Goal: Task Accomplishment & Management: Complete application form

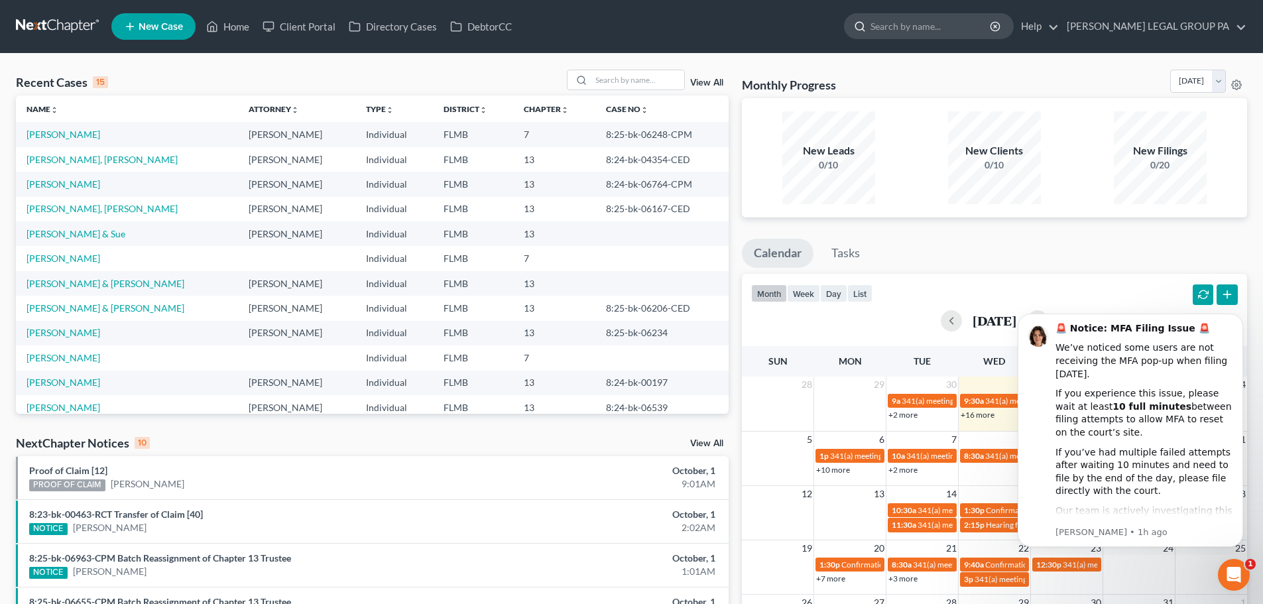
click at [936, 23] on input "search" at bounding box center [931, 26] width 121 height 25
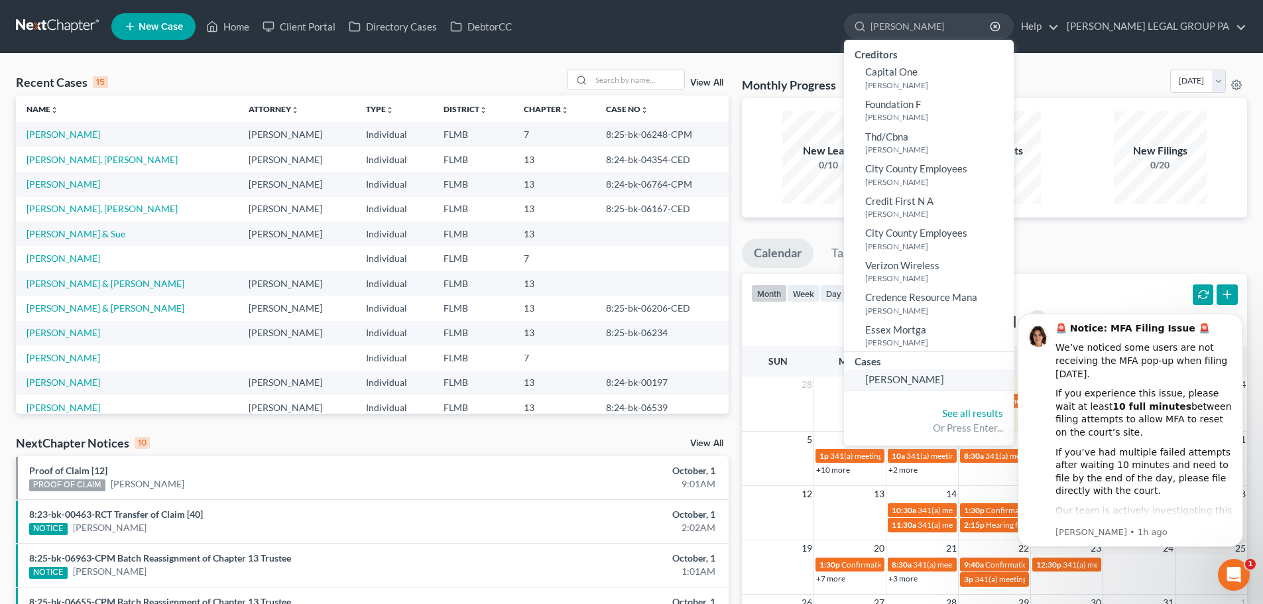
type input "dudley"
click at [935, 369] on link "Dudley, Emanuel" at bounding box center [929, 379] width 170 height 21
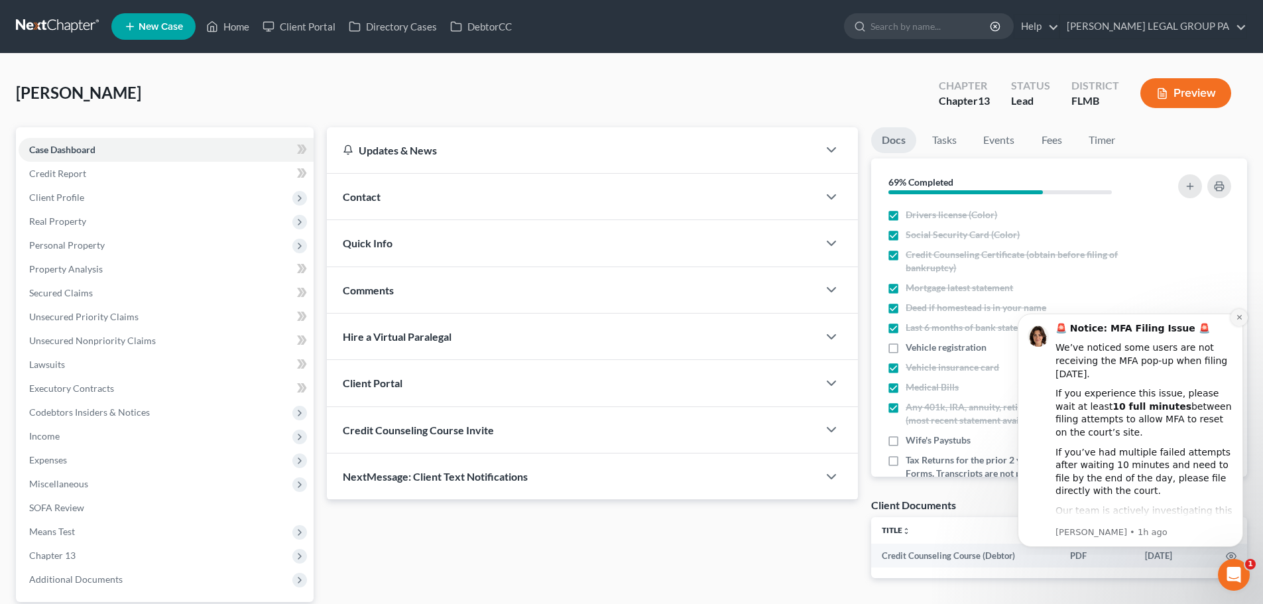
click at [1238, 316] on icon "Dismiss notification" at bounding box center [1239, 317] width 5 height 5
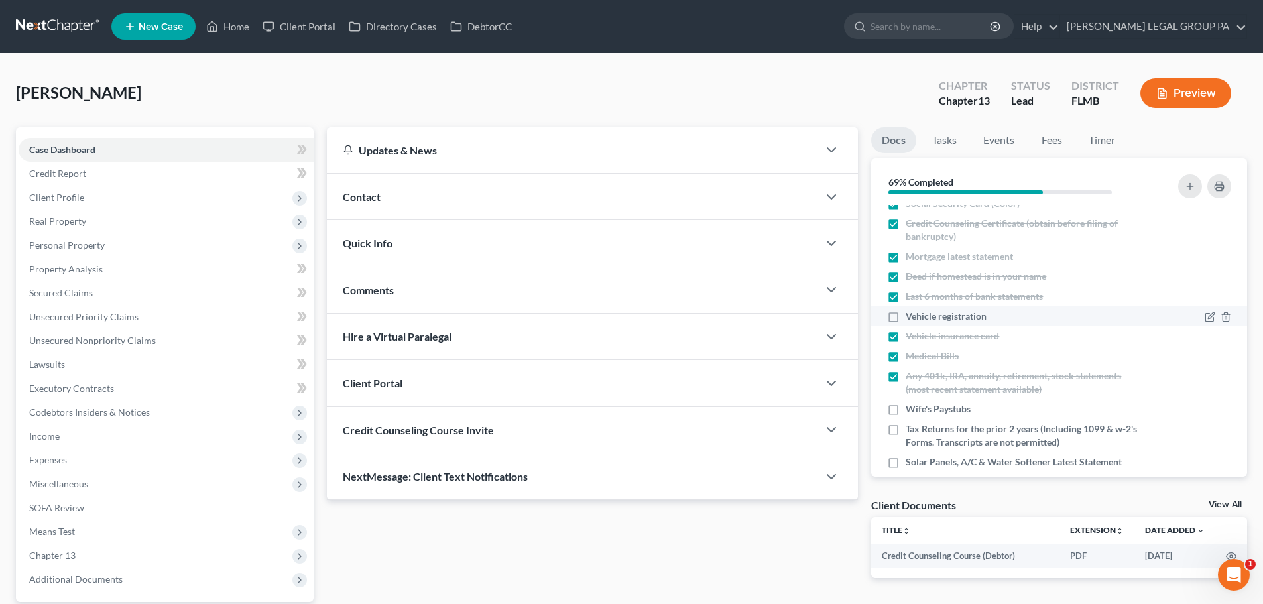
scroll to position [48, 0]
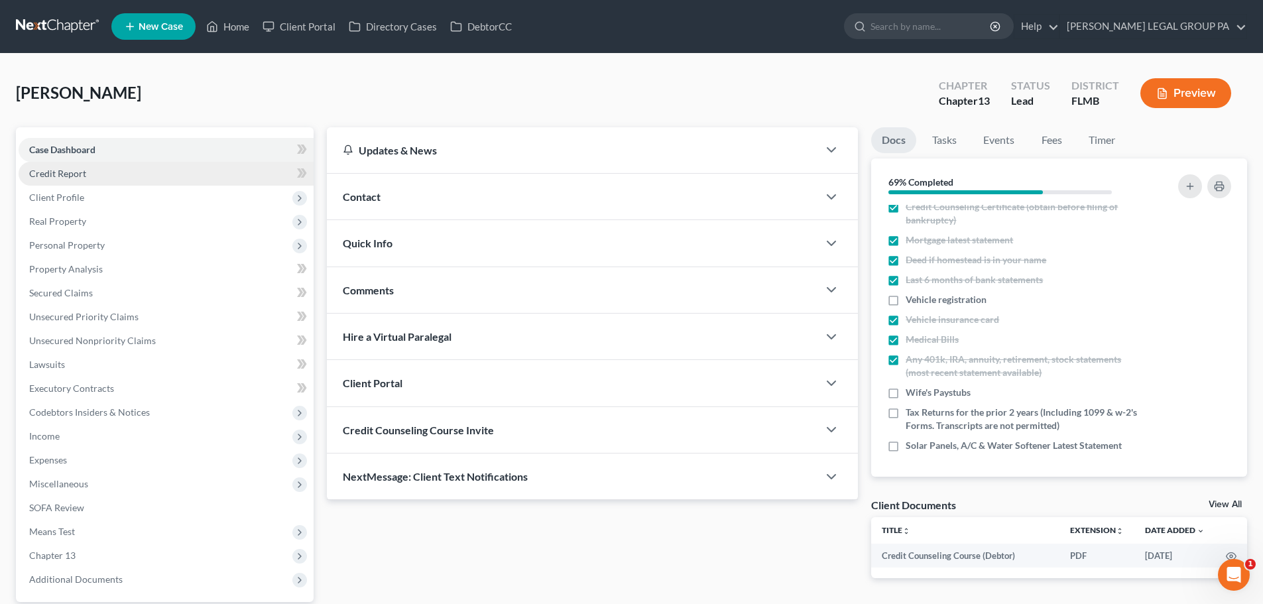
click at [164, 170] on link "Credit Report" at bounding box center [166, 174] width 295 height 24
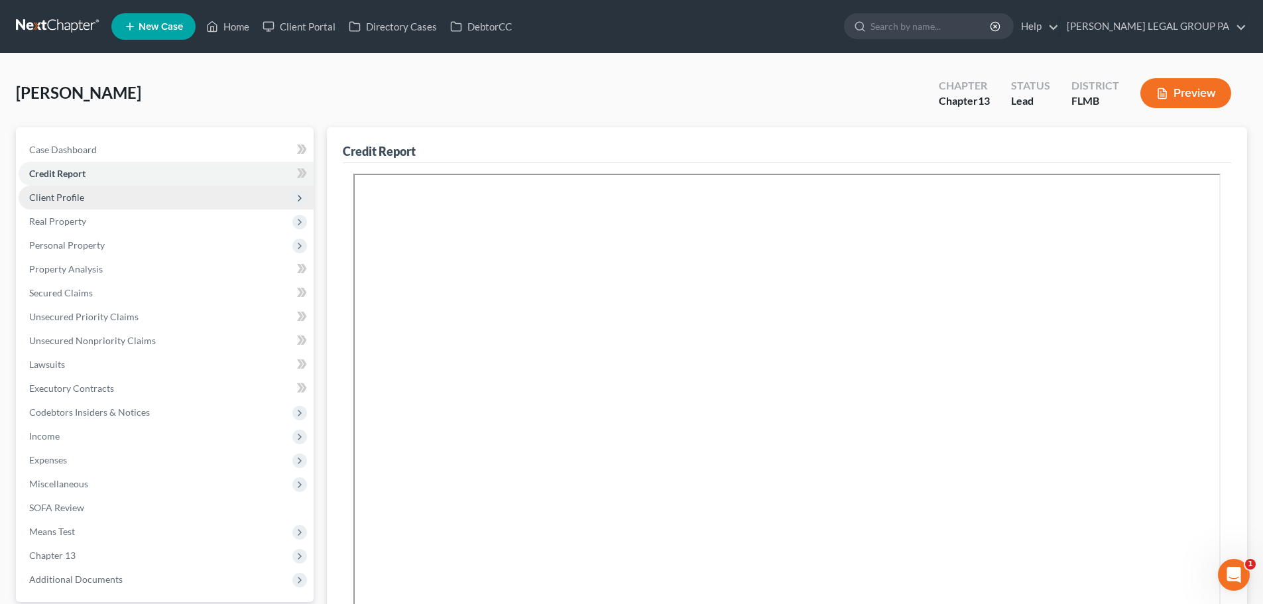
click at [177, 203] on span "Client Profile" at bounding box center [166, 198] width 295 height 24
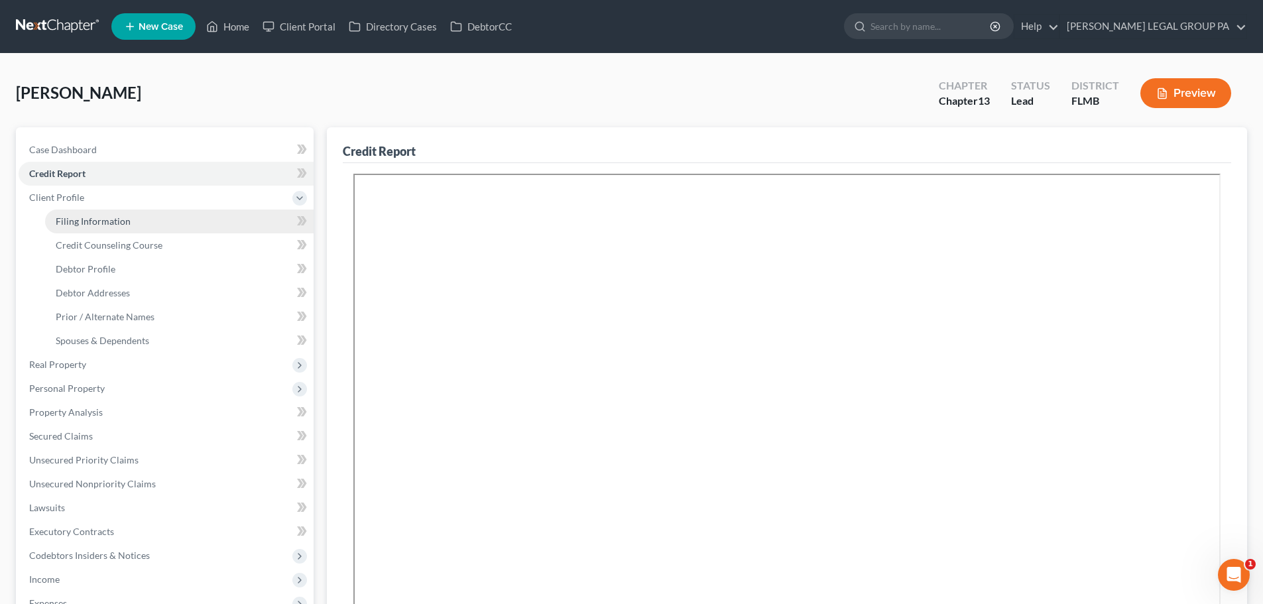
click at [170, 218] on link "Filing Information" at bounding box center [179, 222] width 269 height 24
select select "1"
select select "0"
select select "3"
select select "9"
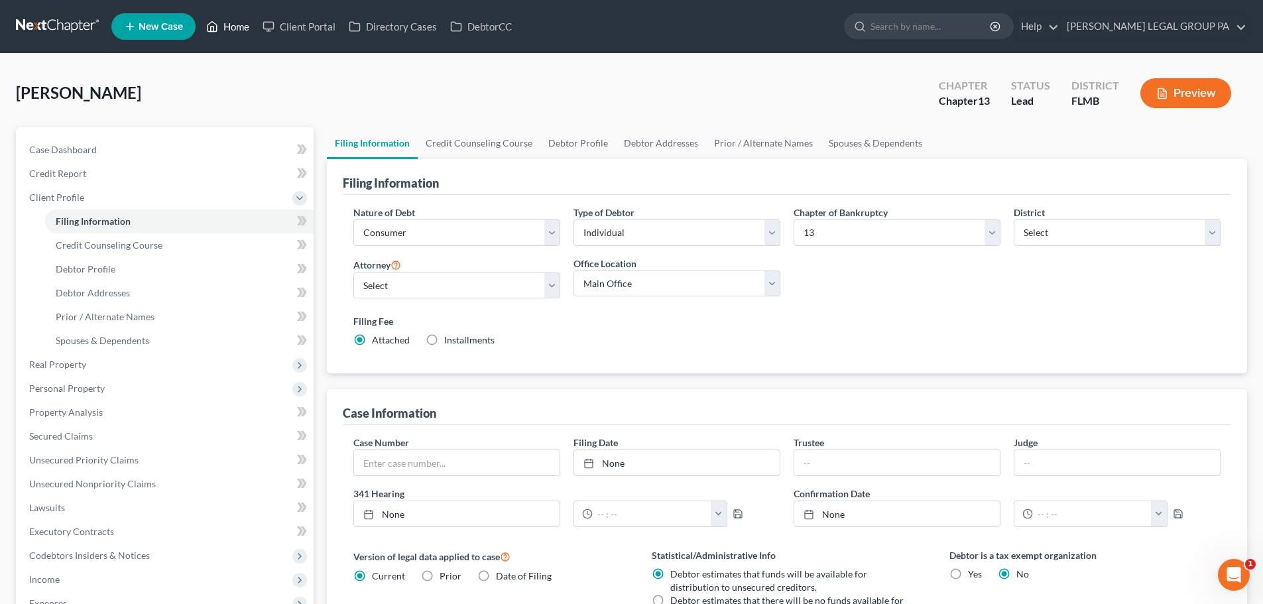
click at [231, 27] on link "Home" at bounding box center [228, 27] width 56 height 24
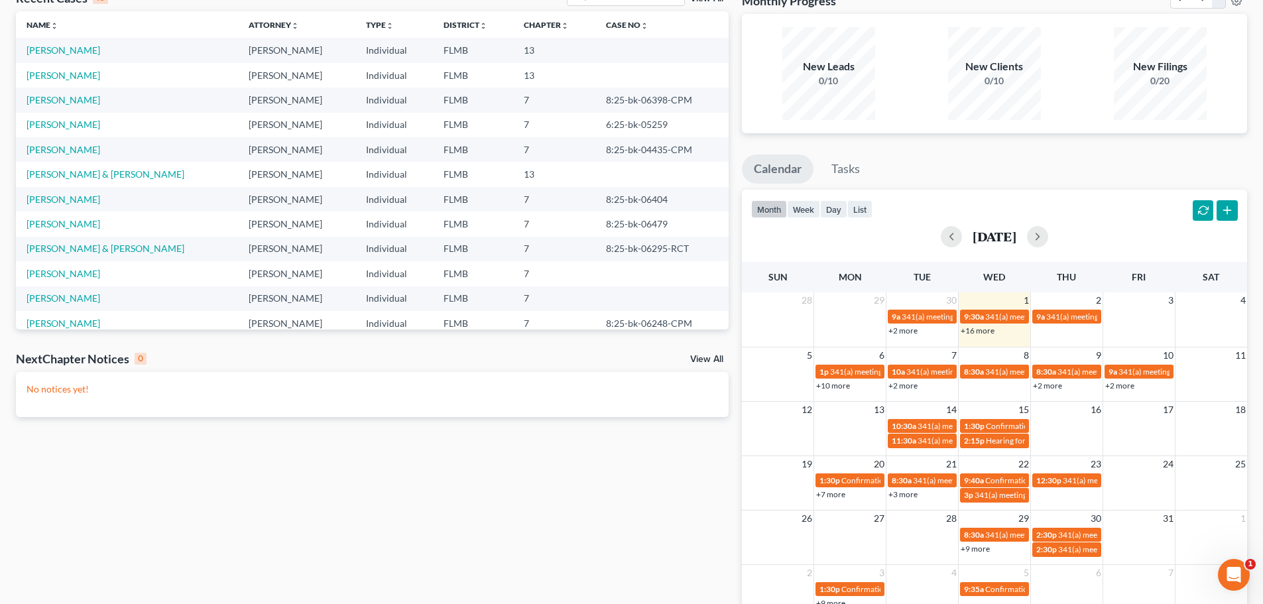
scroll to position [162, 0]
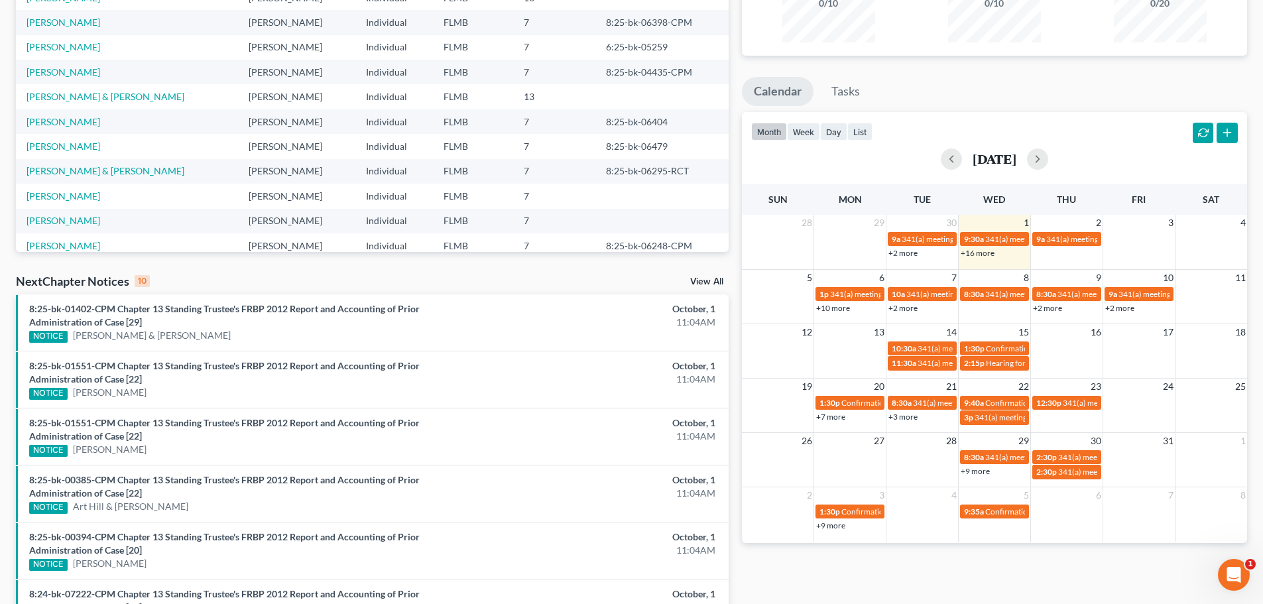
click at [916, 306] on link "+2 more" at bounding box center [903, 308] width 29 height 10
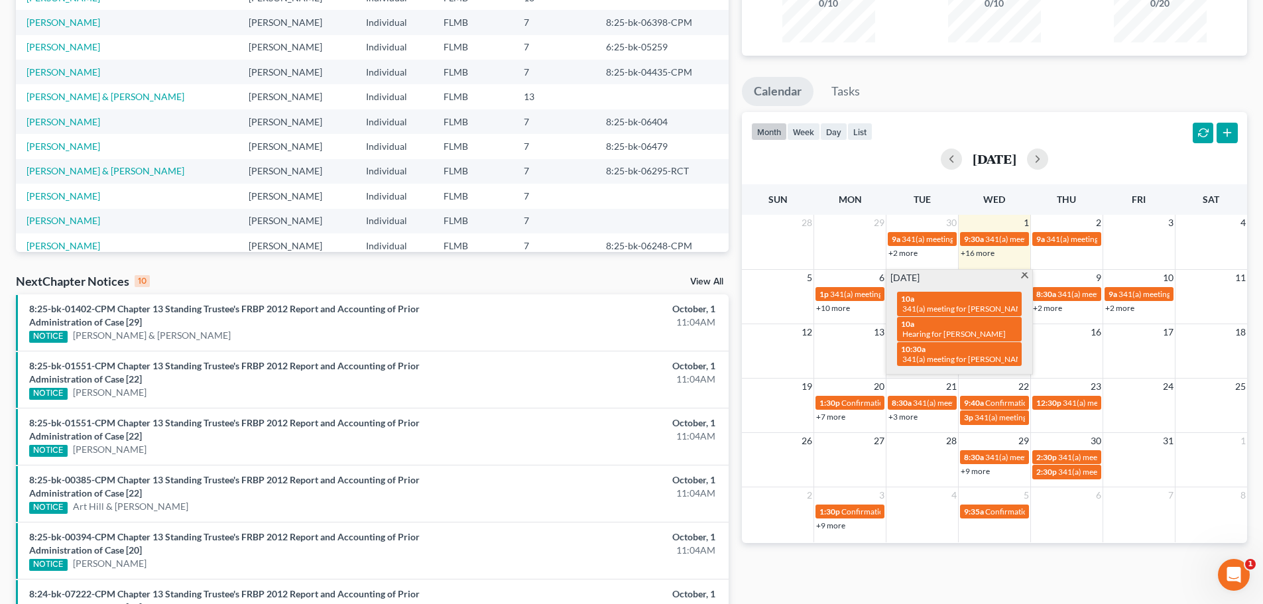
click at [842, 307] on link "+10 more" at bounding box center [833, 308] width 34 height 10
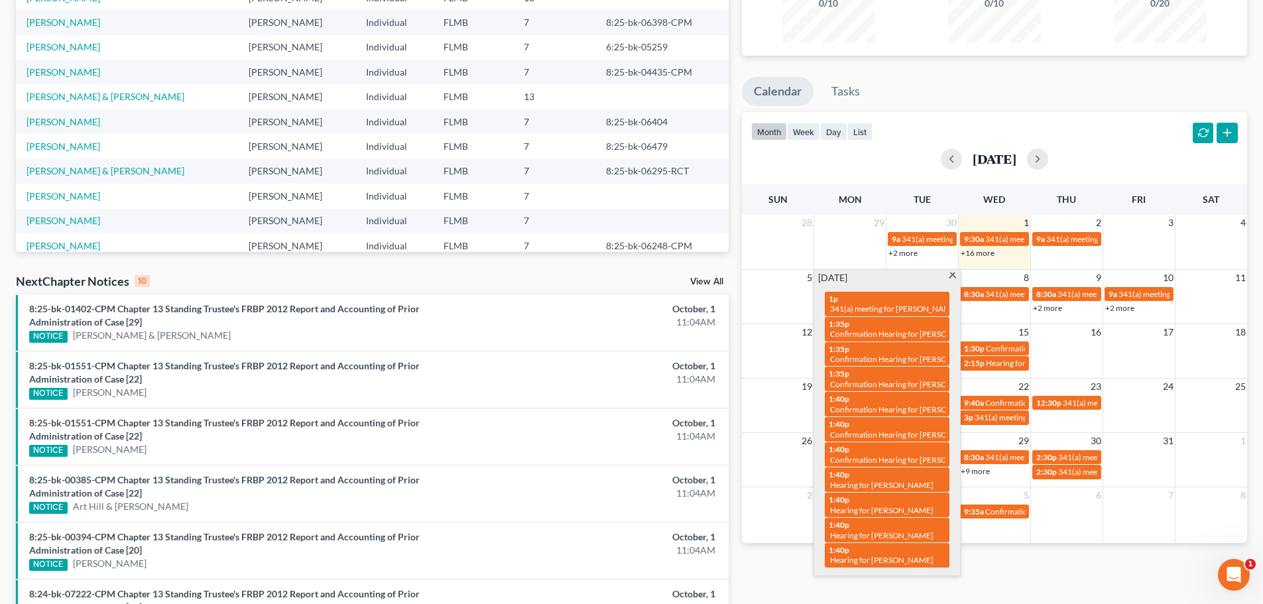
click at [950, 273] on div "Monday, October 6 1p 341(a) meeting for Ryan Terry 1:35p Confirmation Hearing f…" at bounding box center [887, 423] width 146 height 306
click at [950, 273] on span at bounding box center [953, 277] width 10 height 9
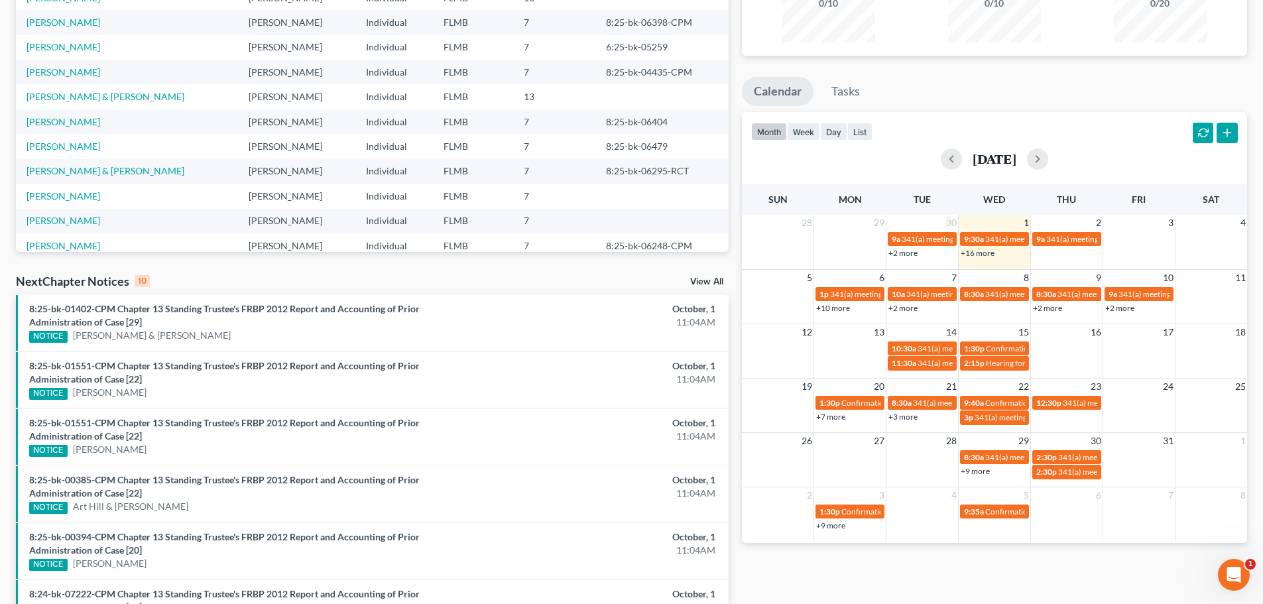
scroll to position [0, 0]
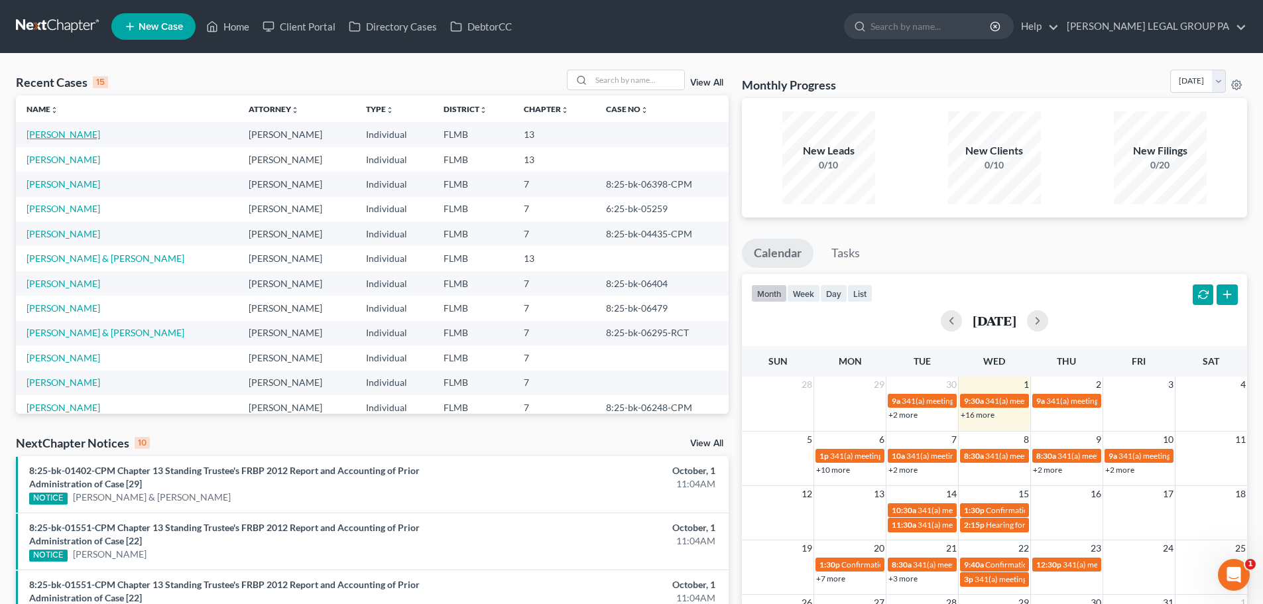
click at [67, 137] on link "Dudley, Emanuel" at bounding box center [64, 134] width 74 height 11
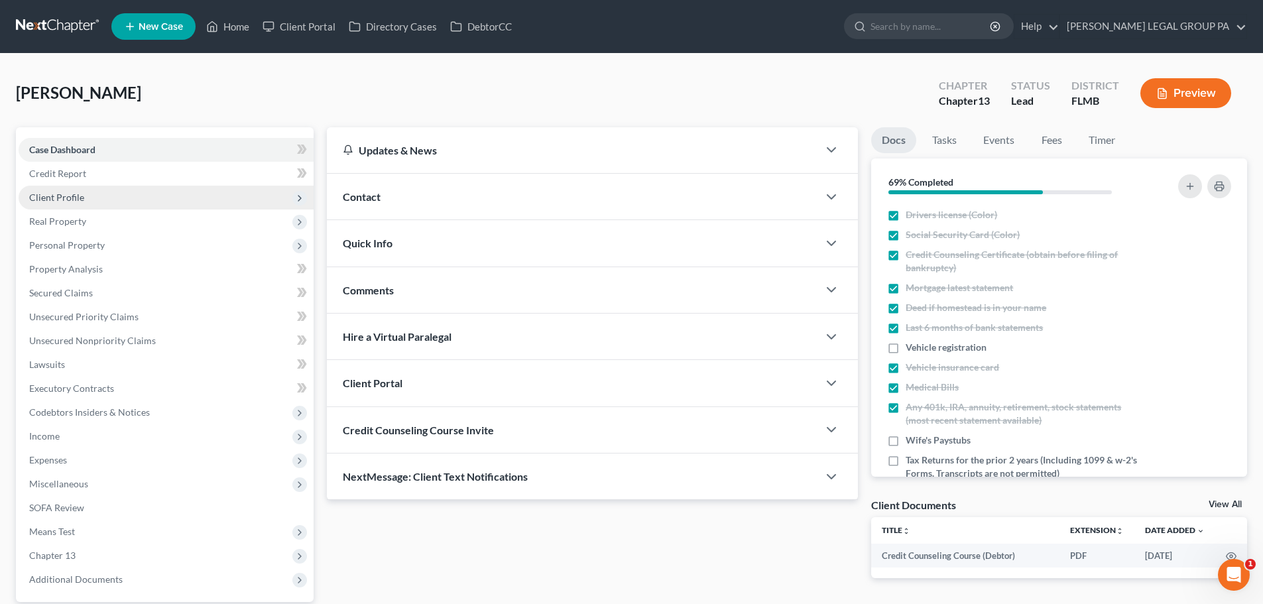
click at [138, 195] on span "Client Profile" at bounding box center [166, 198] width 295 height 24
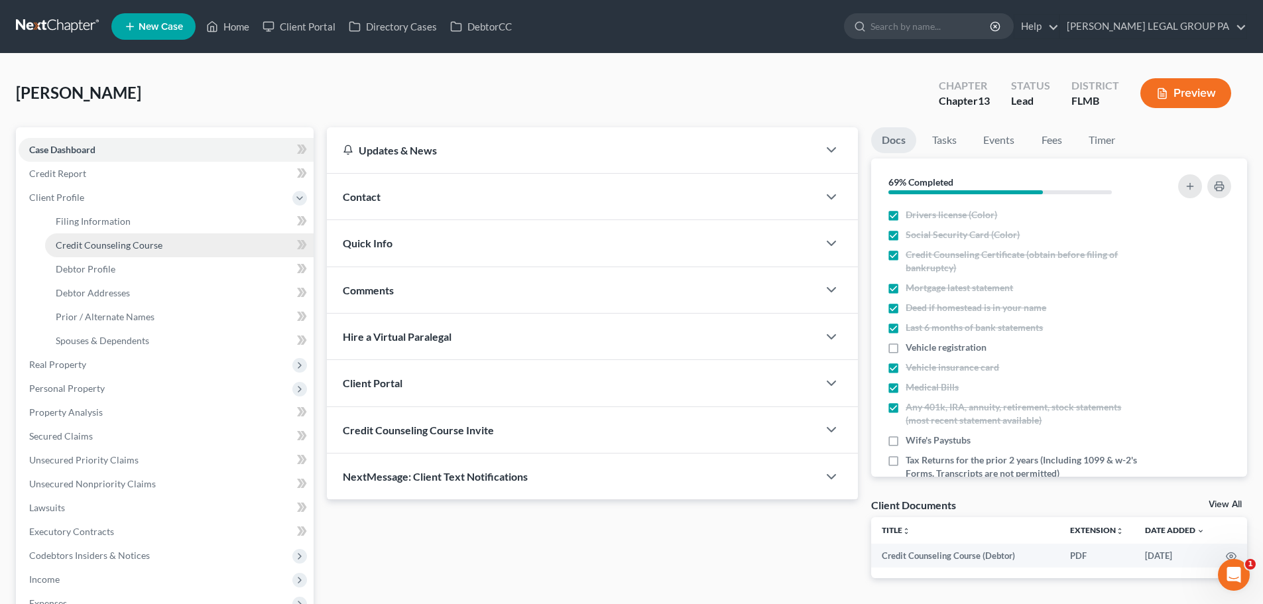
click at [135, 245] on span "Credit Counseling Course" at bounding box center [109, 244] width 107 height 11
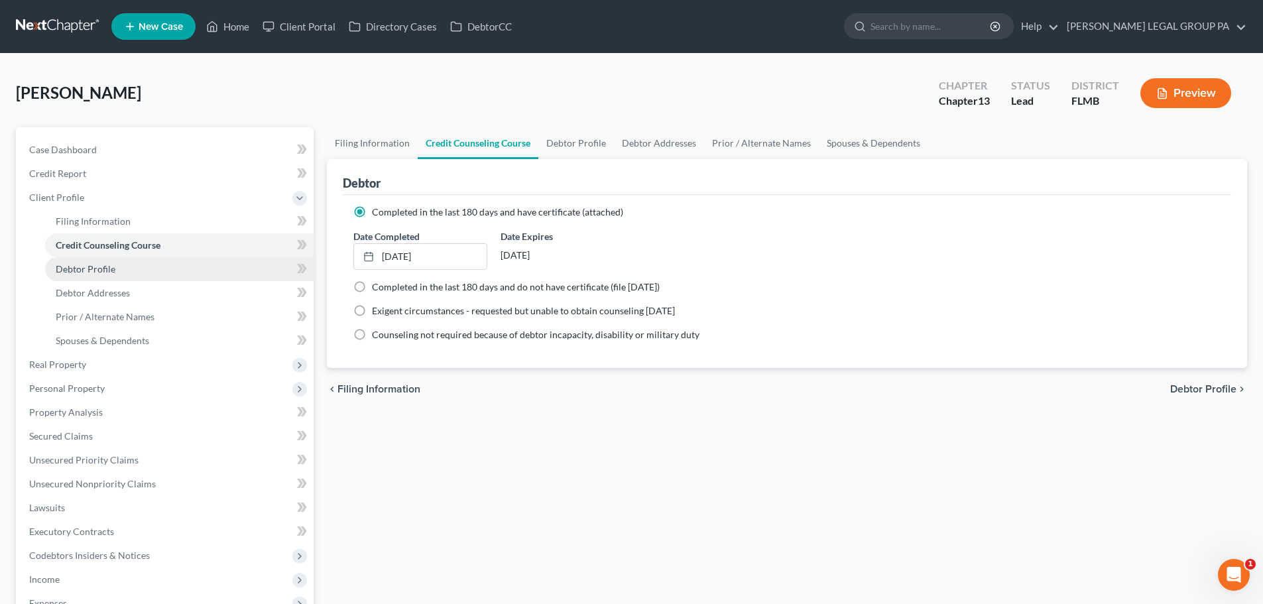
click at [132, 271] on link "Debtor Profile" at bounding box center [179, 269] width 269 height 24
select select "1"
select select "5"
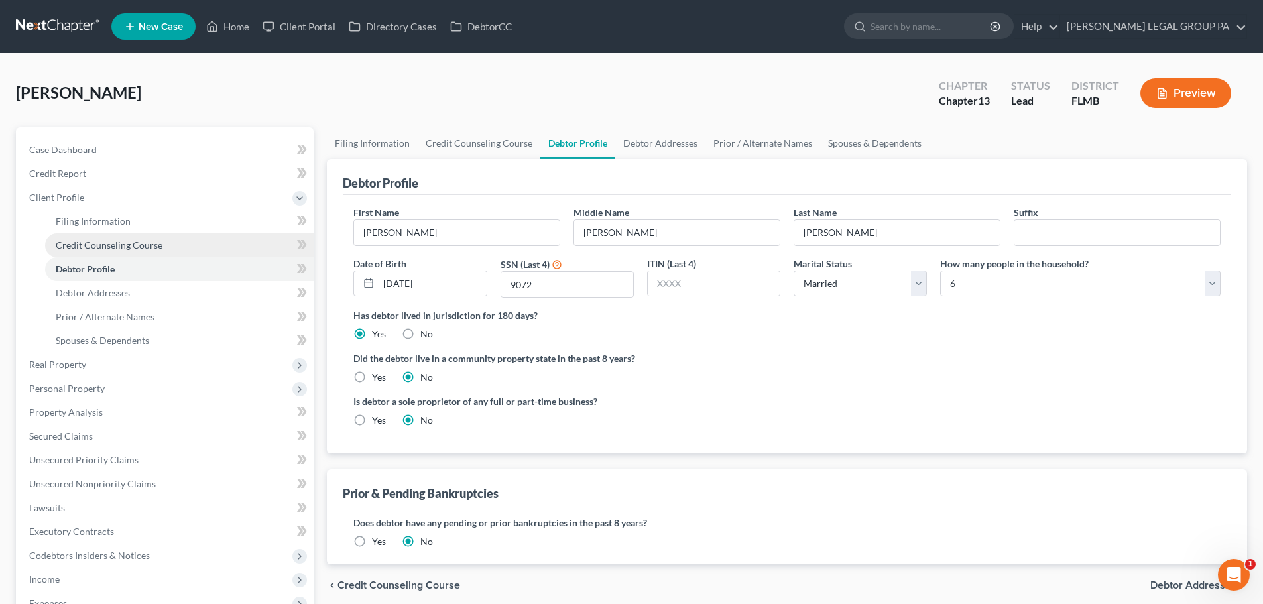
click at [138, 240] on span "Credit Counseling Course" at bounding box center [109, 244] width 107 height 11
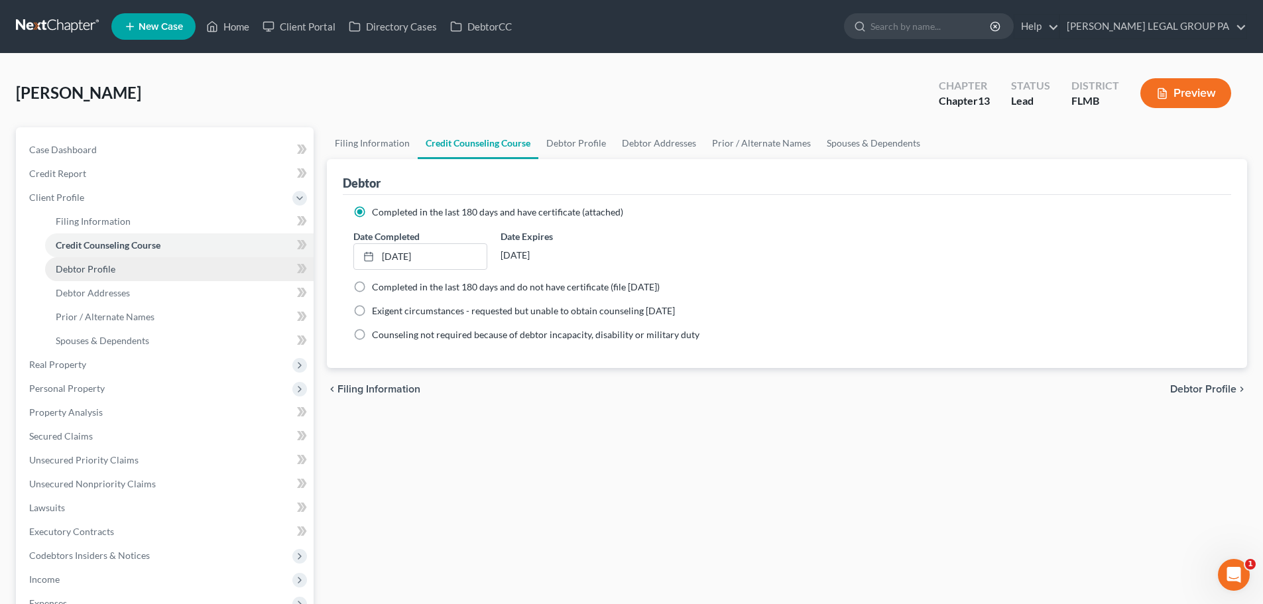
click at [144, 265] on link "Debtor Profile" at bounding box center [179, 269] width 269 height 24
select select "1"
select select "5"
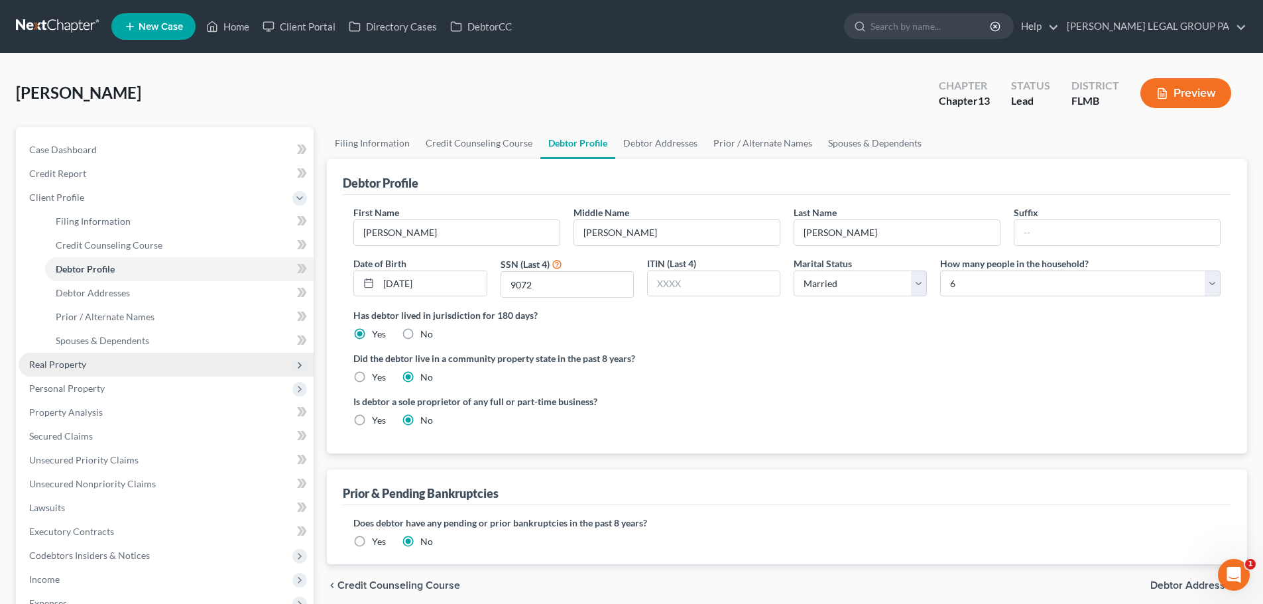
click at [85, 359] on span "Real Property" at bounding box center [57, 364] width 57 height 11
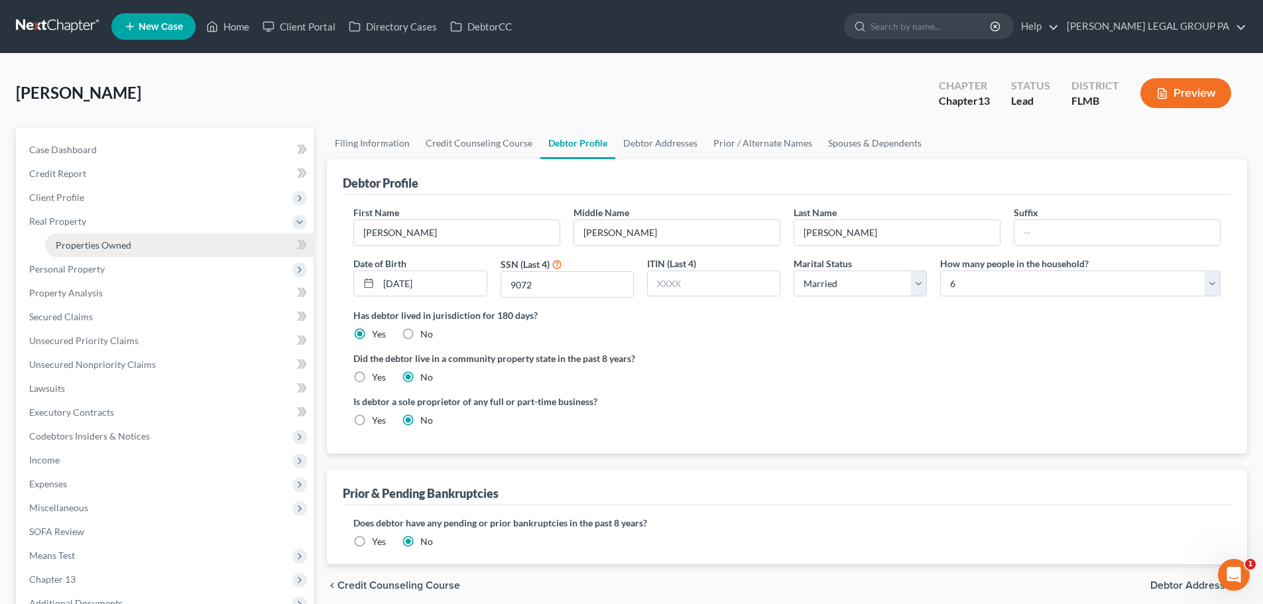
click at [158, 239] on link "Properties Owned" at bounding box center [179, 245] width 269 height 24
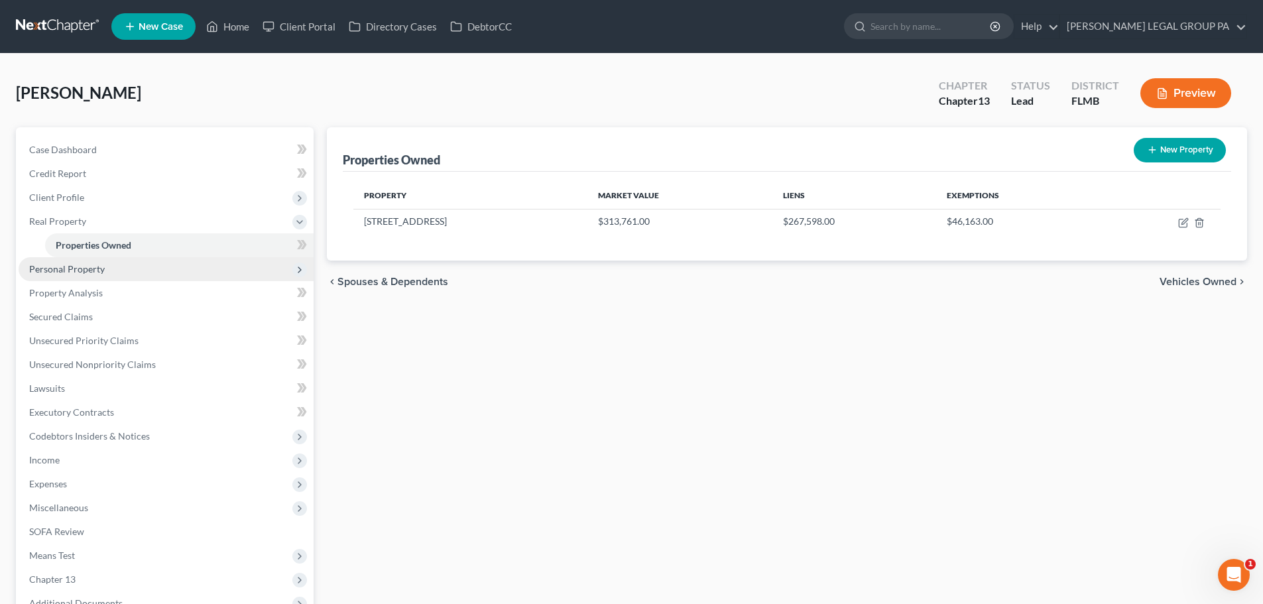
click at [175, 267] on span "Personal Property" at bounding box center [166, 269] width 295 height 24
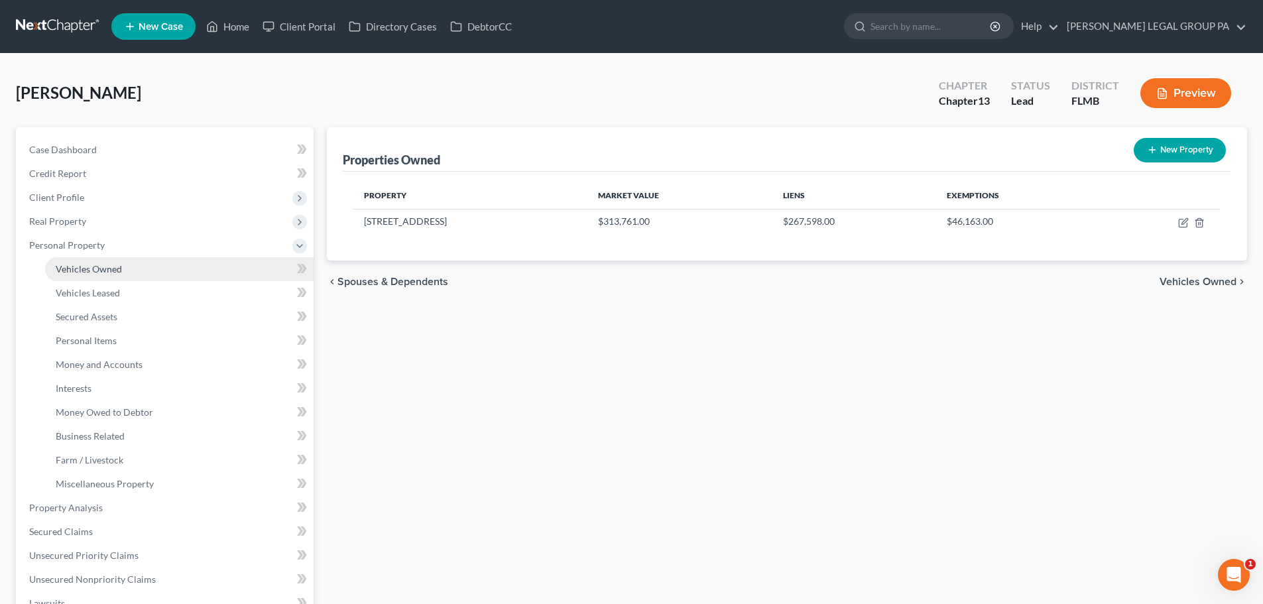
click at [168, 267] on link "Vehicles Owned" at bounding box center [179, 269] width 269 height 24
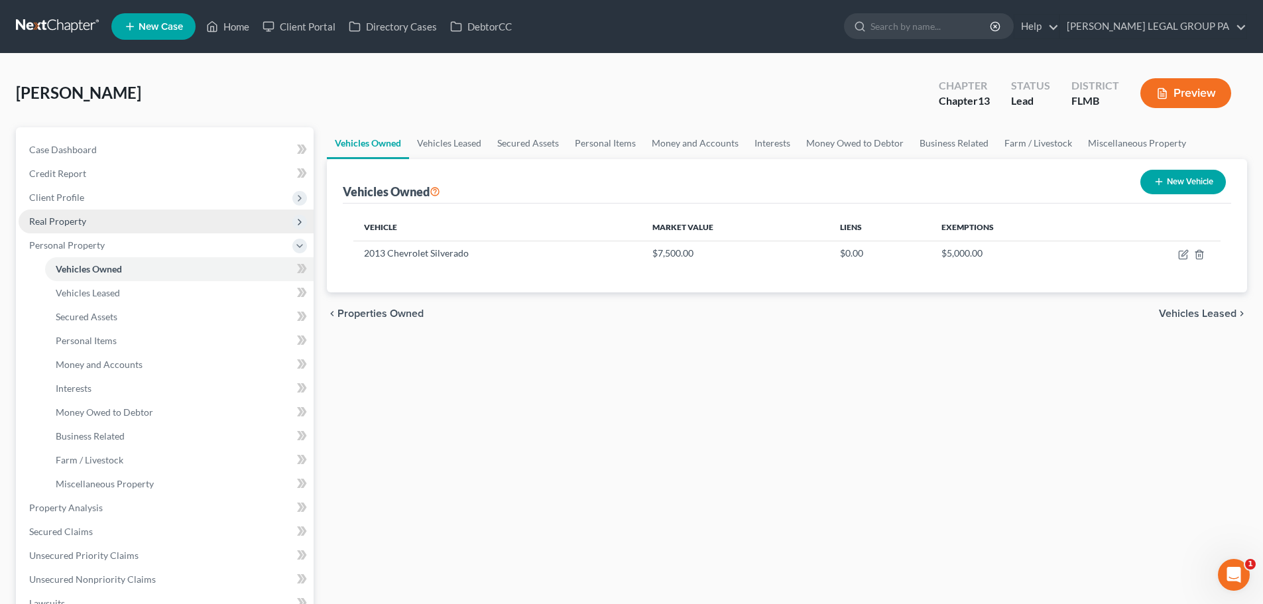
click at [166, 221] on span "Real Property" at bounding box center [166, 222] width 295 height 24
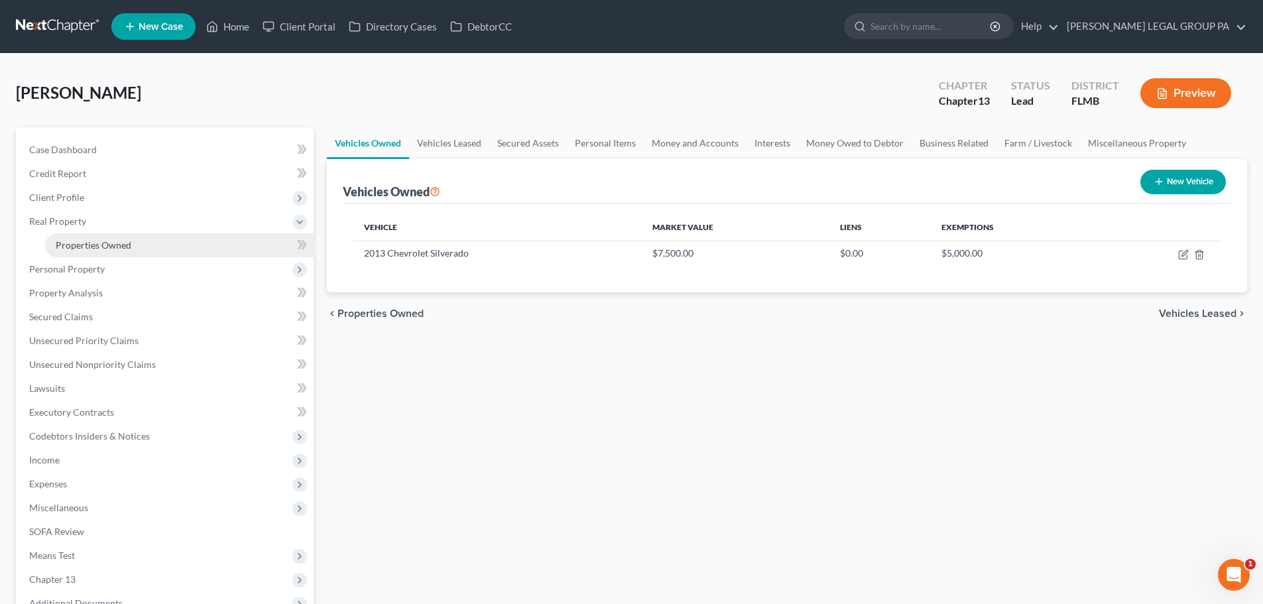
click at [158, 239] on link "Properties Owned" at bounding box center [179, 245] width 269 height 24
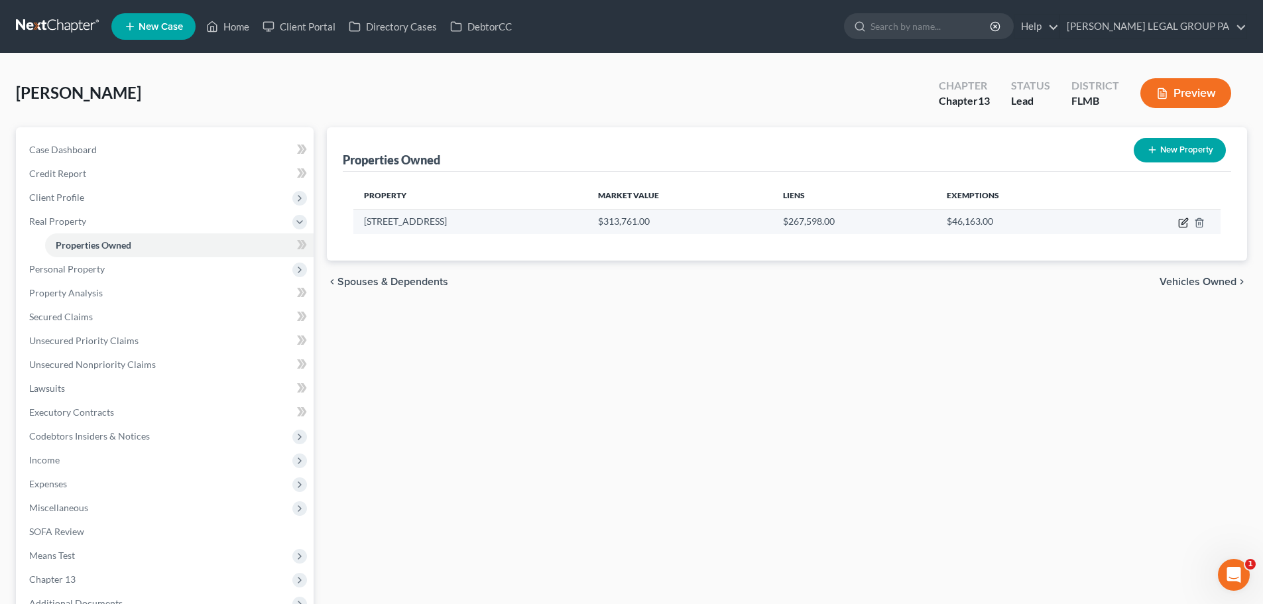
click at [1183, 225] on icon "button" at bounding box center [1184, 223] width 11 height 11
select select "9"
select select "3"
select select "0"
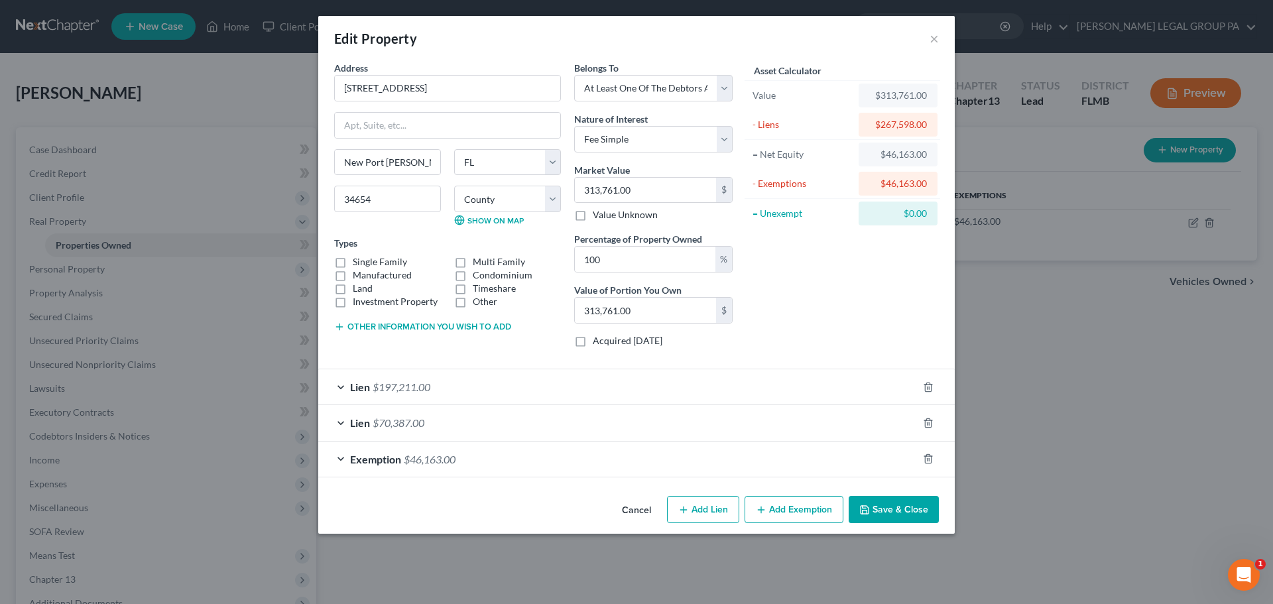
click at [403, 458] on div "Exemption $46,163.00" at bounding box center [618, 459] width 600 height 35
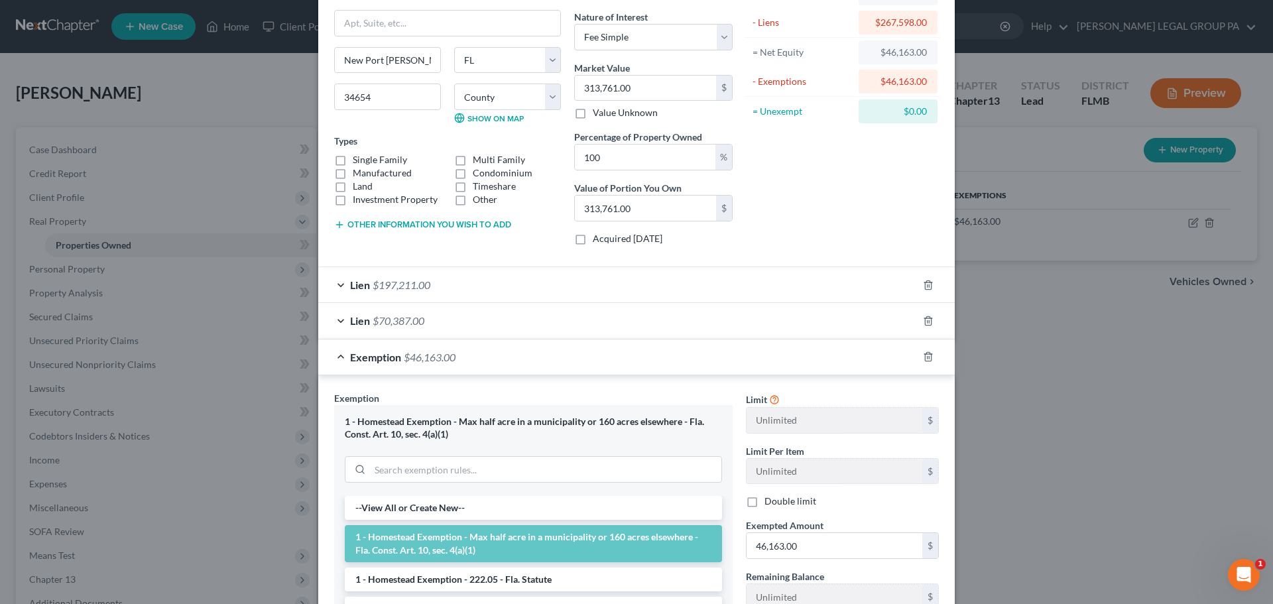
scroll to position [199, 0]
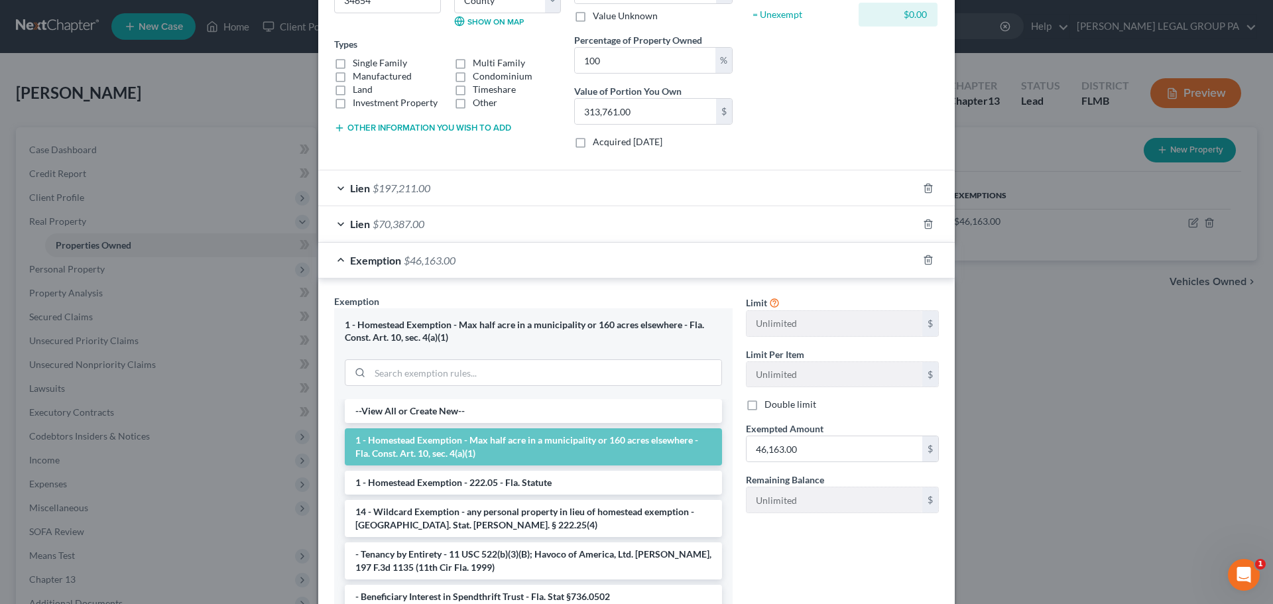
click at [648, 259] on div "Exemption $46,163.00" at bounding box center [618, 260] width 600 height 35
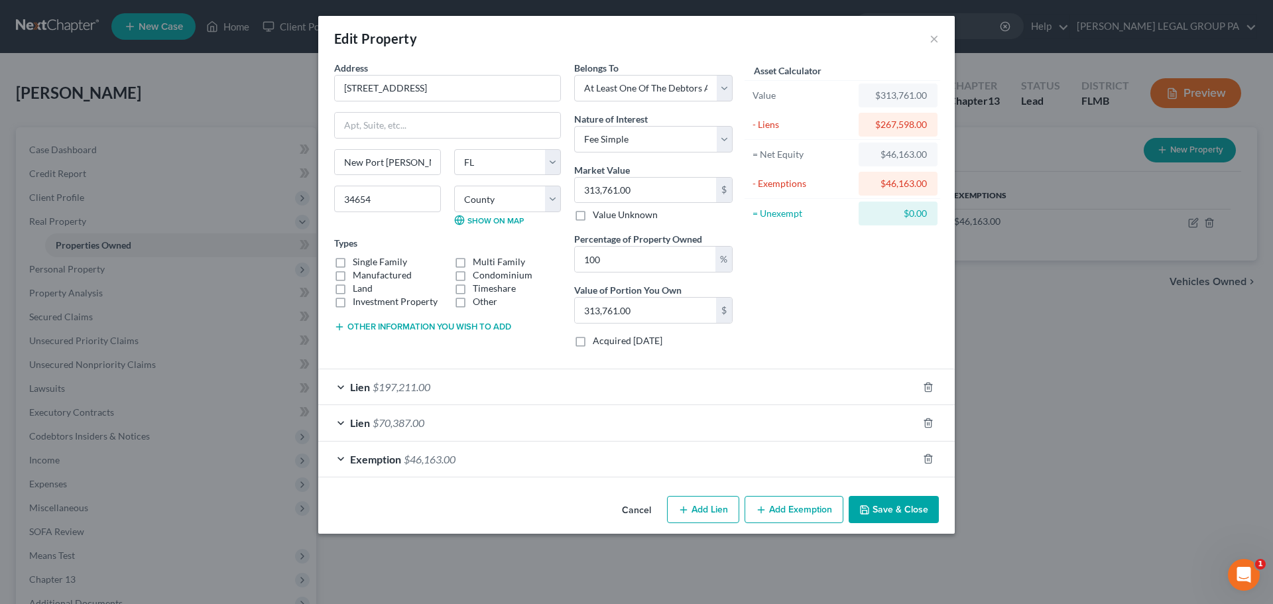
scroll to position [0, 0]
click at [544, 416] on div "Lien $70,387.00" at bounding box center [618, 422] width 600 height 35
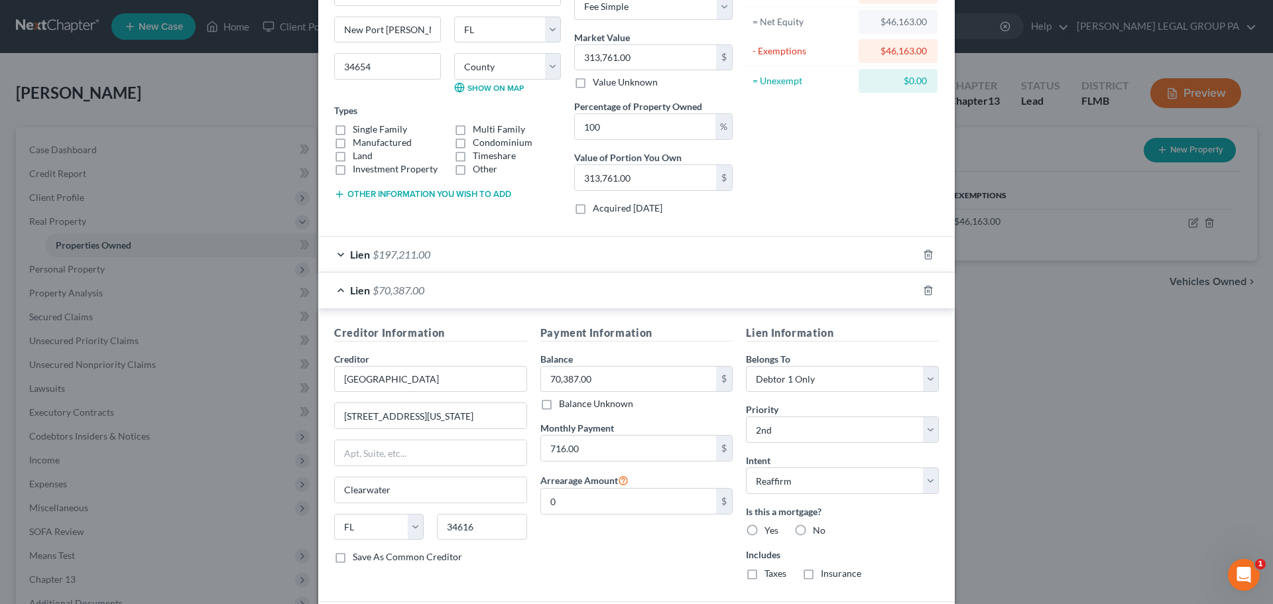
scroll to position [199, 0]
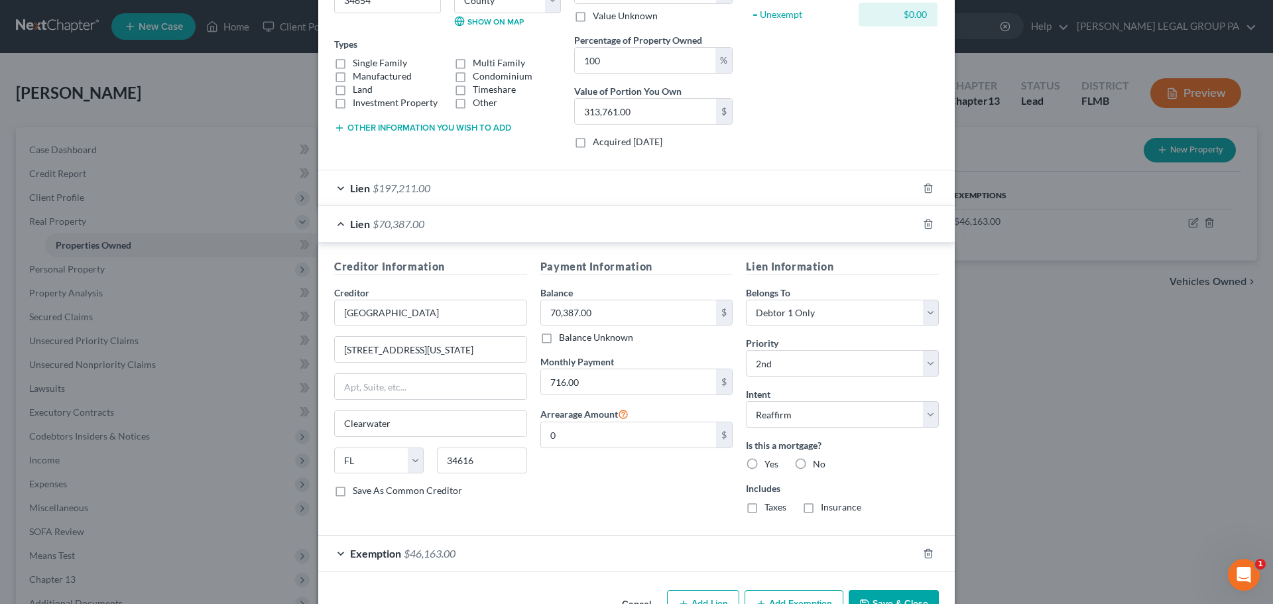
click at [682, 221] on div "Lien $70,387.00" at bounding box center [618, 223] width 600 height 35
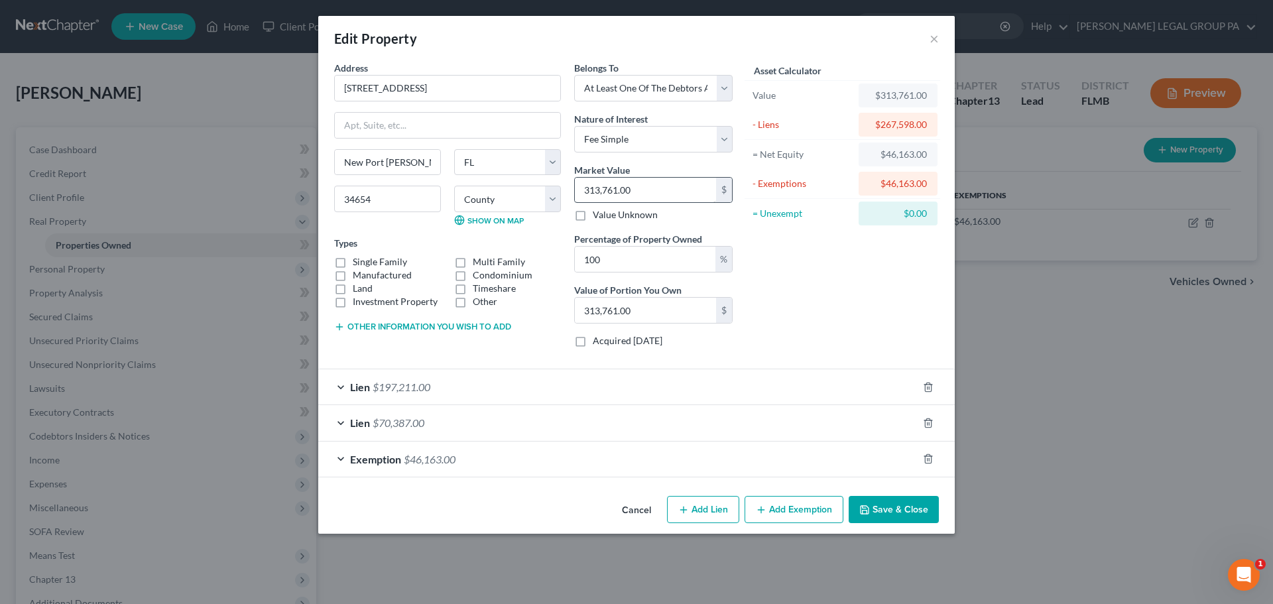
scroll to position [0, 0]
click at [671, 194] on input "313,761.00" at bounding box center [645, 190] width 141 height 25
click at [817, 300] on div "Asset Calculator Value $313,761.00 - Liens $267,598.00 = Net Equity $46,163.00 …" at bounding box center [842, 209] width 206 height 297
click at [643, 395] on div "Lien $197,211.00" at bounding box center [618, 386] width 600 height 35
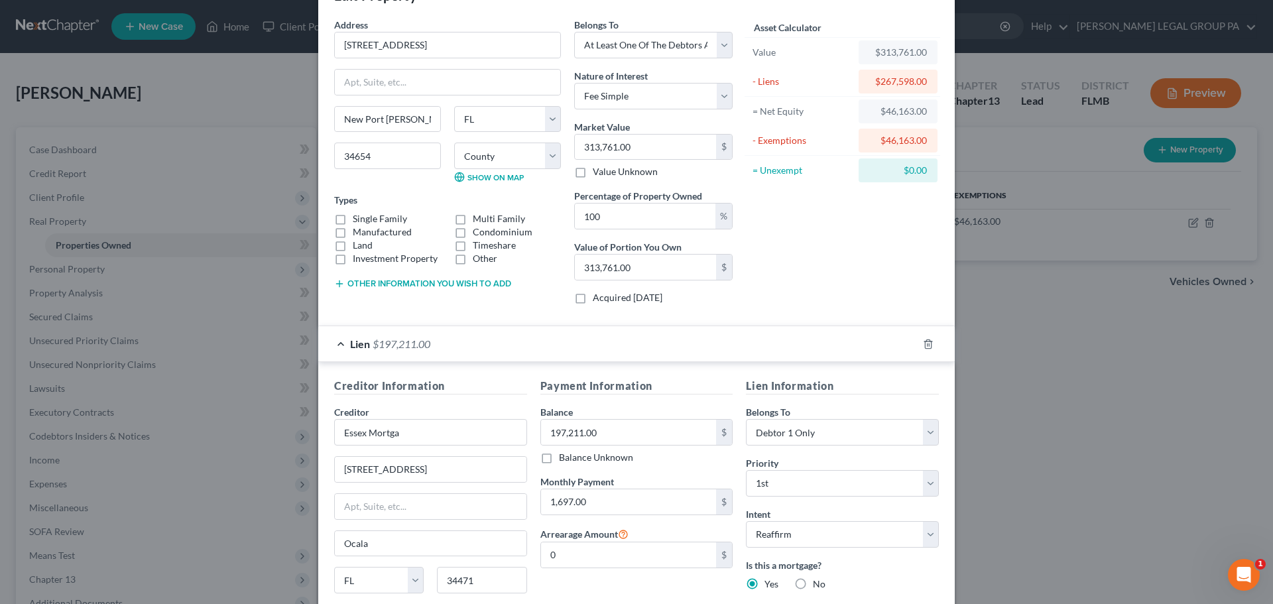
scroll to position [66, 0]
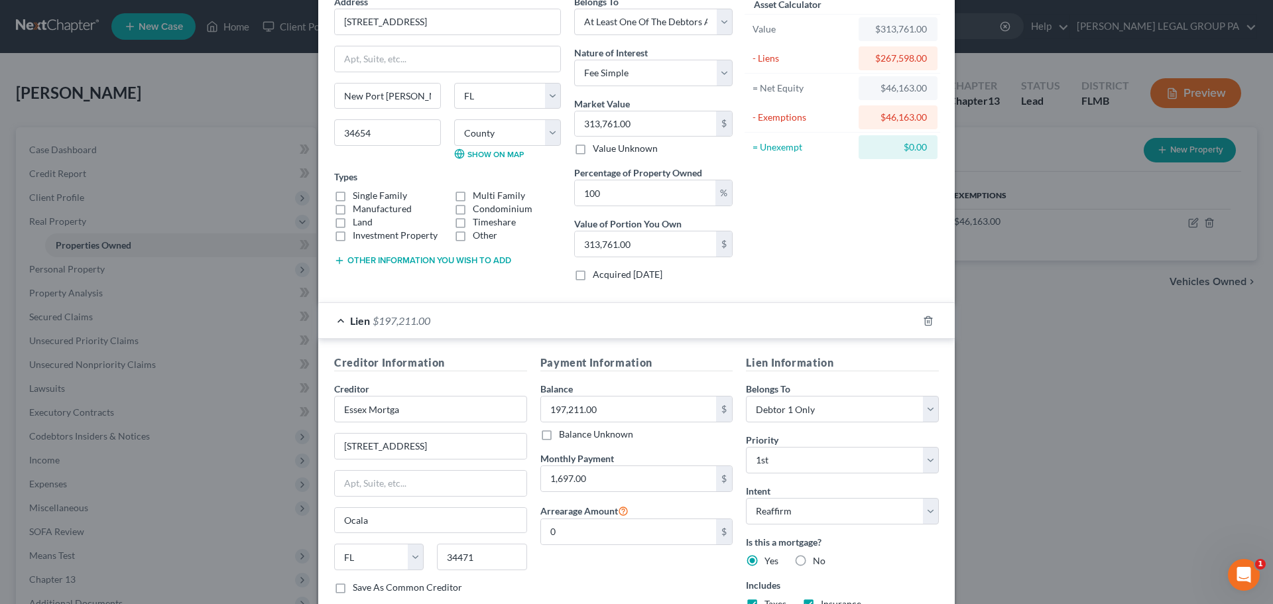
click at [607, 327] on div "Lien $197,211.00" at bounding box center [618, 320] width 600 height 35
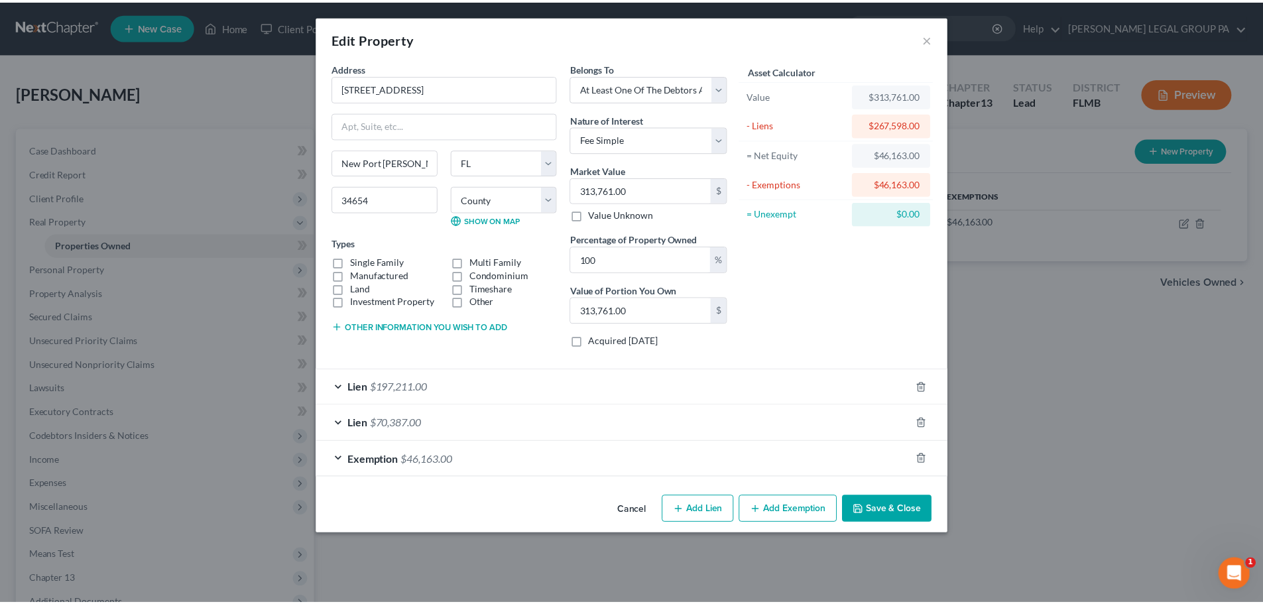
scroll to position [0, 0]
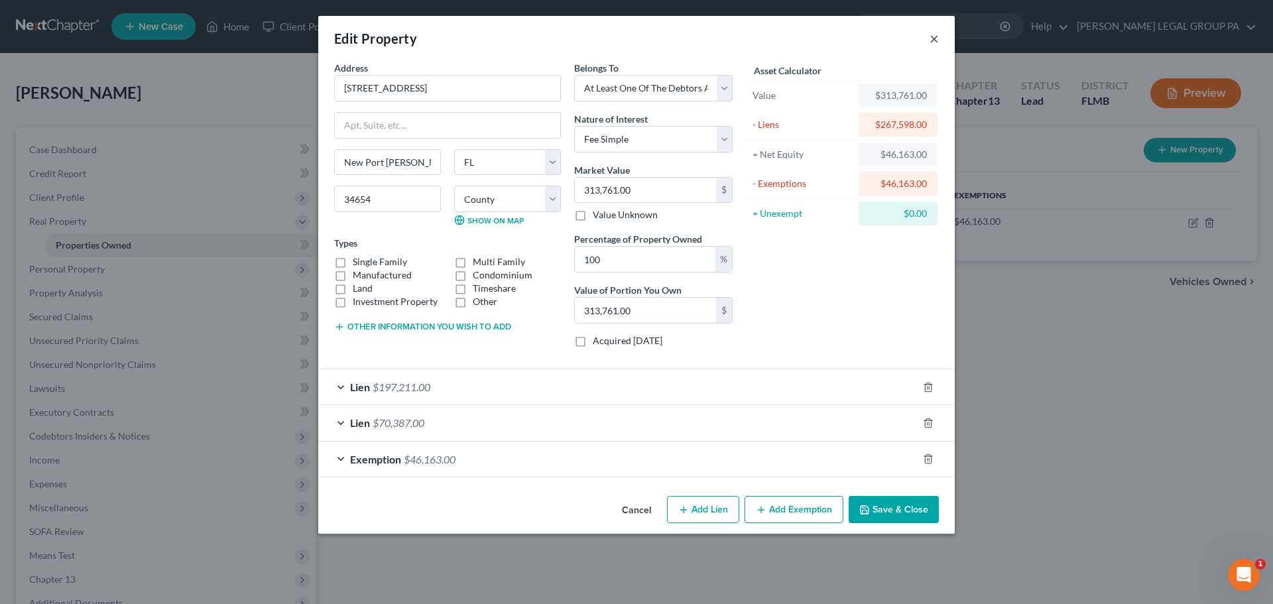
click at [934, 39] on button "×" at bounding box center [934, 39] width 9 height 16
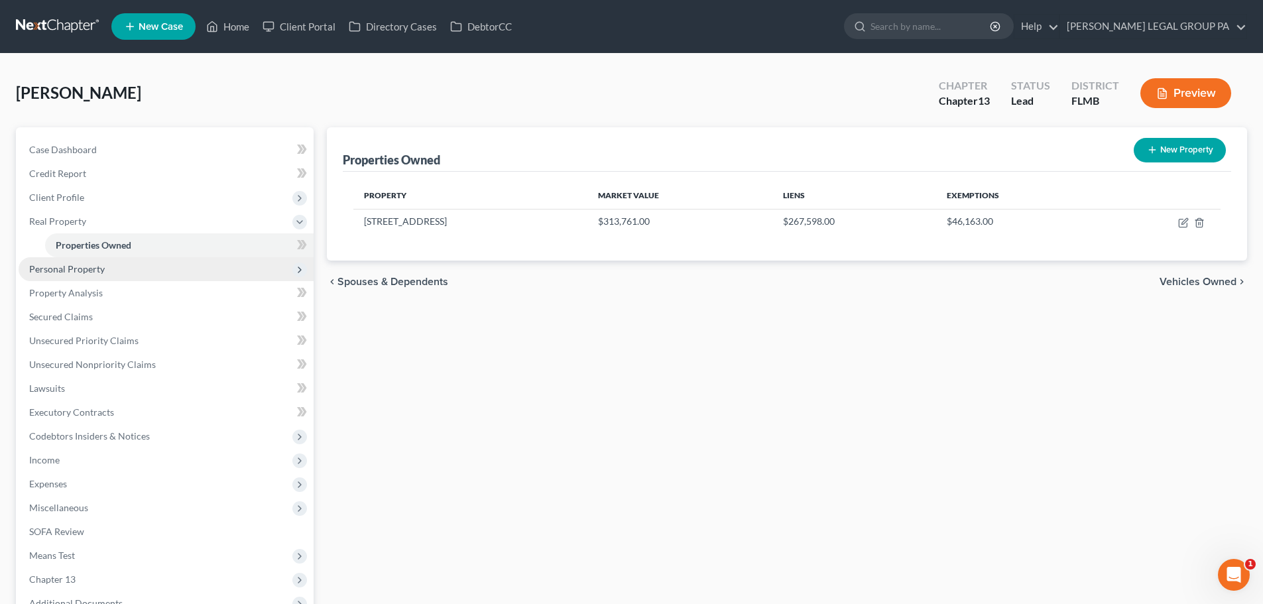
click at [139, 268] on span "Personal Property" at bounding box center [166, 269] width 295 height 24
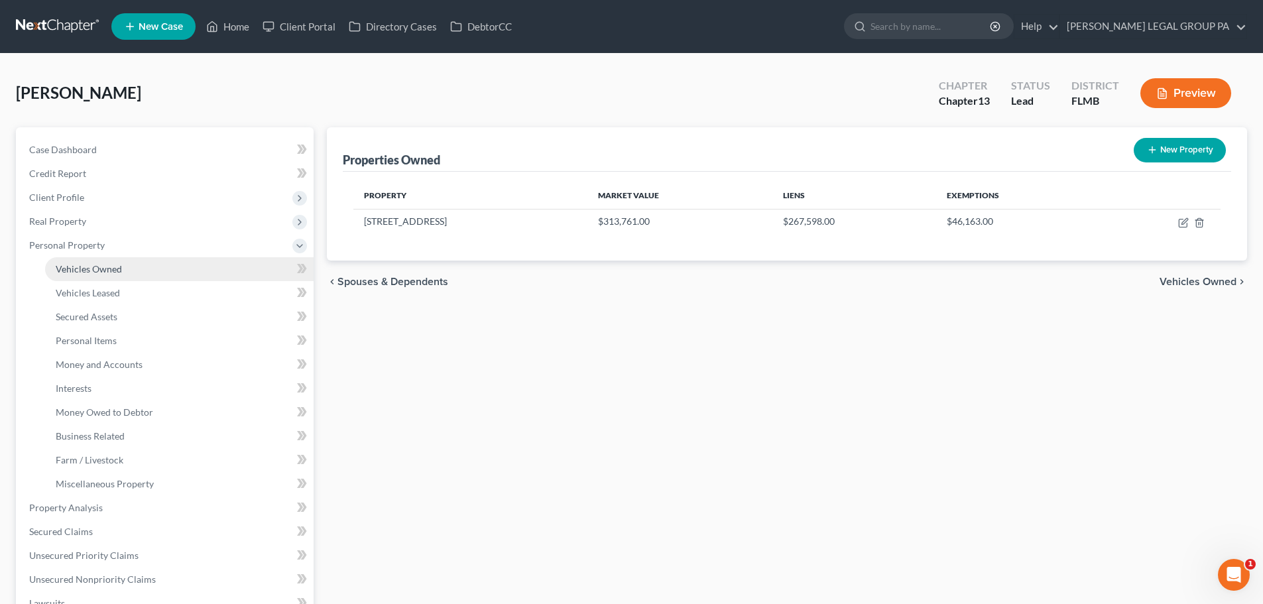
click at [137, 269] on link "Vehicles Owned" at bounding box center [179, 269] width 269 height 24
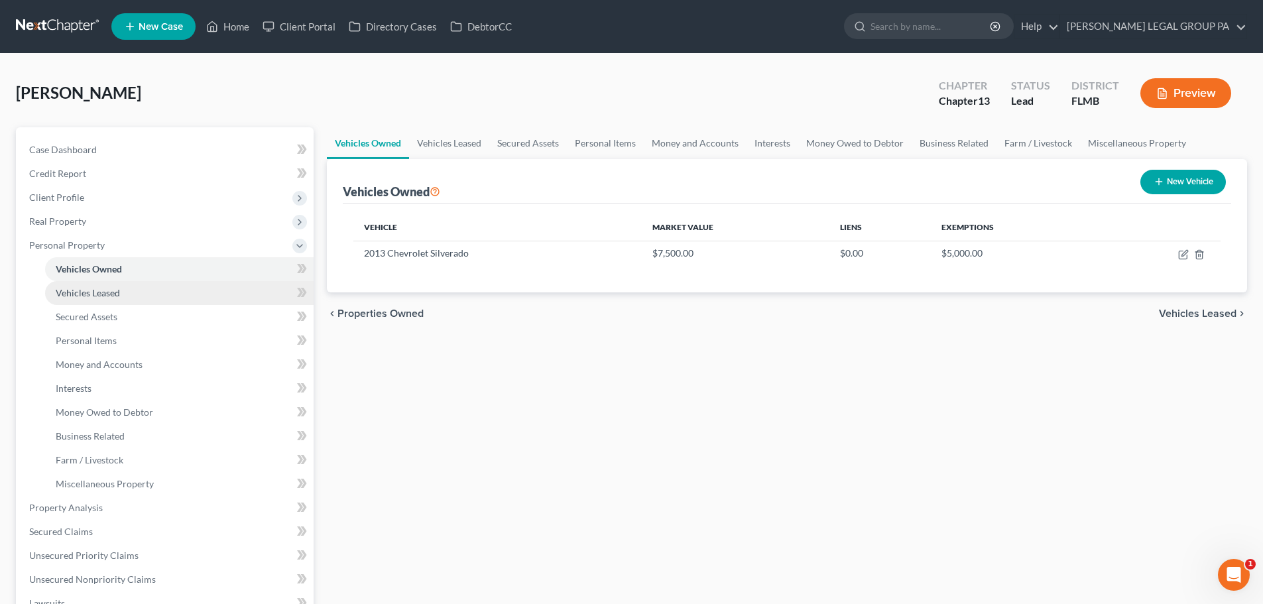
click at [84, 287] on span "Vehicles Leased" at bounding box center [88, 292] width 64 height 11
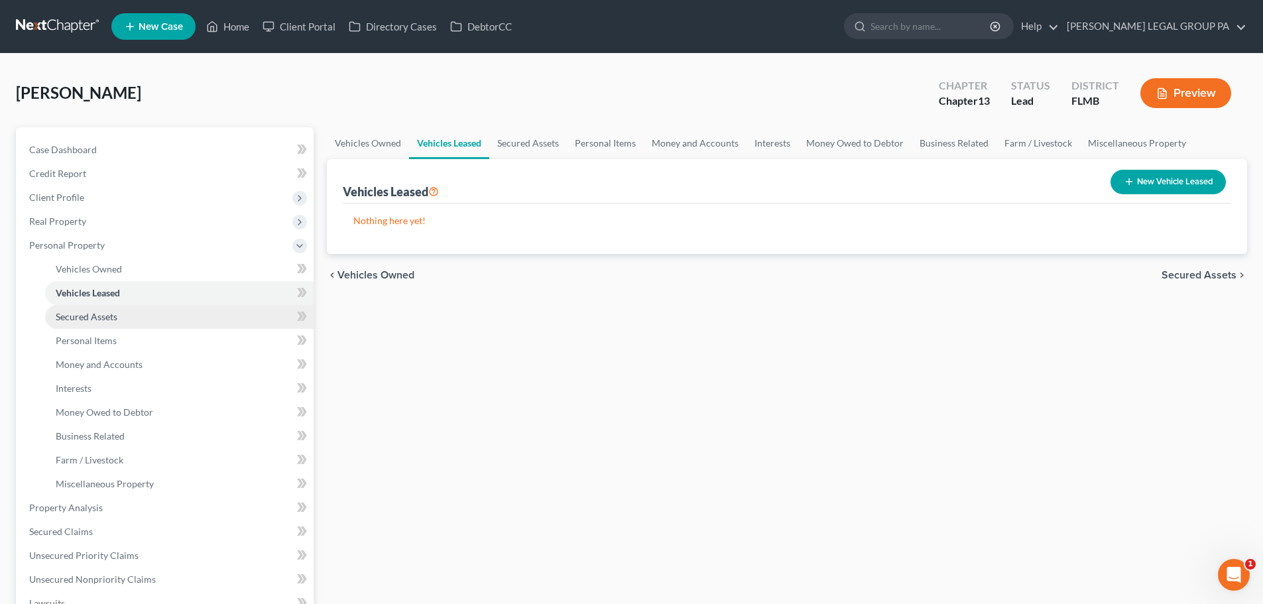
click at [115, 322] on span "Secured Assets" at bounding box center [87, 316] width 62 height 11
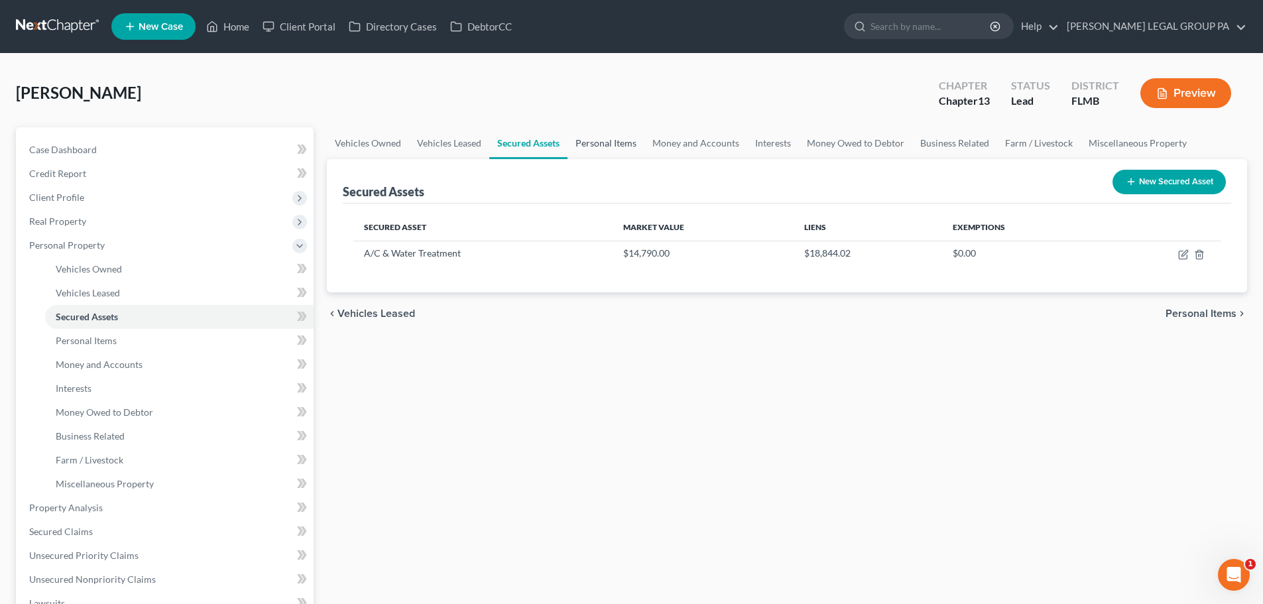
click at [598, 149] on link "Personal Items" at bounding box center [606, 143] width 77 height 32
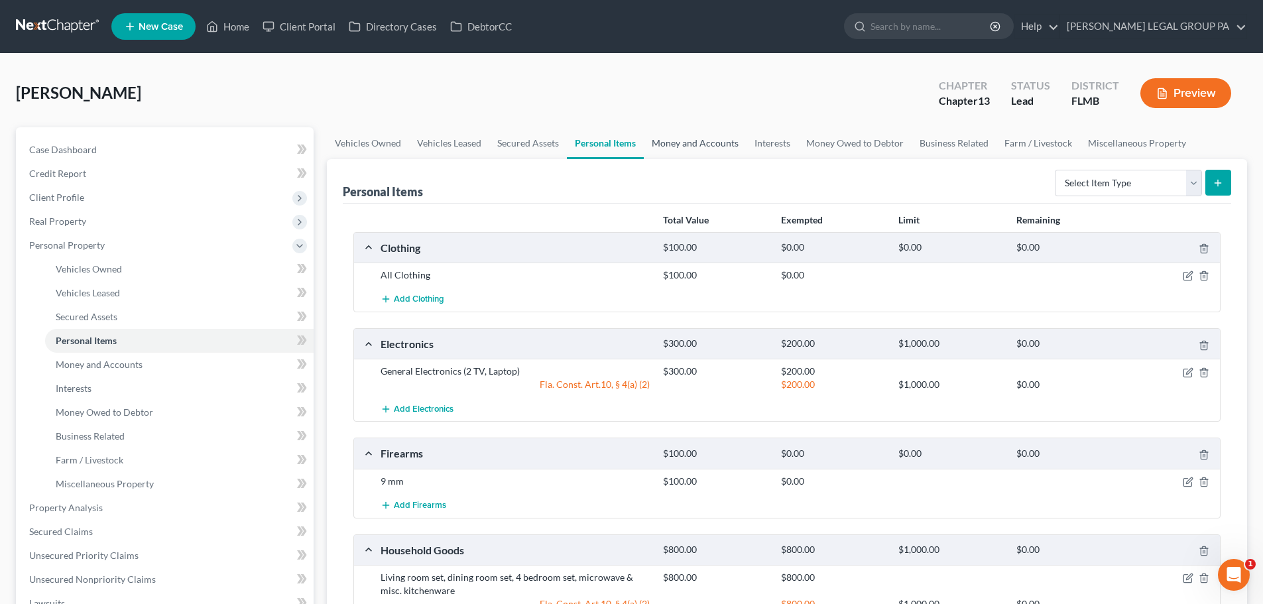
click at [685, 151] on link "Money and Accounts" at bounding box center [695, 143] width 103 height 32
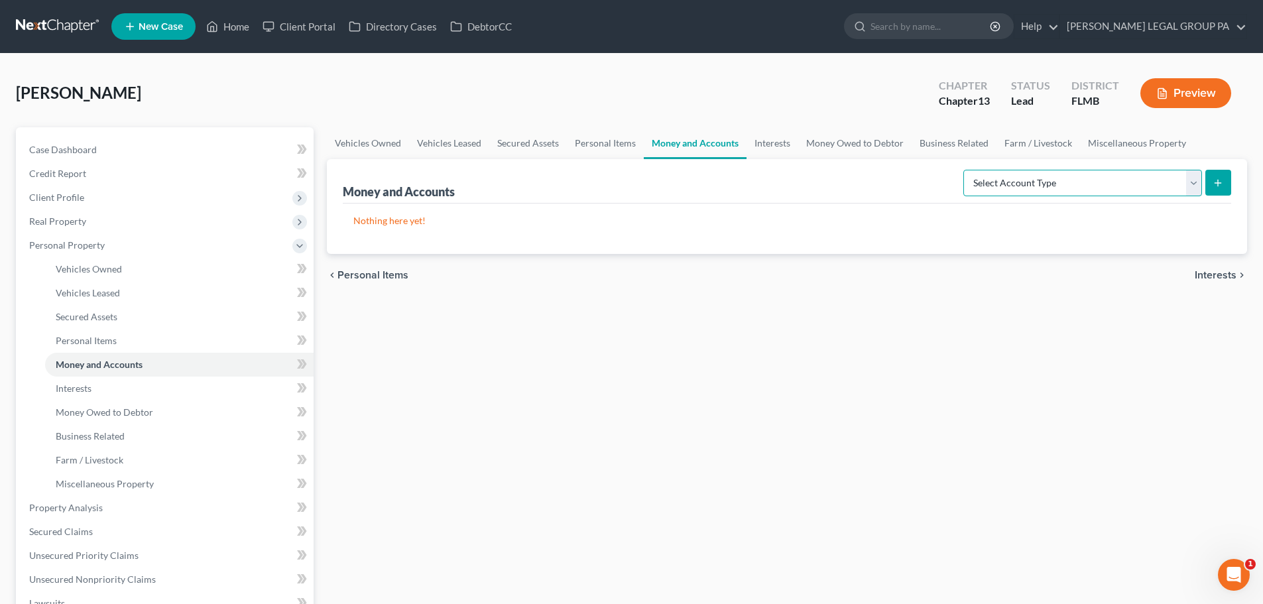
click at [1025, 193] on select "Select Account Type Brokerage Cash on Hand Certificates of Deposit Checking Acc…" at bounding box center [1083, 183] width 239 height 27
click at [1025, 185] on select "Select Account Type Brokerage Cash on Hand Certificates of Deposit Checking Acc…" at bounding box center [1083, 183] width 239 height 27
click at [556, 352] on div "Vehicles Owned Vehicles Leased Secured Assets Personal Items Money and Accounts…" at bounding box center [787, 522] width 934 height 790
click at [121, 397] on link "Interests" at bounding box center [179, 389] width 269 height 24
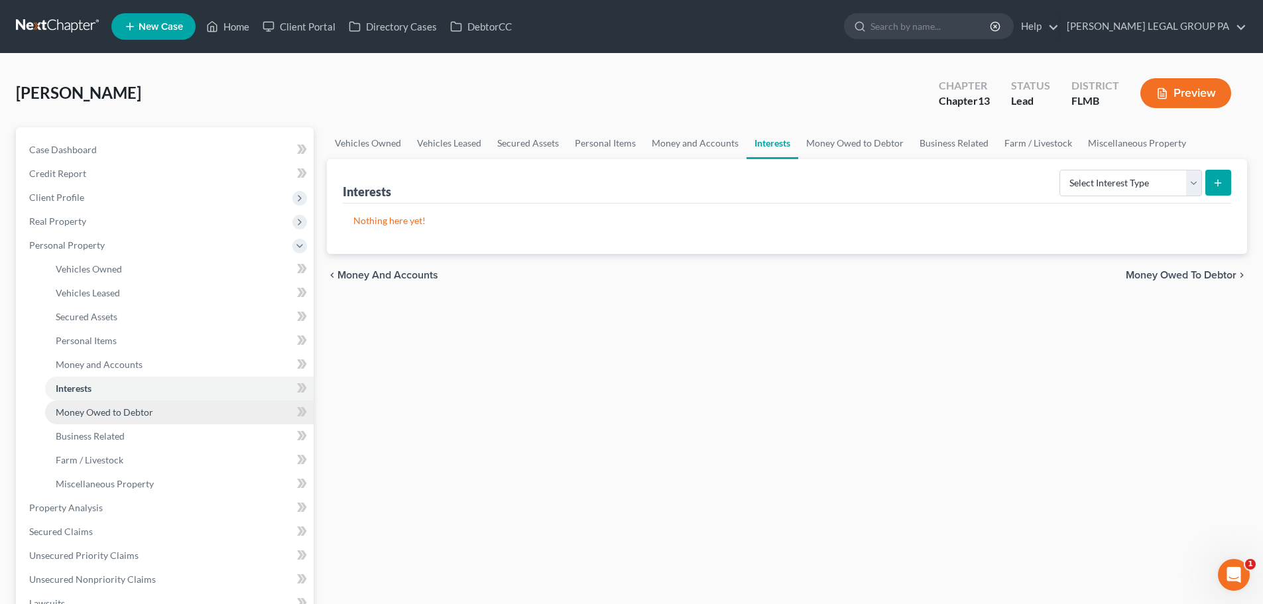
click at [159, 420] on link "Money Owed to Debtor" at bounding box center [179, 413] width 269 height 24
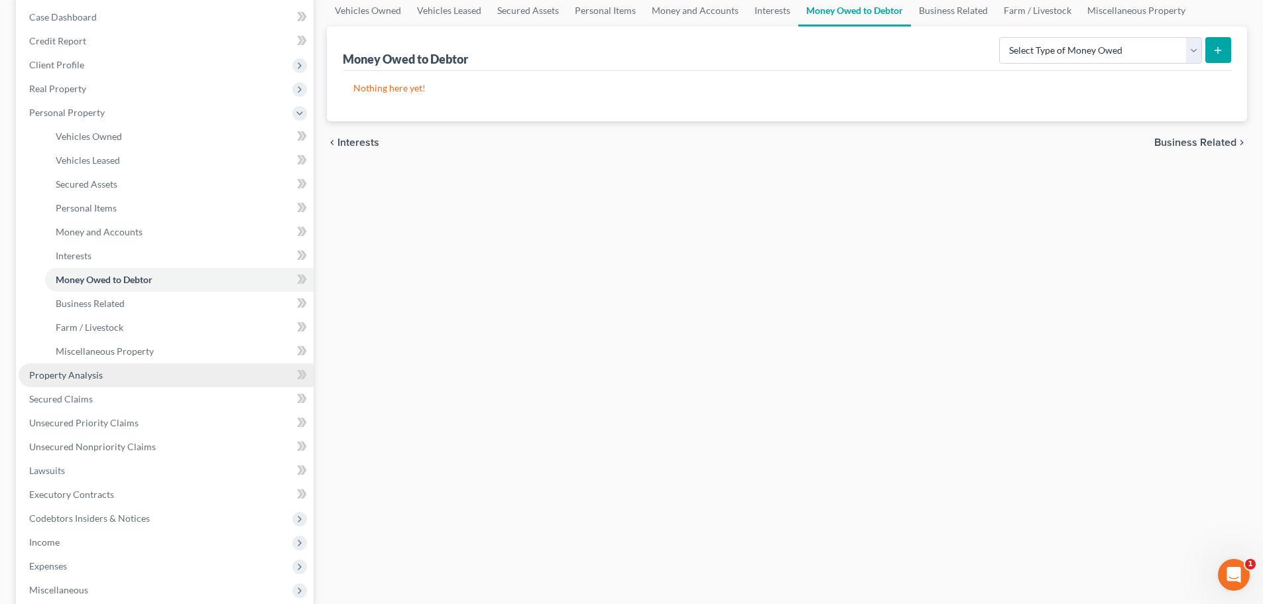
click at [127, 379] on link "Property Analysis" at bounding box center [166, 375] width 295 height 24
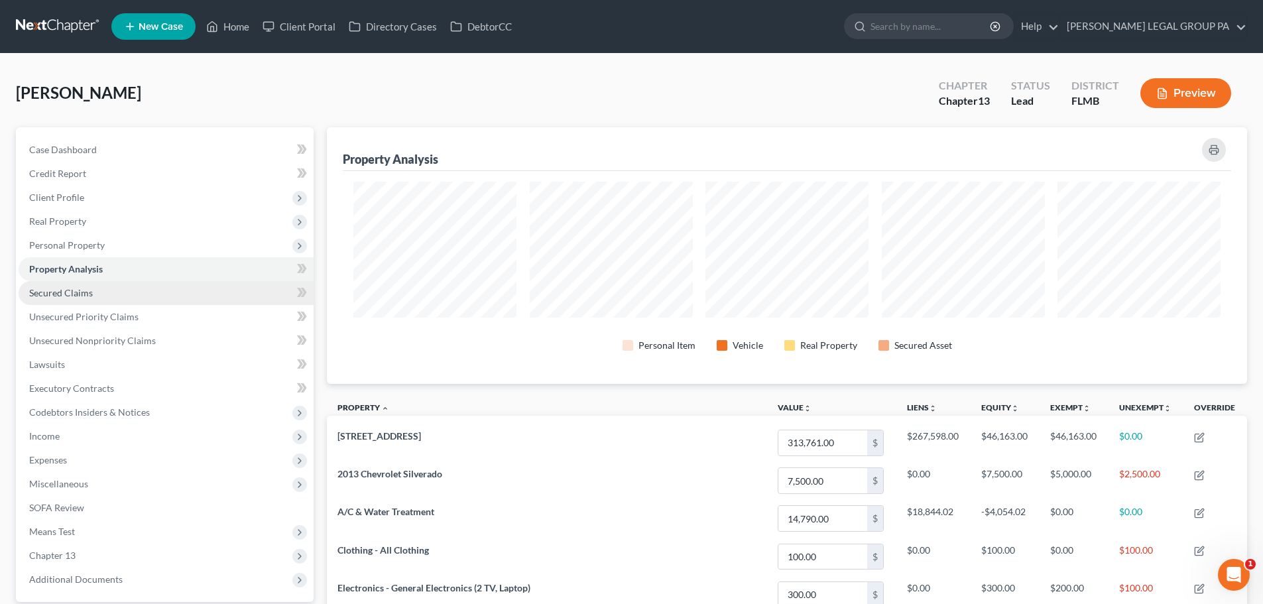
click at [97, 292] on link "Secured Claims" at bounding box center [166, 293] width 295 height 24
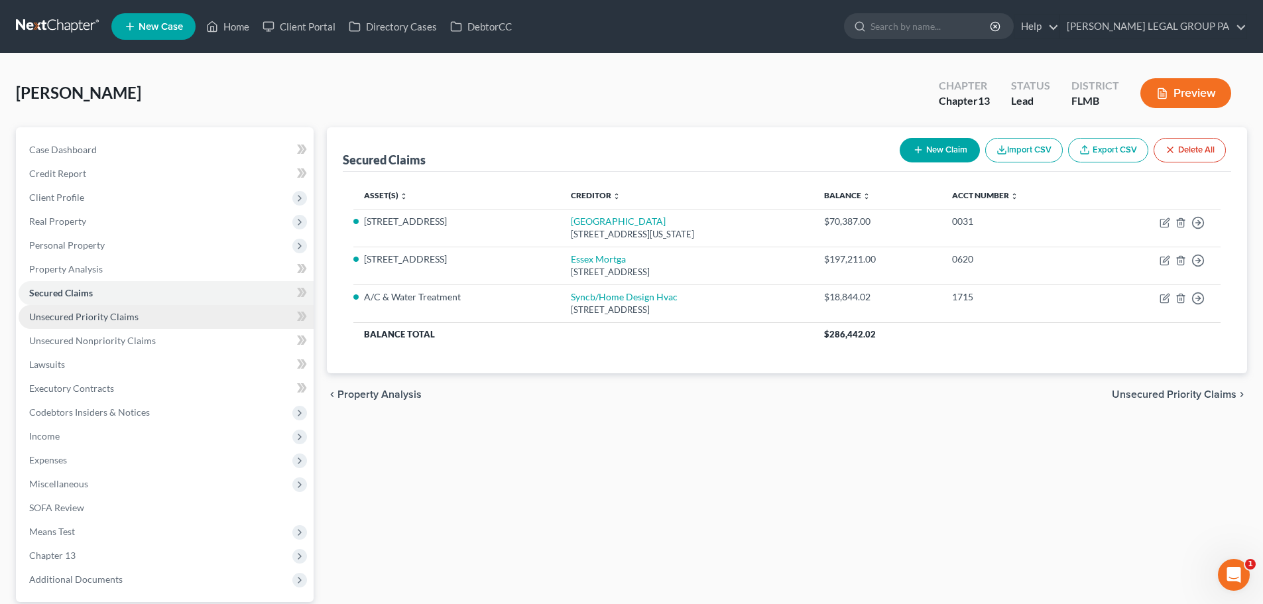
click at [210, 316] on link "Unsecured Priority Claims" at bounding box center [166, 317] width 295 height 24
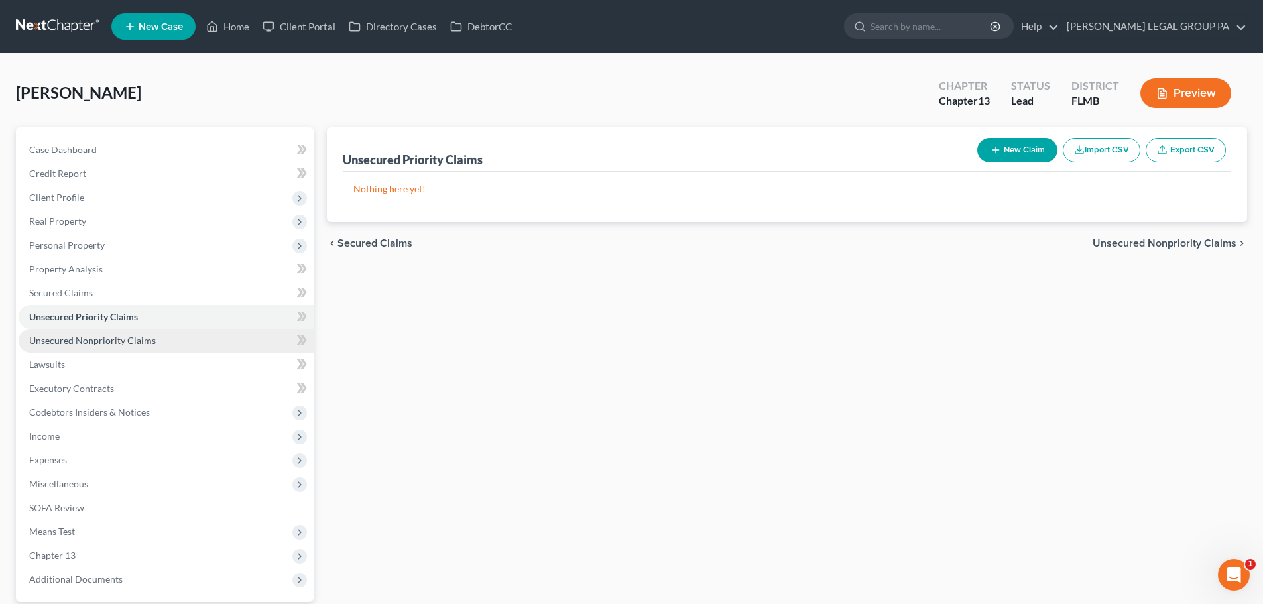
click at [219, 342] on link "Unsecured Nonpriority Claims" at bounding box center [166, 341] width 295 height 24
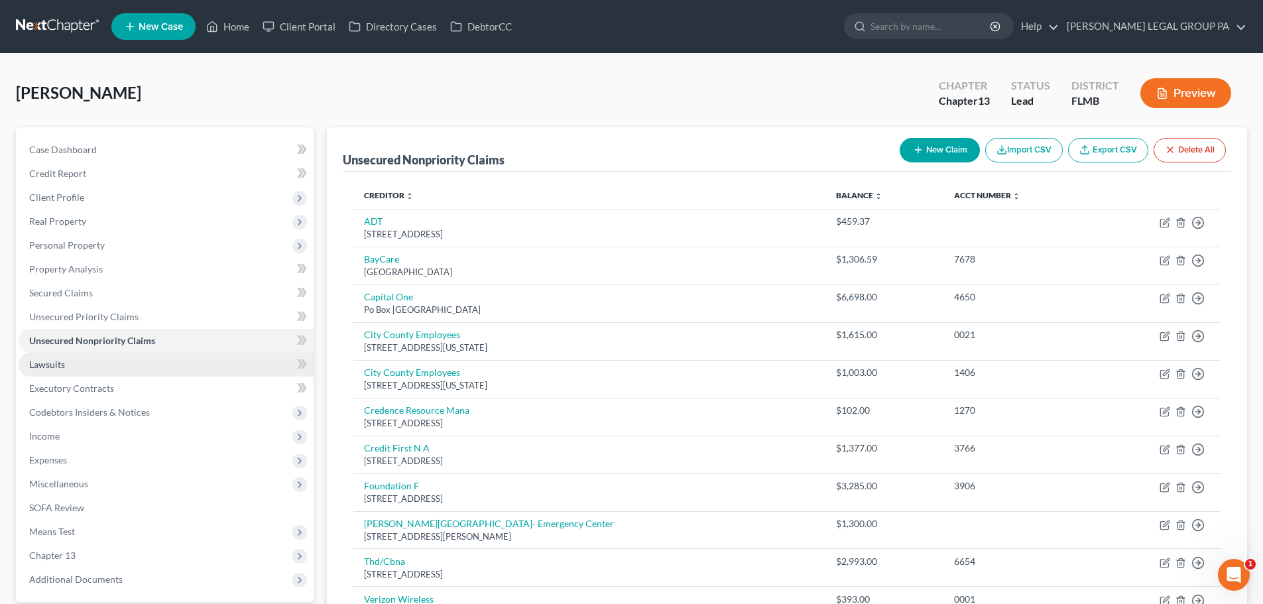
click at [214, 363] on link "Lawsuits" at bounding box center [166, 365] width 295 height 24
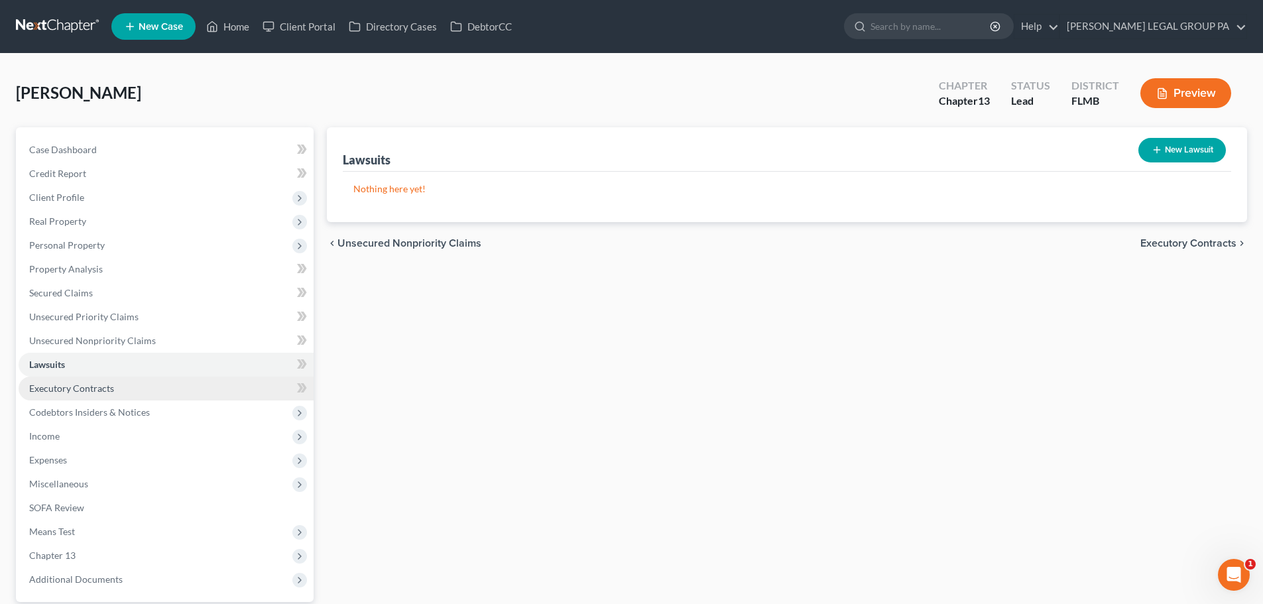
click at [216, 385] on link "Executory Contracts" at bounding box center [166, 389] width 295 height 24
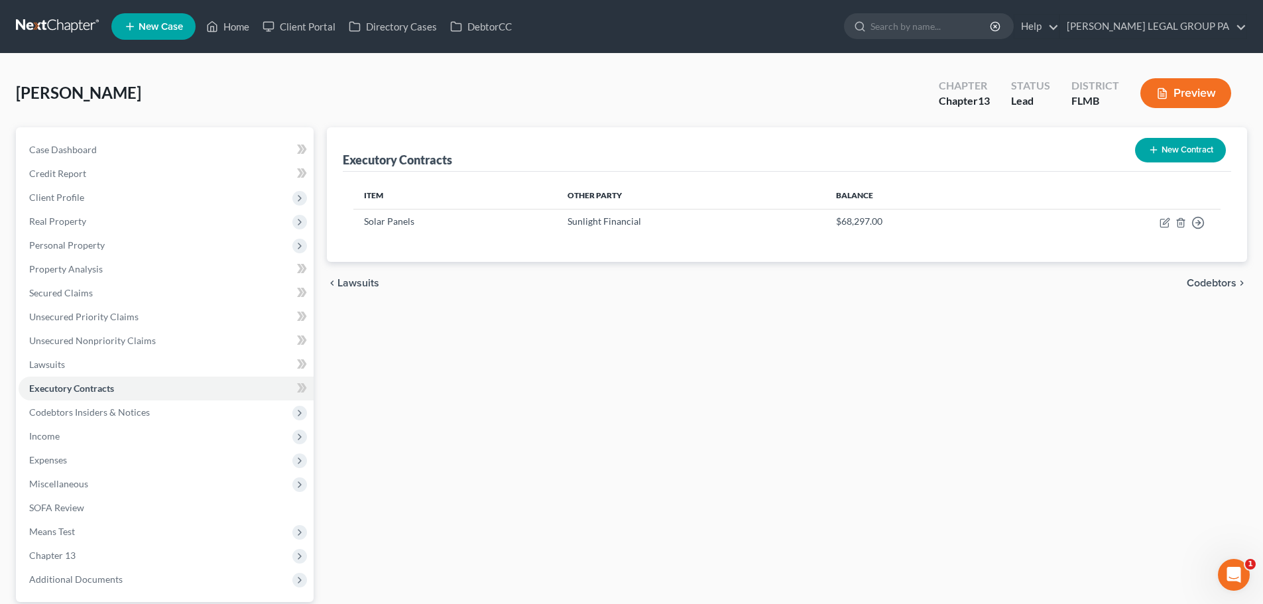
click at [1154, 152] on line "button" at bounding box center [1154, 150] width 0 height 6
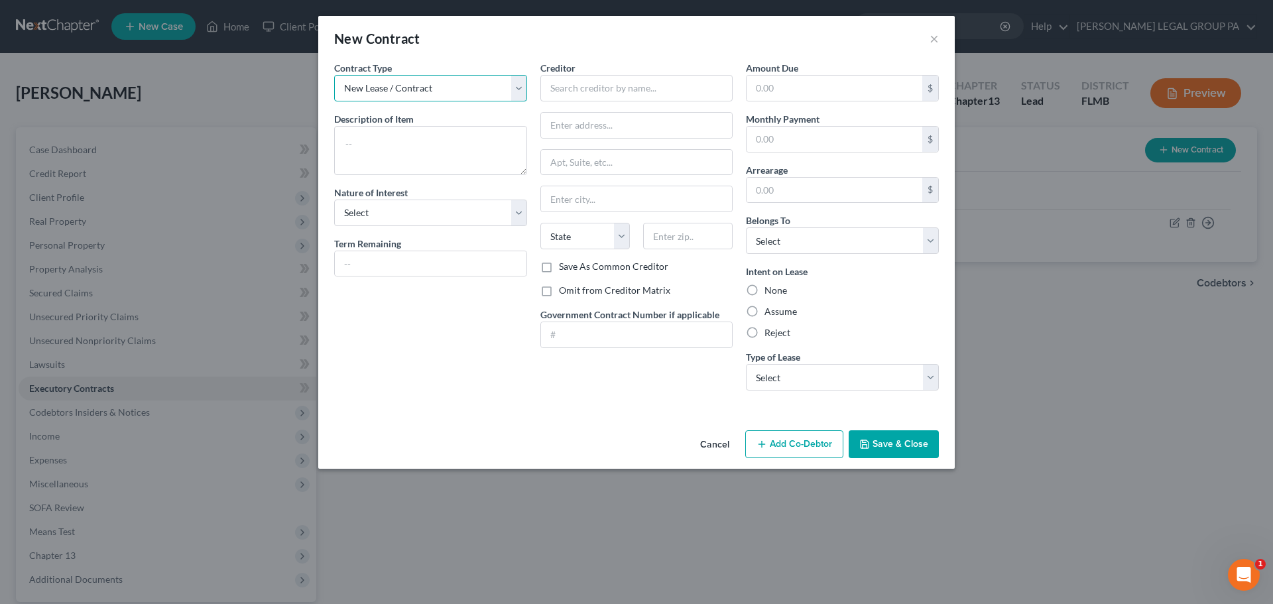
click at [473, 87] on select "New Lease / Contract New Timeshare" at bounding box center [430, 88] width 193 height 27
click at [488, 65] on div "Contract Type New Lease / Contract New Timeshare" at bounding box center [430, 81] width 193 height 40
click at [934, 36] on button "×" at bounding box center [934, 39] width 9 height 16
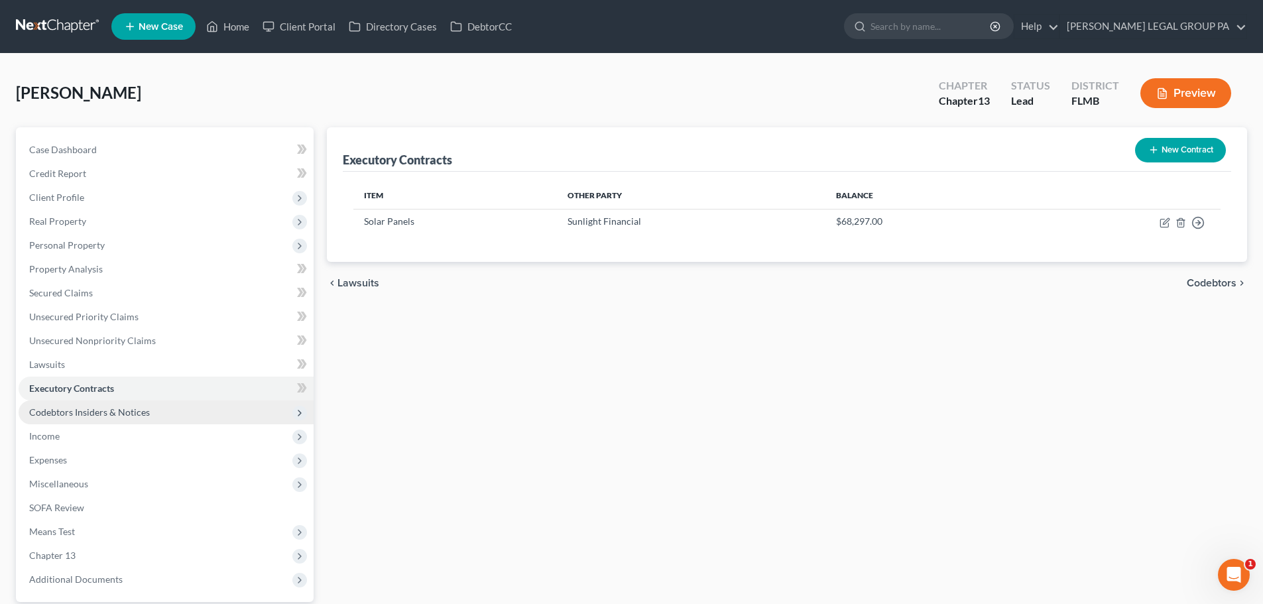
click at [263, 412] on span "Codebtors Insiders & Notices" at bounding box center [166, 413] width 295 height 24
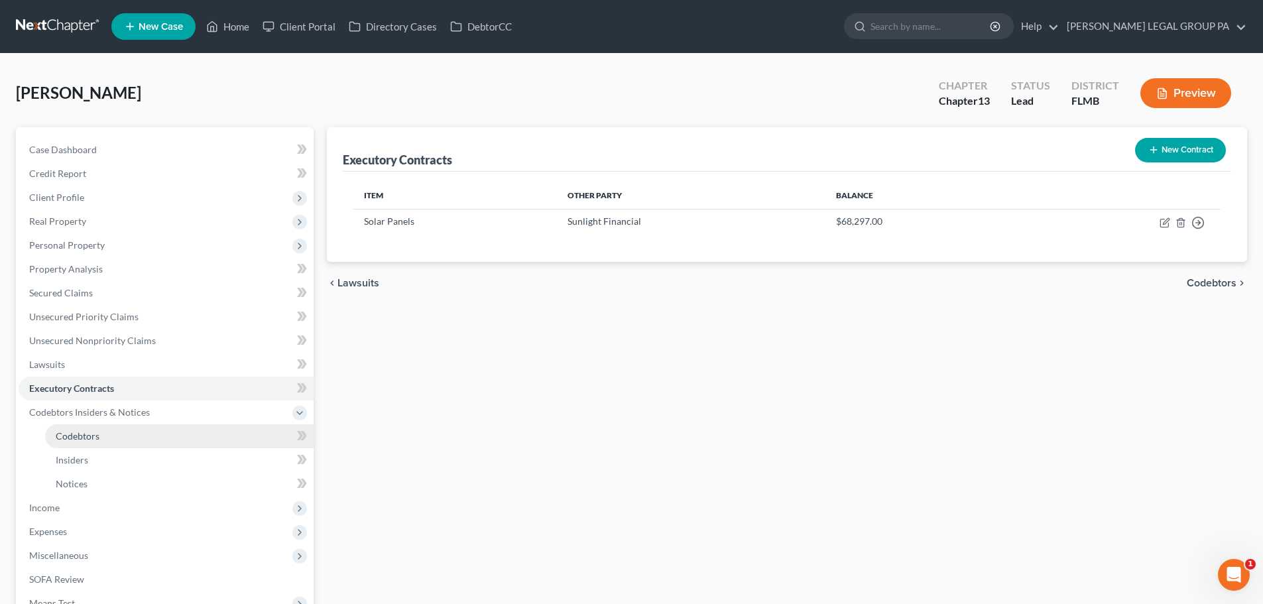
click at [231, 432] on link "Codebtors" at bounding box center [179, 436] width 269 height 24
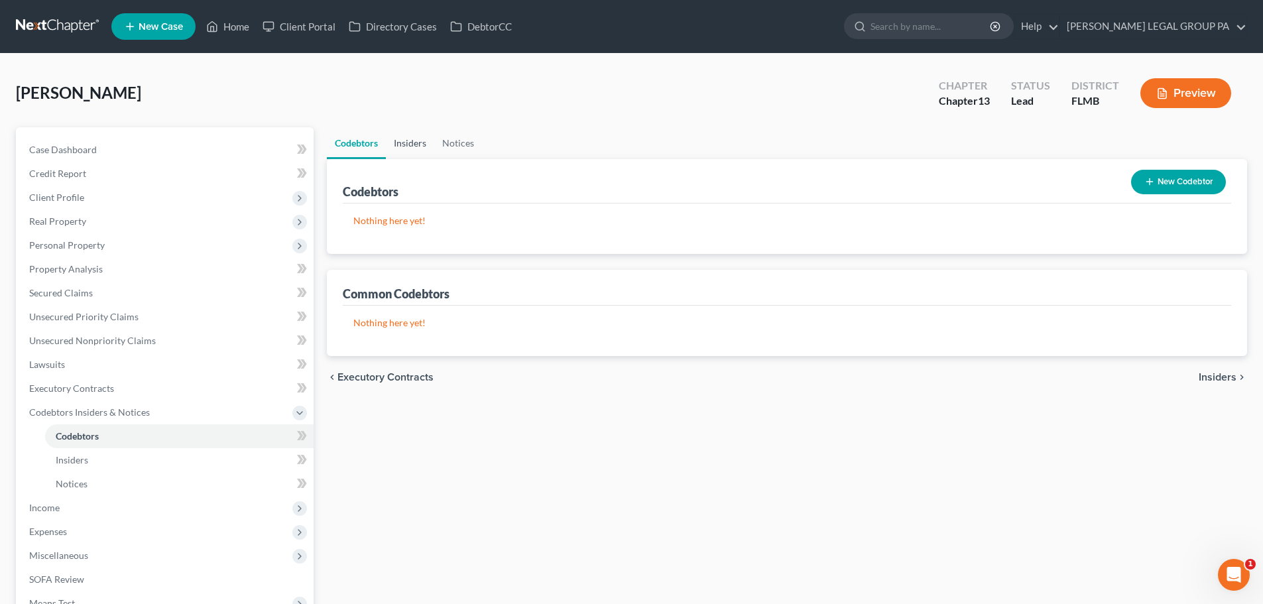
click at [416, 149] on link "Insiders" at bounding box center [410, 143] width 48 height 32
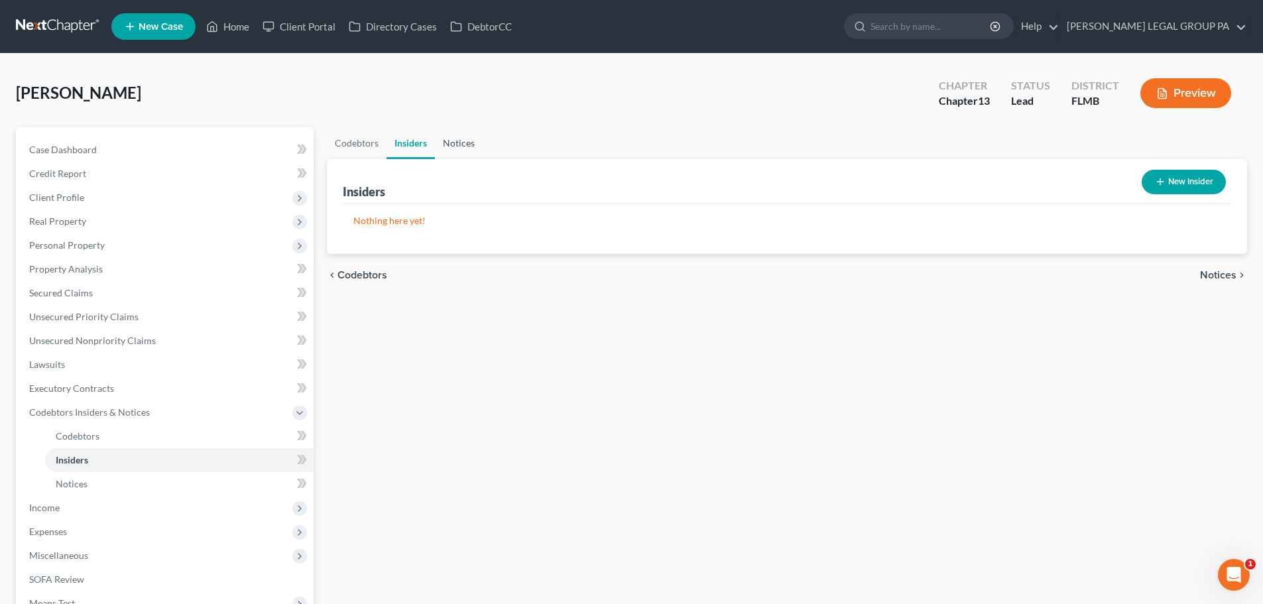
click at [449, 146] on link "Notices" at bounding box center [459, 143] width 48 height 32
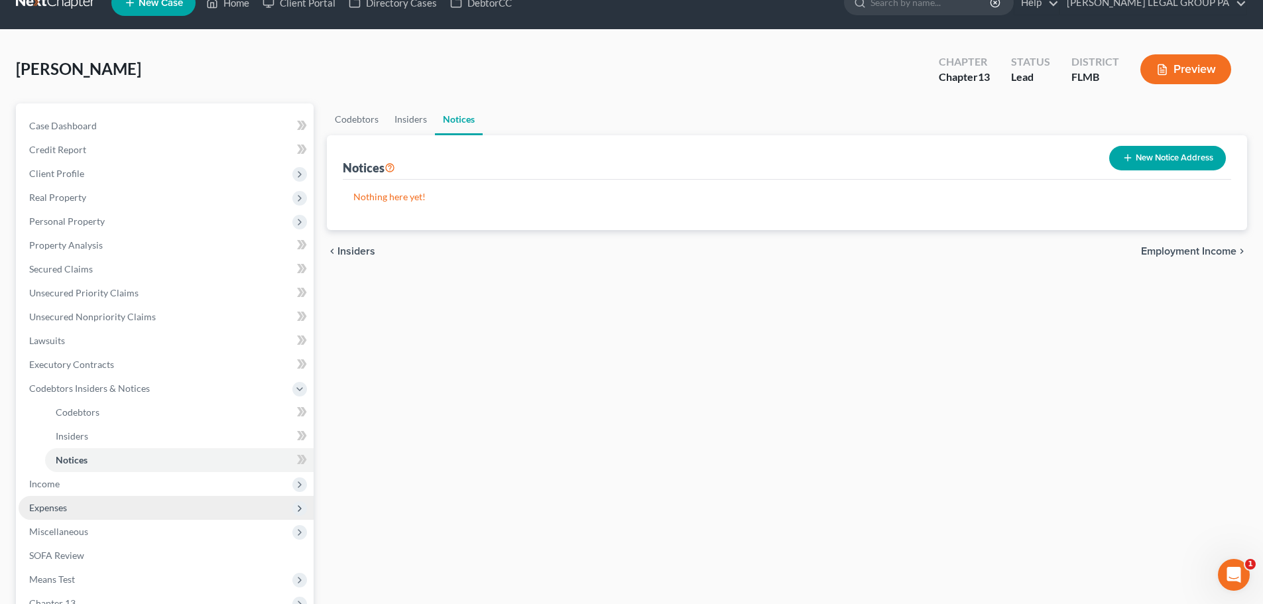
scroll to position [66, 0]
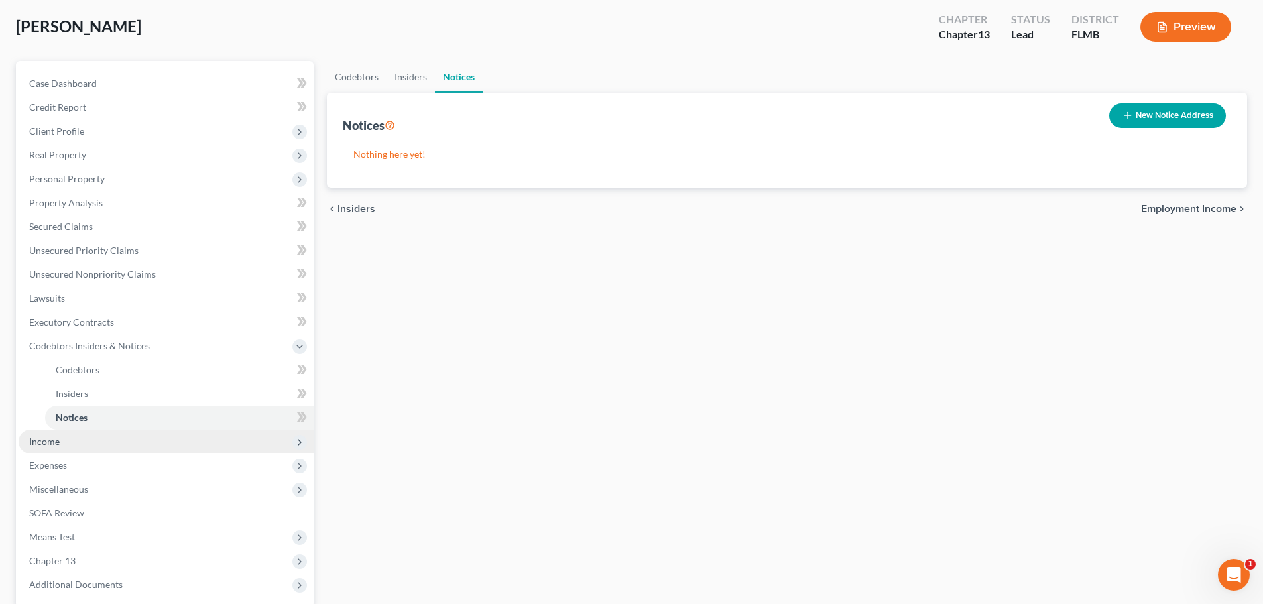
click at [204, 440] on span "Income" at bounding box center [166, 442] width 295 height 24
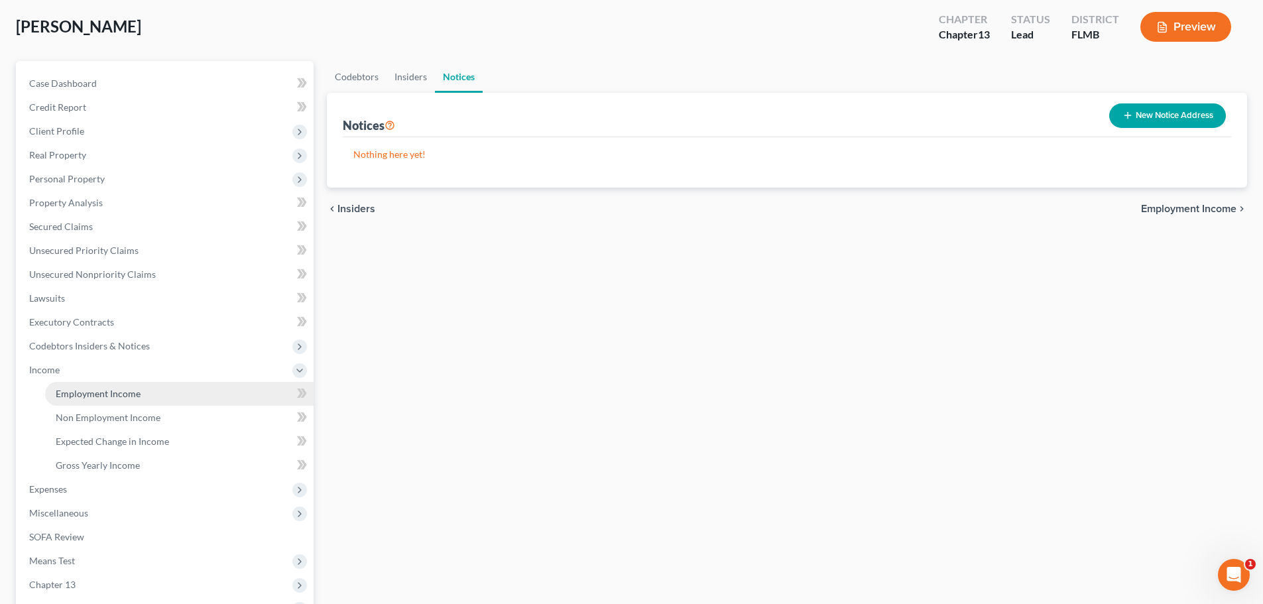
click at [192, 389] on link "Employment Income" at bounding box center [179, 394] width 269 height 24
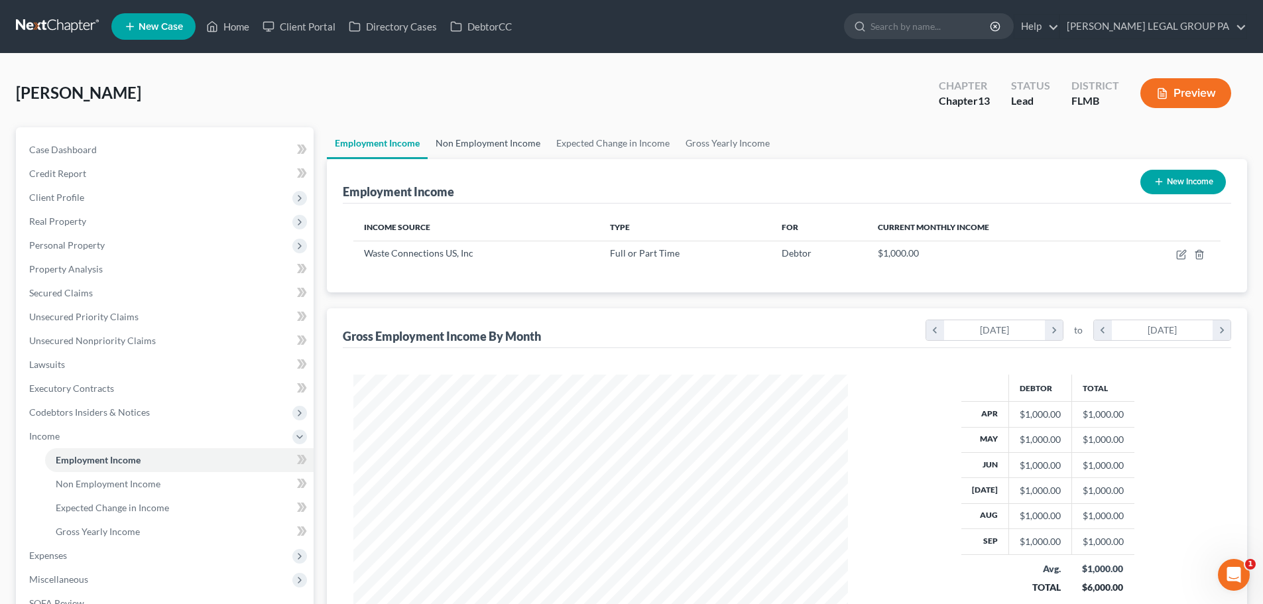
click at [505, 155] on link "Non Employment Income" at bounding box center [488, 143] width 121 height 32
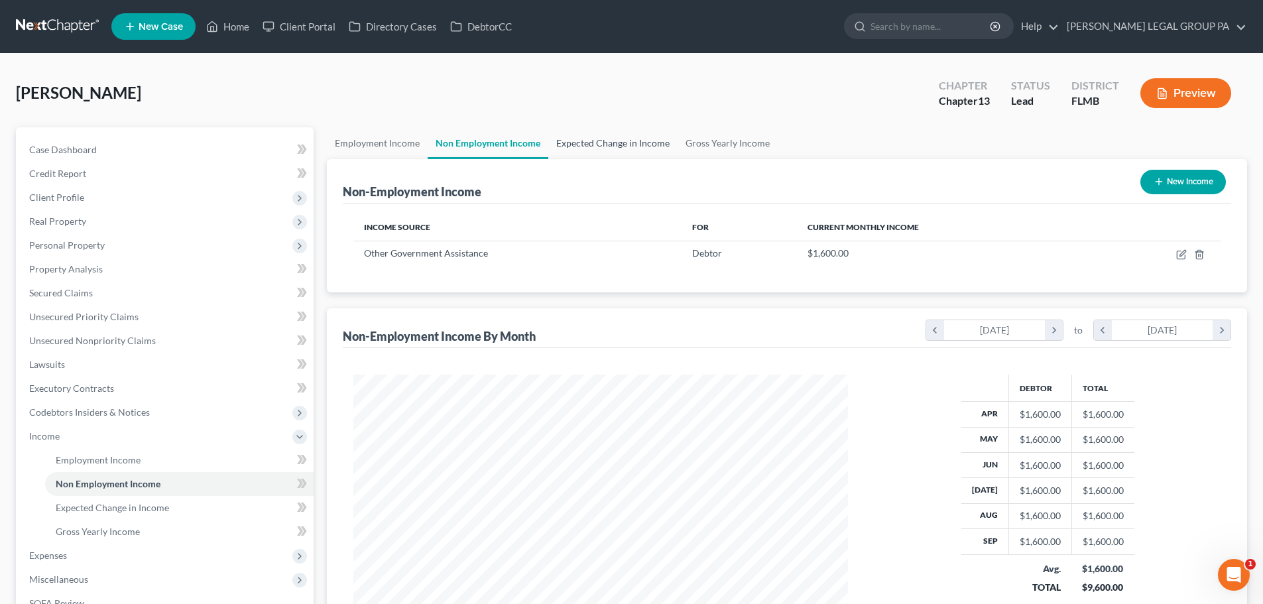
scroll to position [247, 521]
click at [640, 141] on link "Expected Change in Income" at bounding box center [612, 143] width 129 height 32
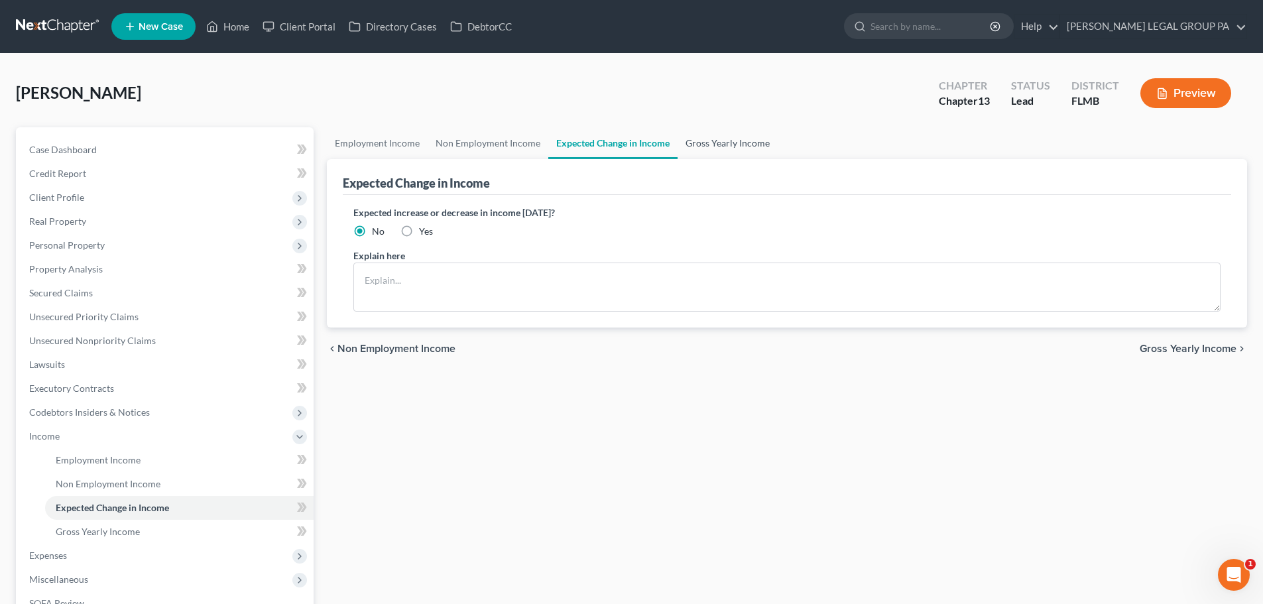
click at [697, 147] on link "Gross Yearly Income" at bounding box center [728, 143] width 100 height 32
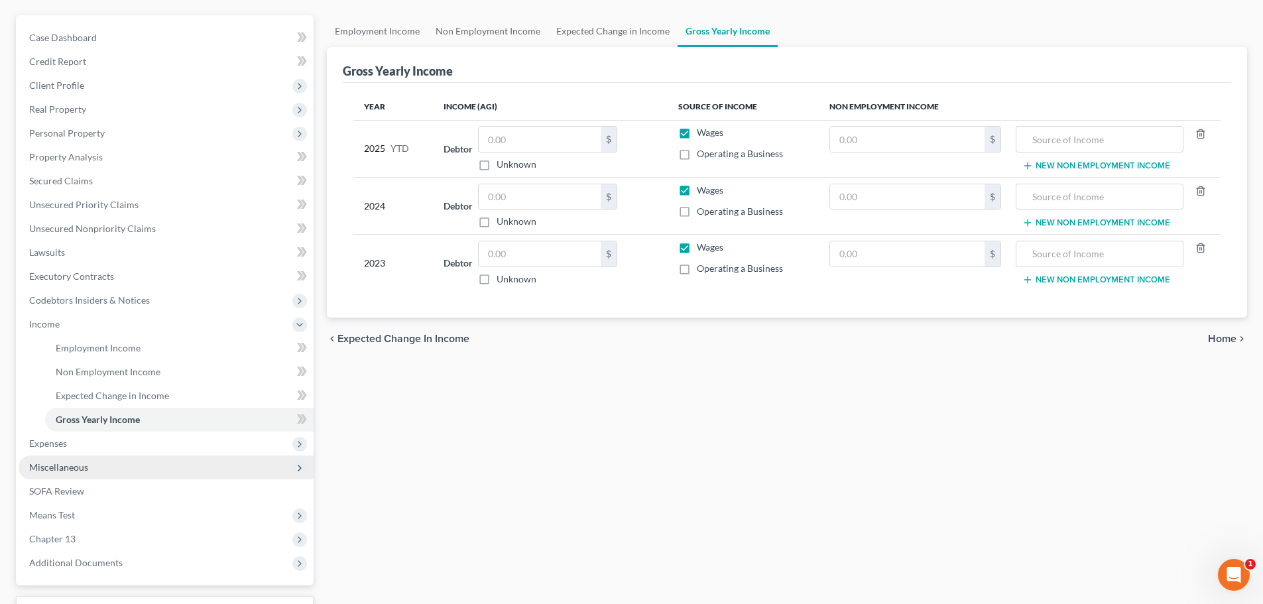
scroll to position [133, 0]
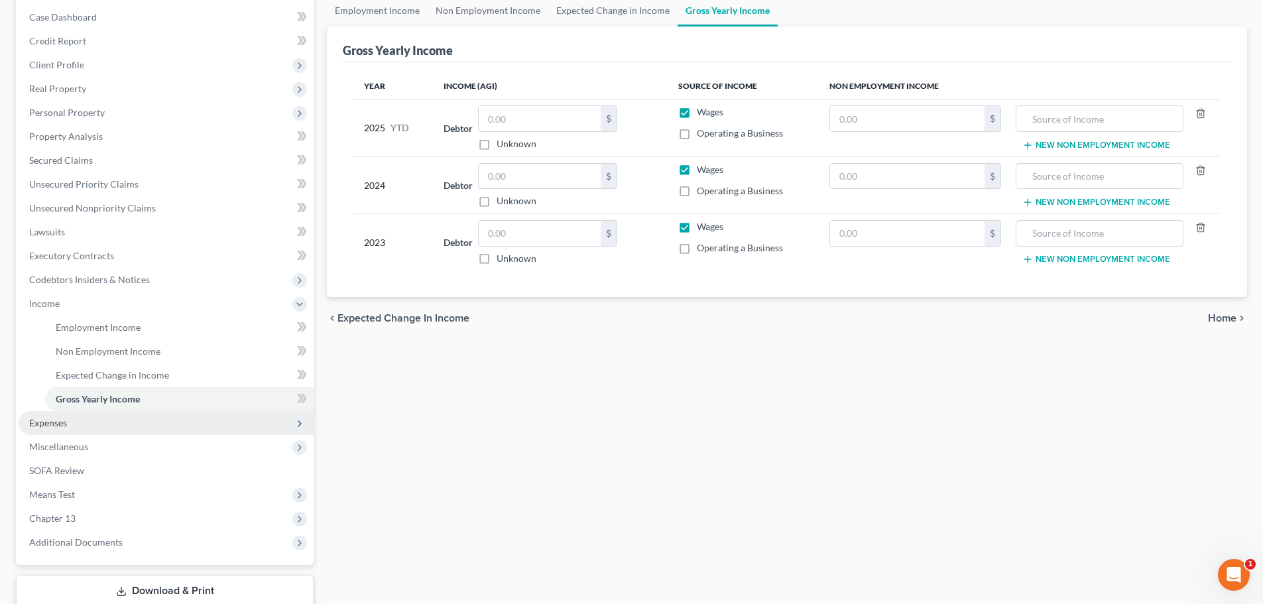
click at [150, 420] on span "Expenses" at bounding box center [166, 423] width 295 height 24
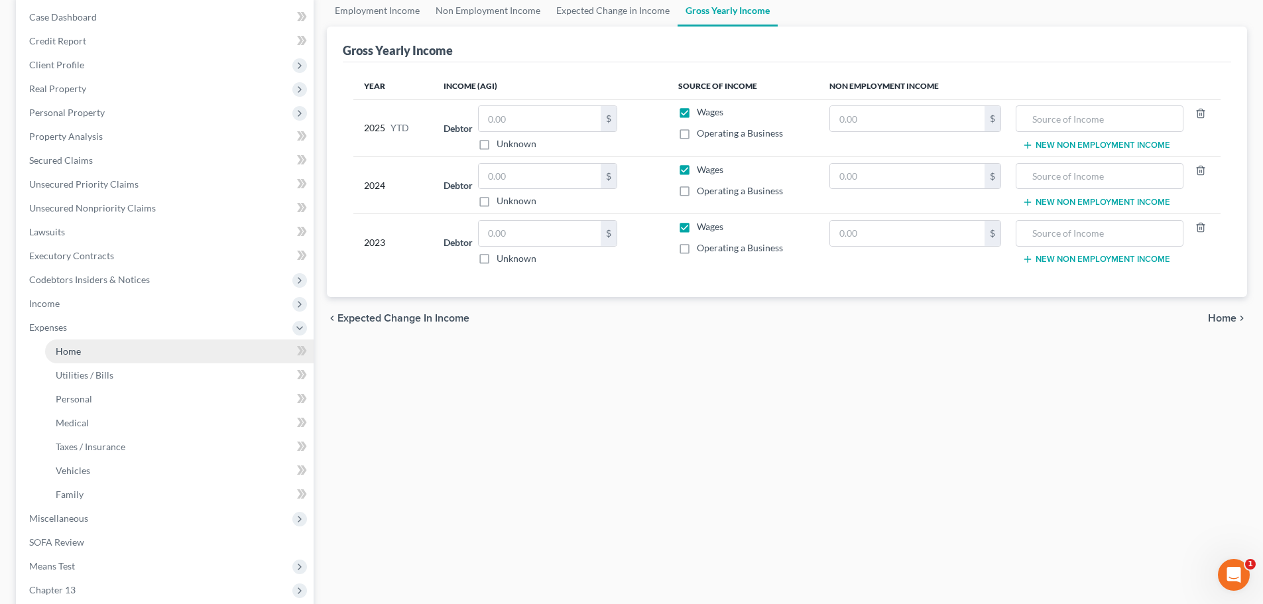
click at [136, 351] on link "Home" at bounding box center [179, 352] width 269 height 24
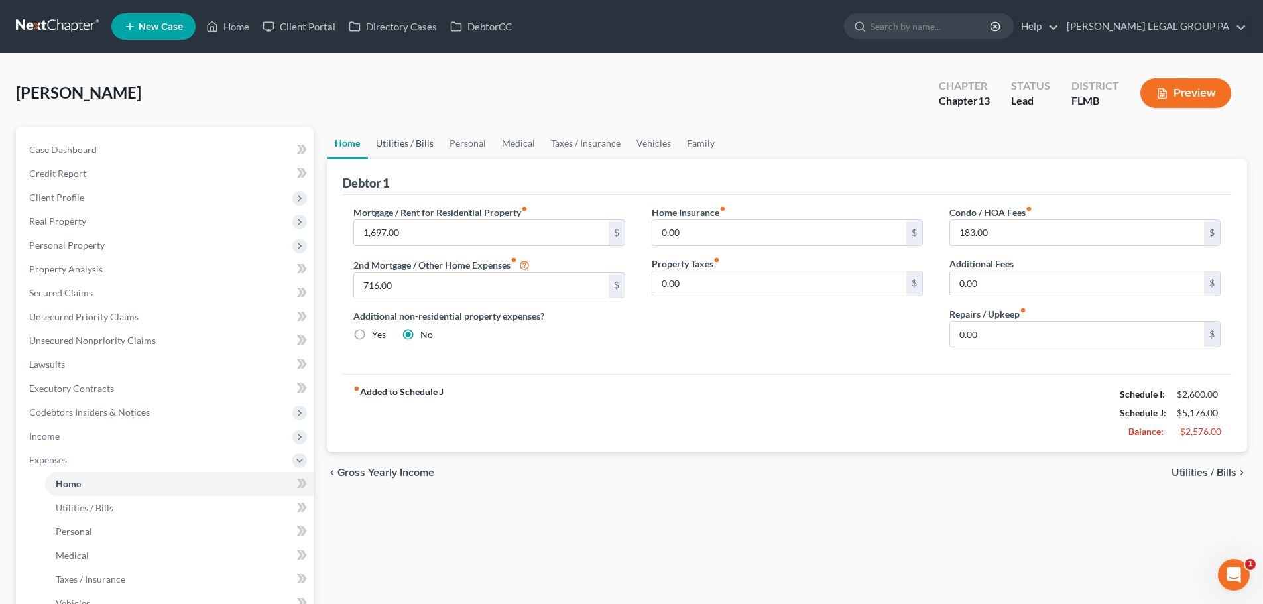
click at [411, 141] on link "Utilities / Bills" at bounding box center [405, 143] width 74 height 32
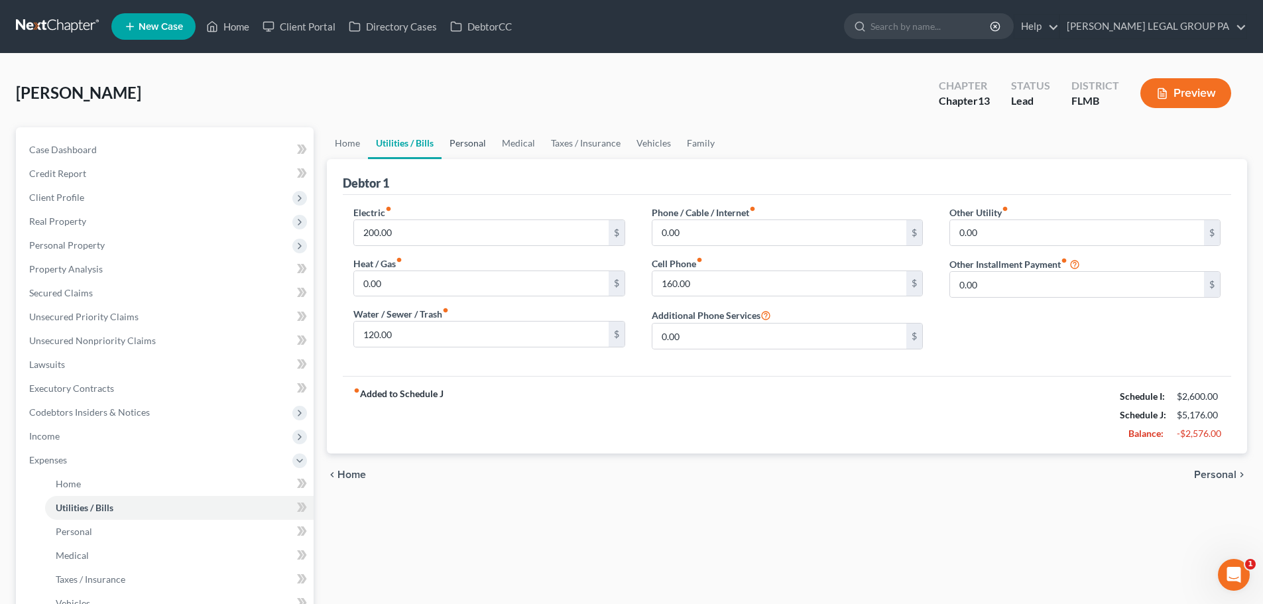
click at [464, 140] on link "Personal" at bounding box center [468, 143] width 52 height 32
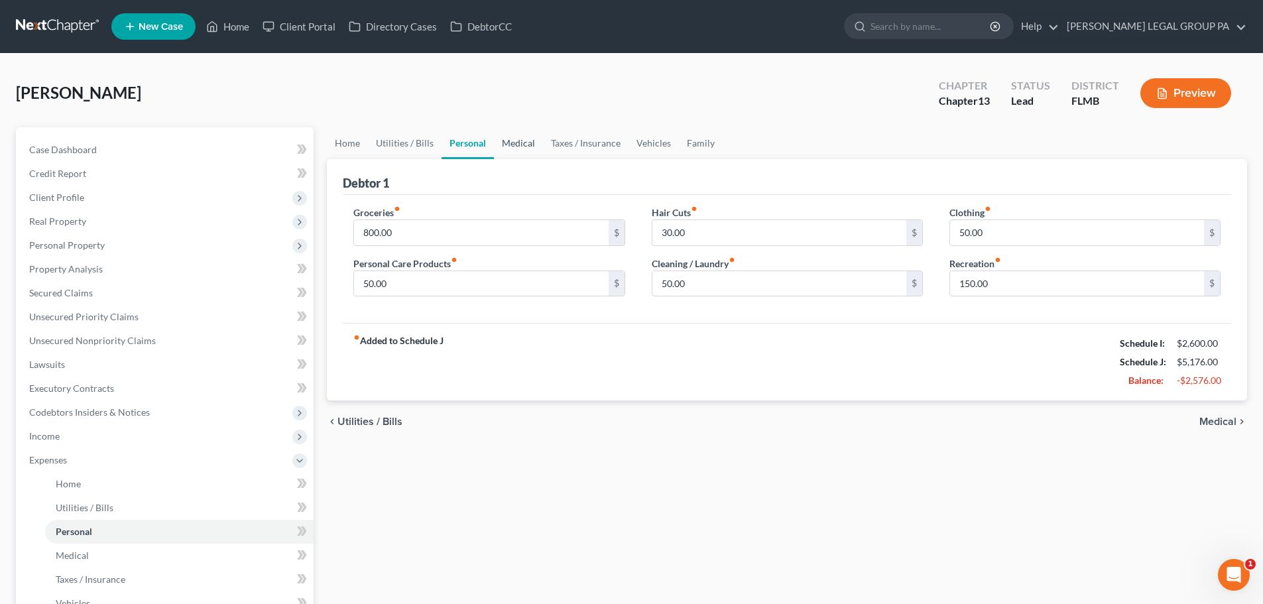
click at [524, 147] on link "Medical" at bounding box center [518, 143] width 49 height 32
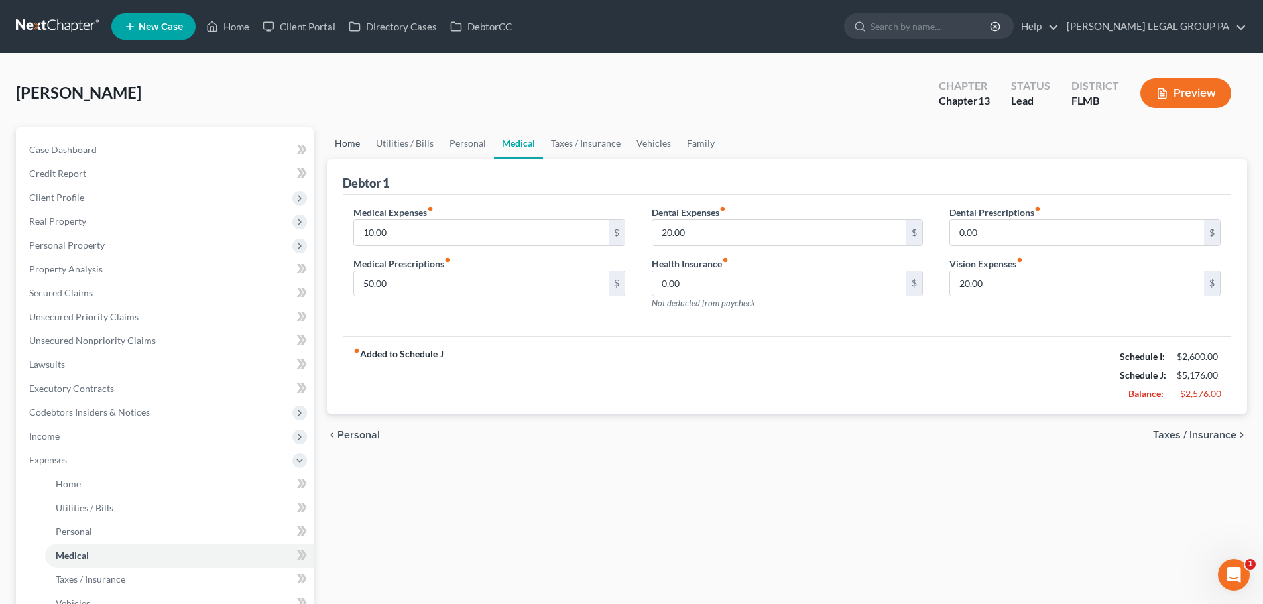
click at [343, 143] on link "Home" at bounding box center [347, 143] width 41 height 32
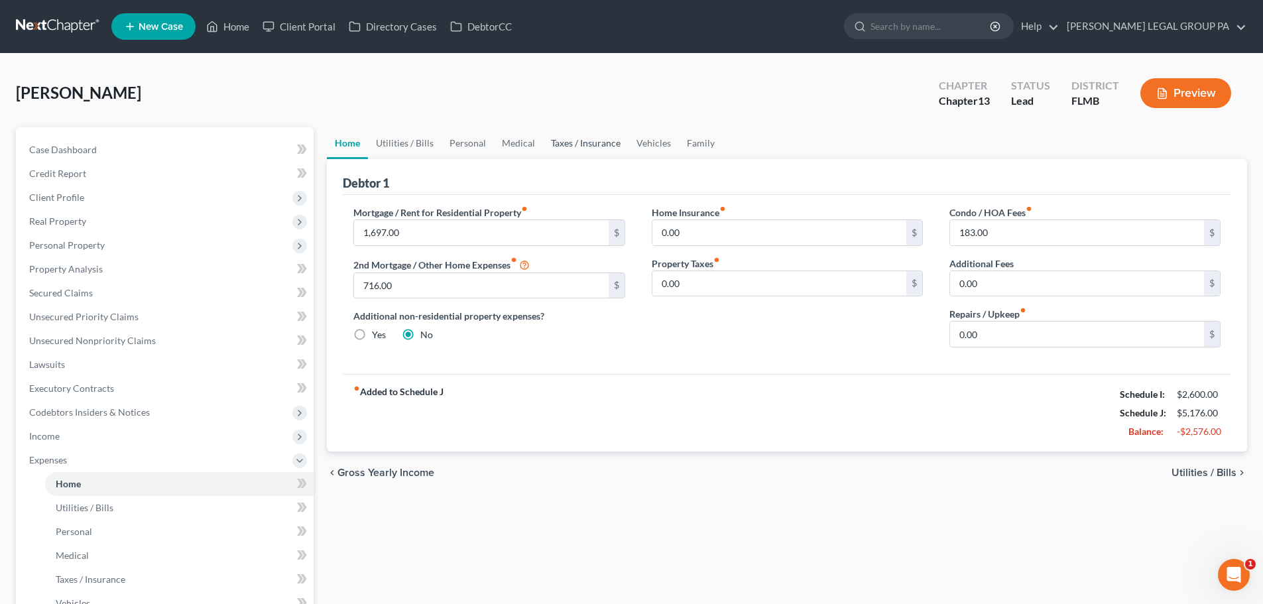
click at [574, 135] on link "Taxes / Insurance" at bounding box center [586, 143] width 86 height 32
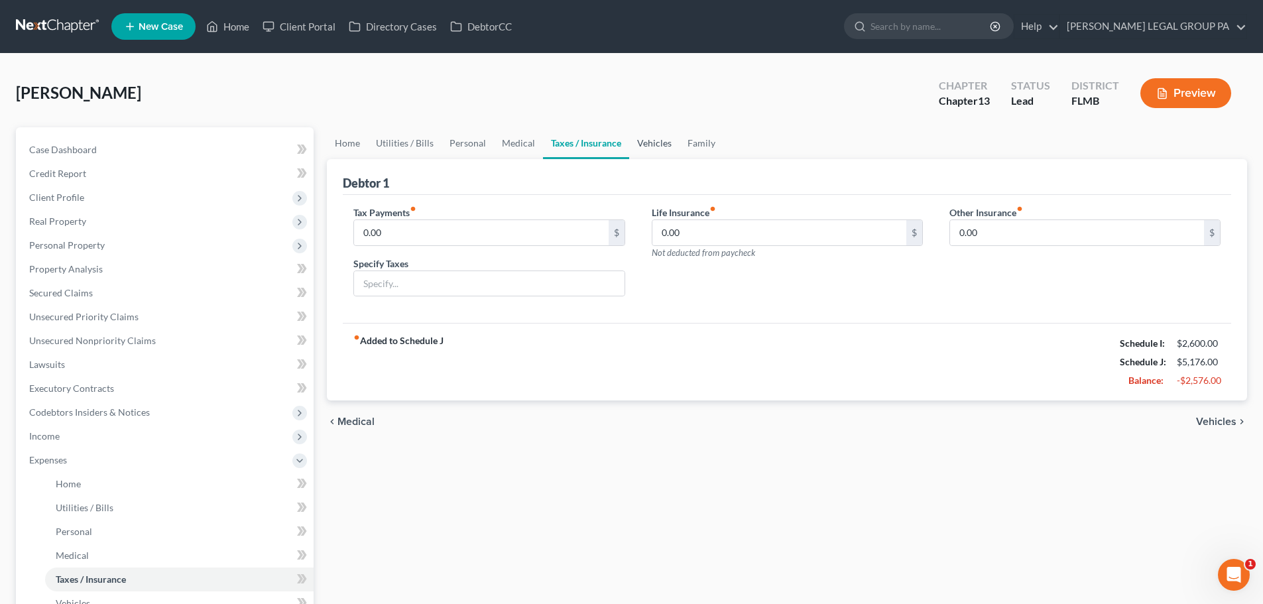
click at [647, 149] on link "Vehicles" at bounding box center [654, 143] width 50 height 32
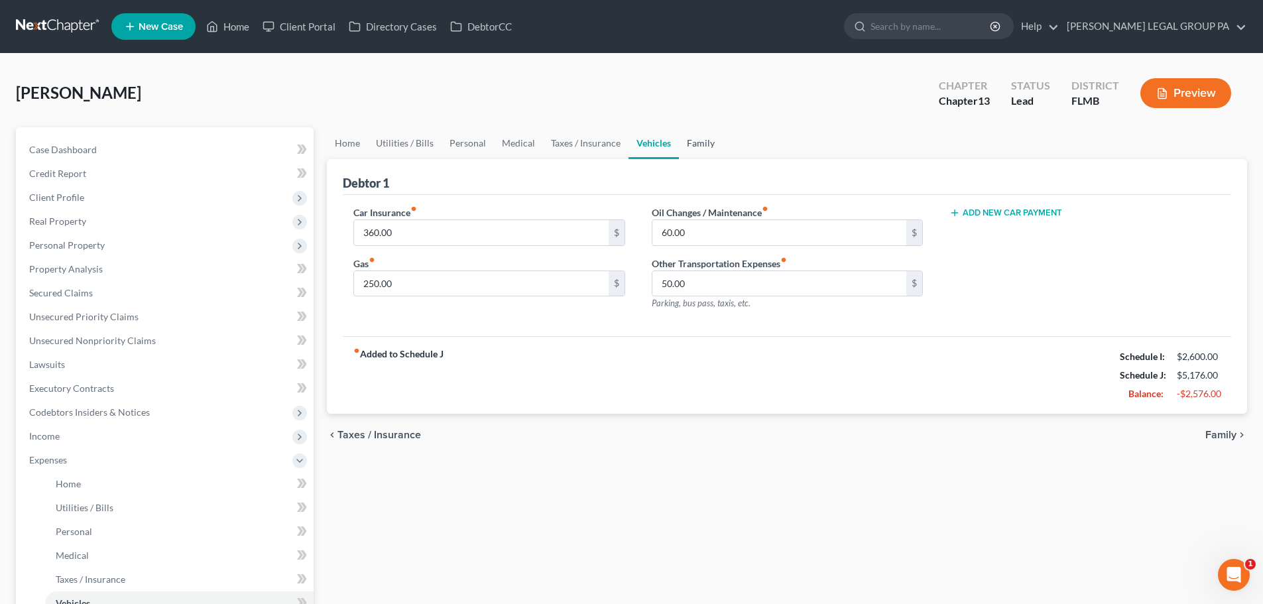
click at [685, 144] on link "Family" at bounding box center [701, 143] width 44 height 32
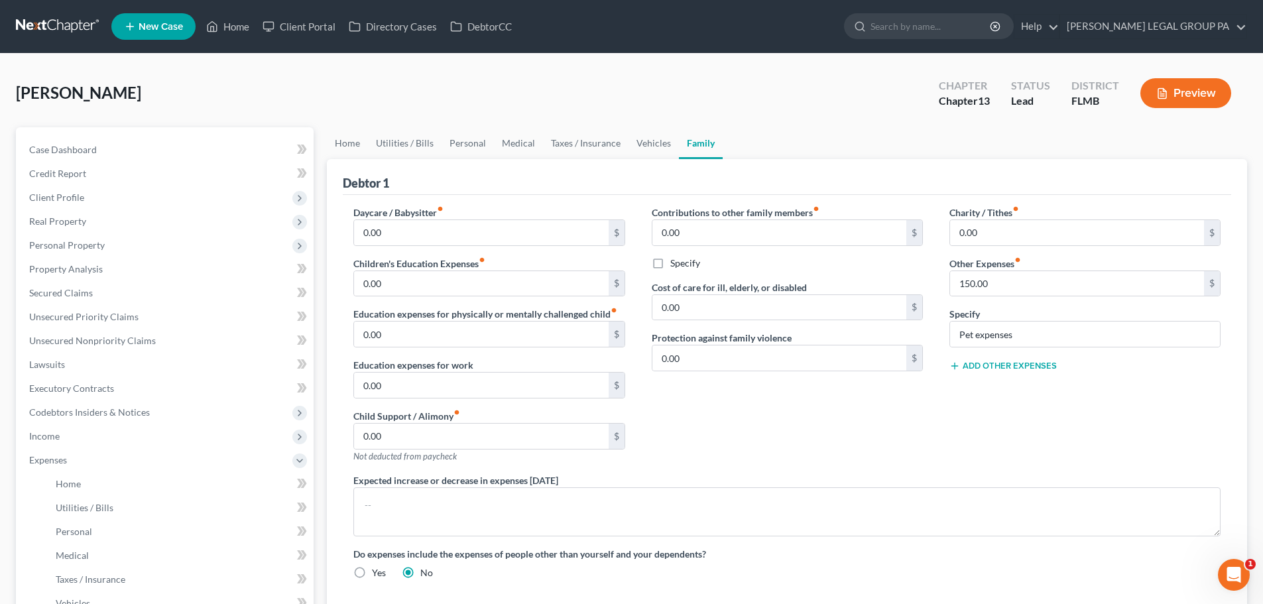
scroll to position [292, 0]
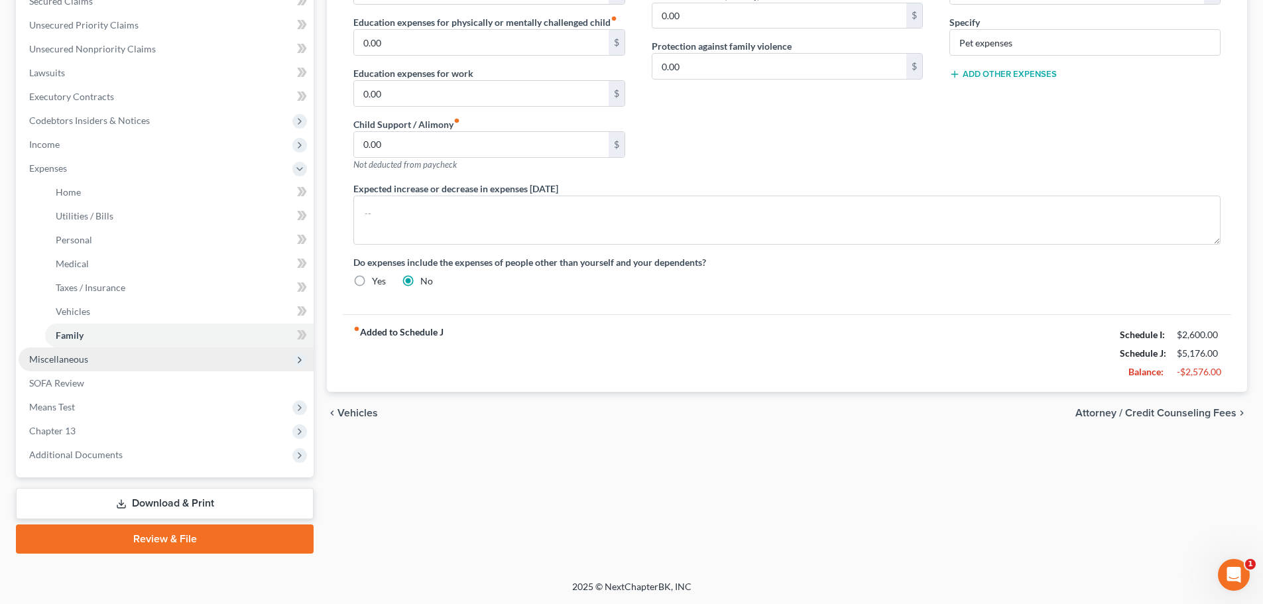
click at [97, 359] on span "Miscellaneous" at bounding box center [166, 360] width 295 height 24
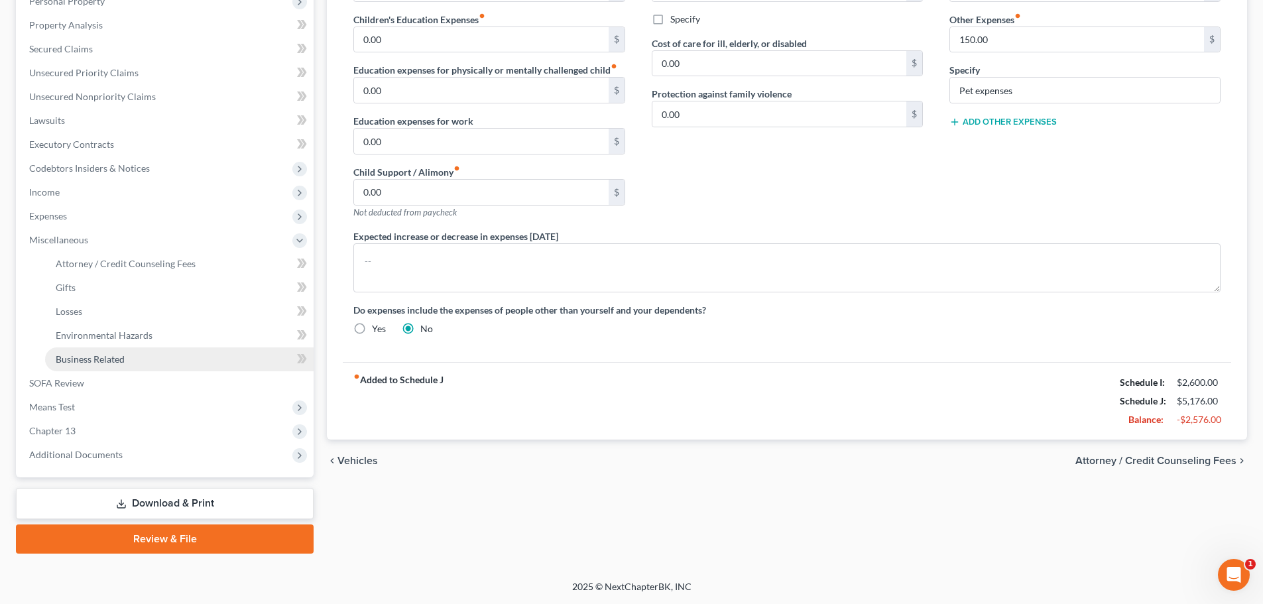
scroll to position [244, 0]
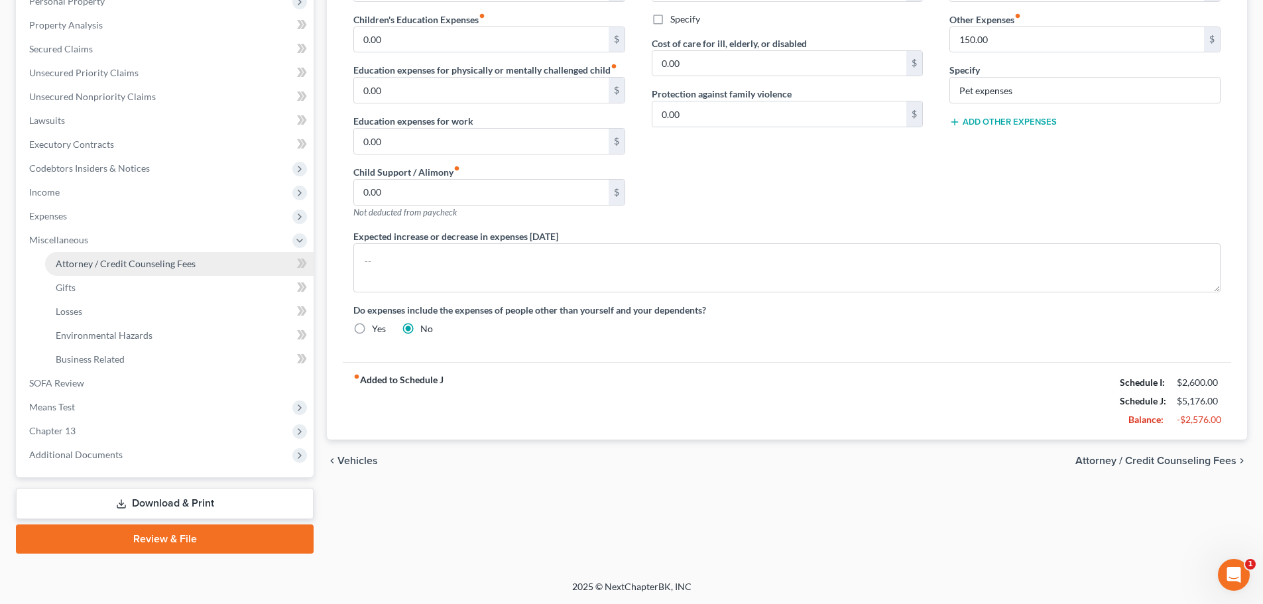
click at [139, 269] on span "Attorney / Credit Counseling Fees" at bounding box center [126, 263] width 140 height 11
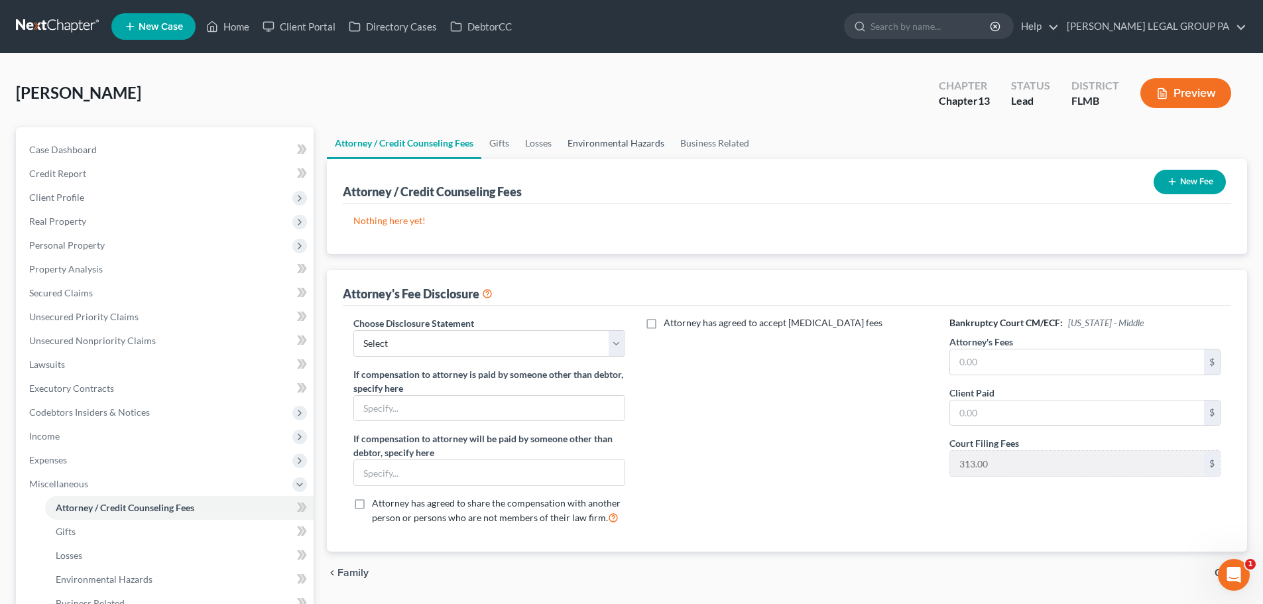
click at [578, 145] on link "Environmental Hazards" at bounding box center [616, 143] width 113 height 32
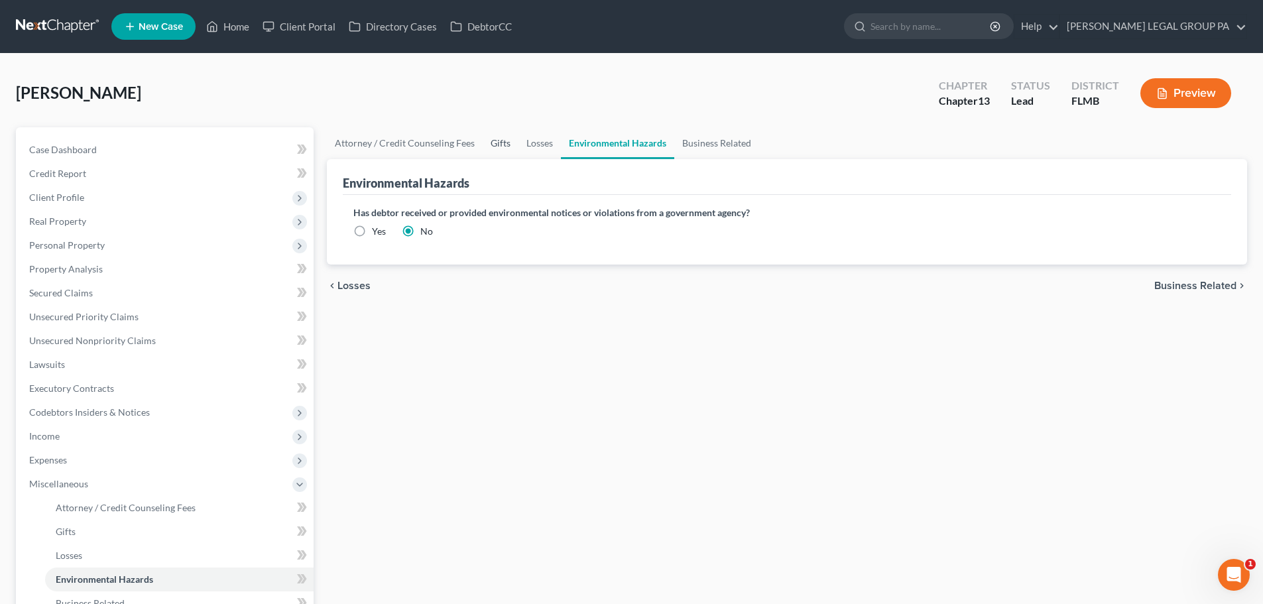
click at [493, 145] on link "Gifts" at bounding box center [501, 143] width 36 height 32
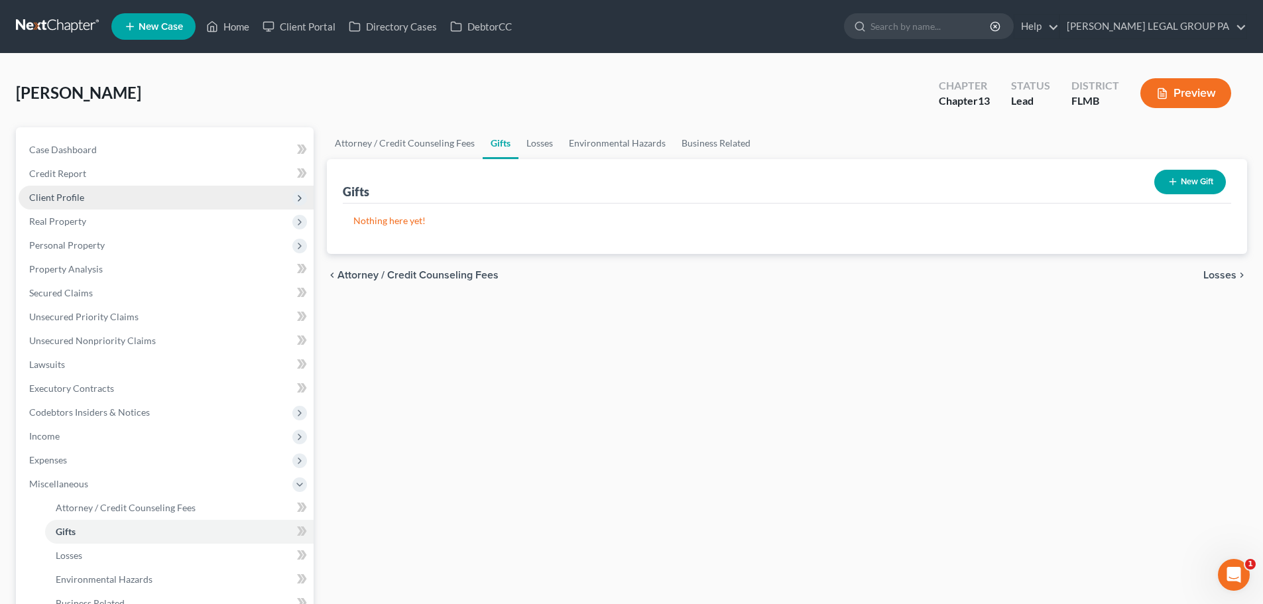
click at [135, 194] on span "Client Profile" at bounding box center [166, 198] width 295 height 24
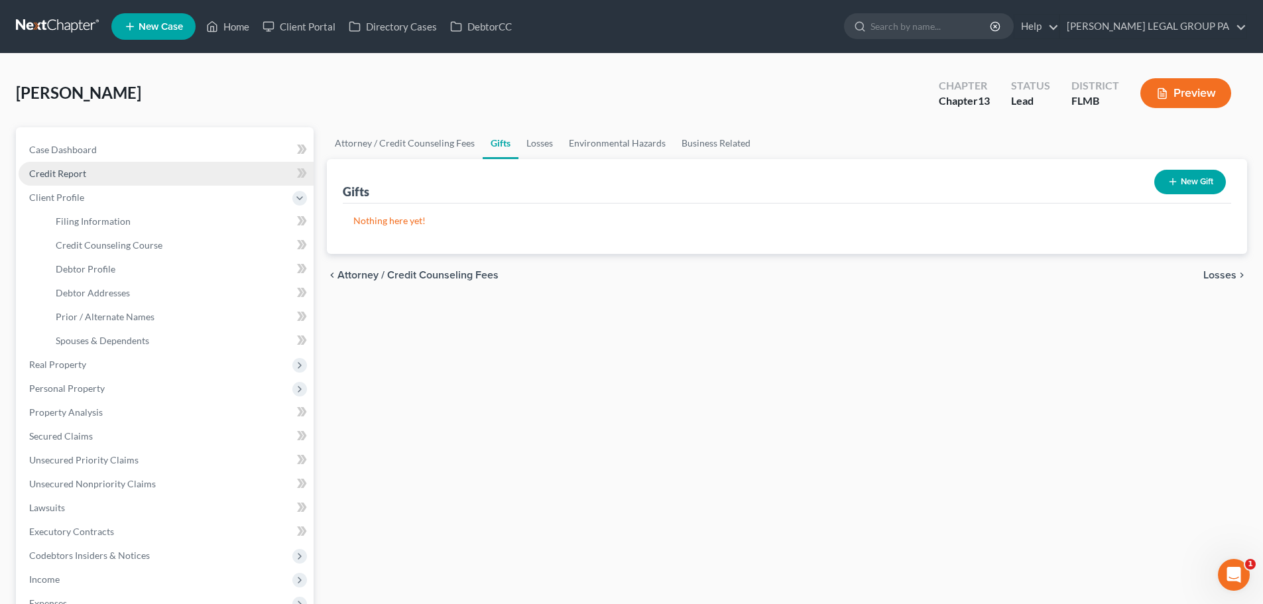
click at [131, 168] on link "Credit Report" at bounding box center [166, 174] width 295 height 24
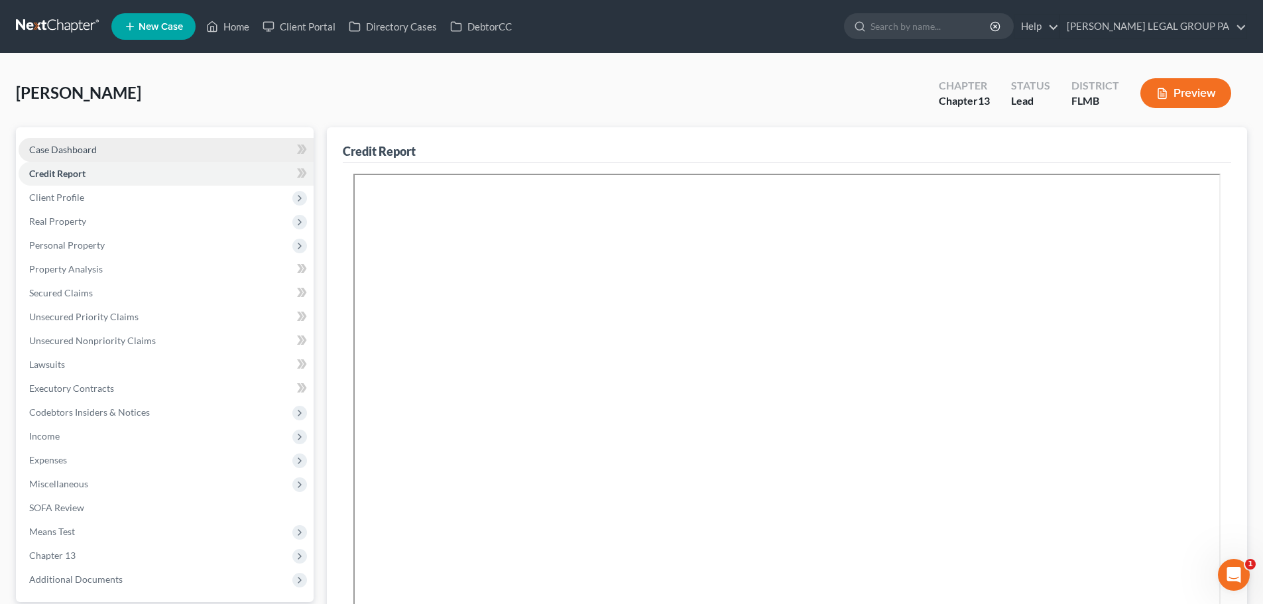
click at [152, 148] on link "Case Dashboard" at bounding box center [166, 150] width 295 height 24
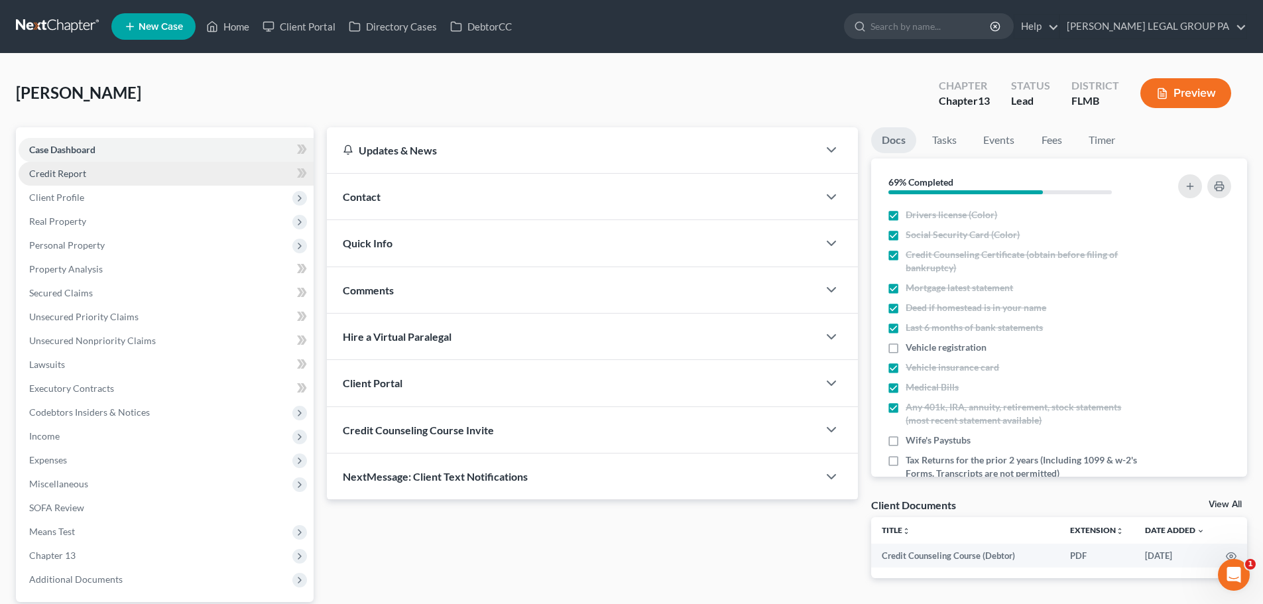
click at [88, 176] on link "Credit Report" at bounding box center [166, 174] width 295 height 24
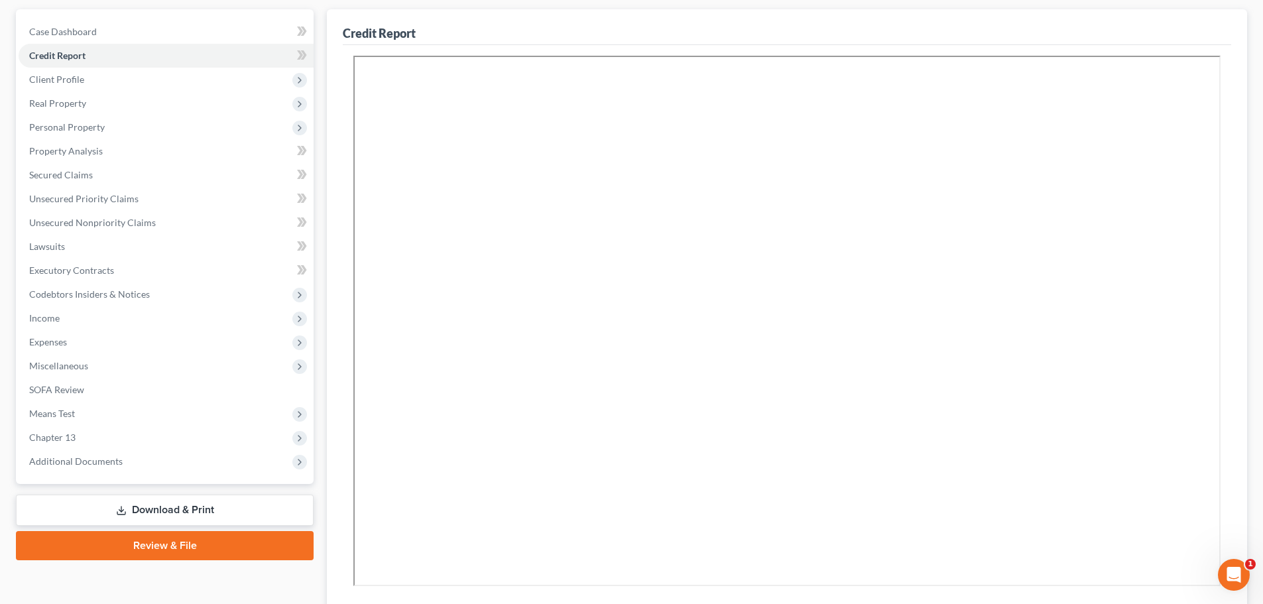
scroll to position [133, 0]
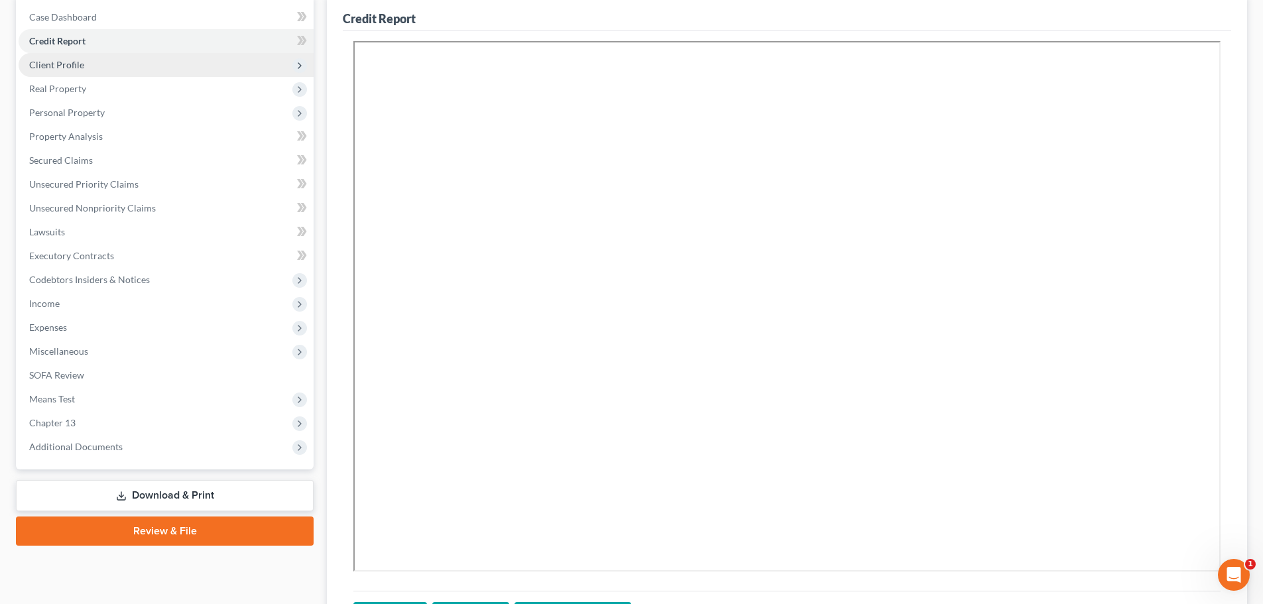
click at [147, 64] on span "Client Profile" at bounding box center [166, 65] width 295 height 24
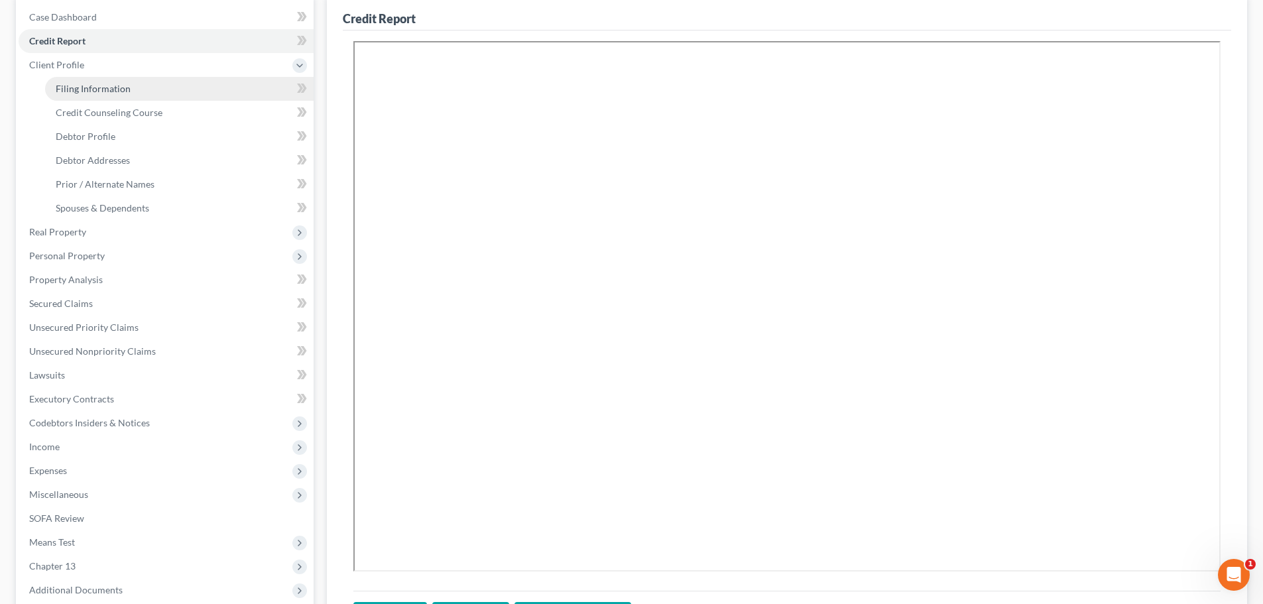
click at [136, 90] on link "Filing Information" at bounding box center [179, 89] width 269 height 24
select select "1"
select select "0"
select select "3"
select select "15"
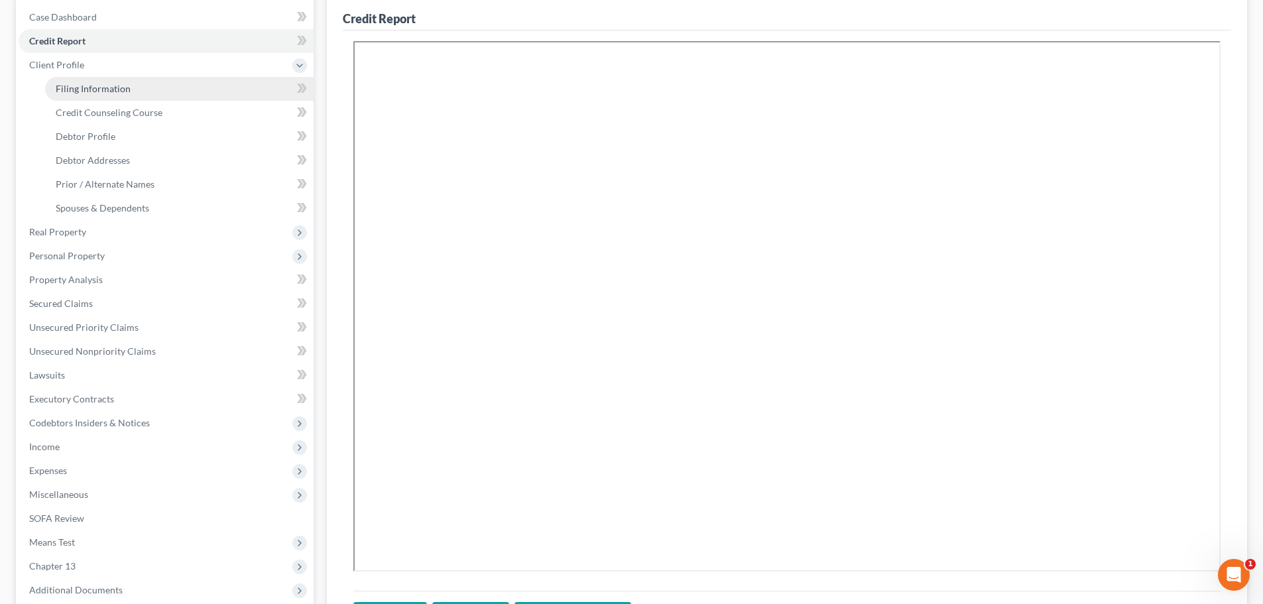
select select "0"
select select "9"
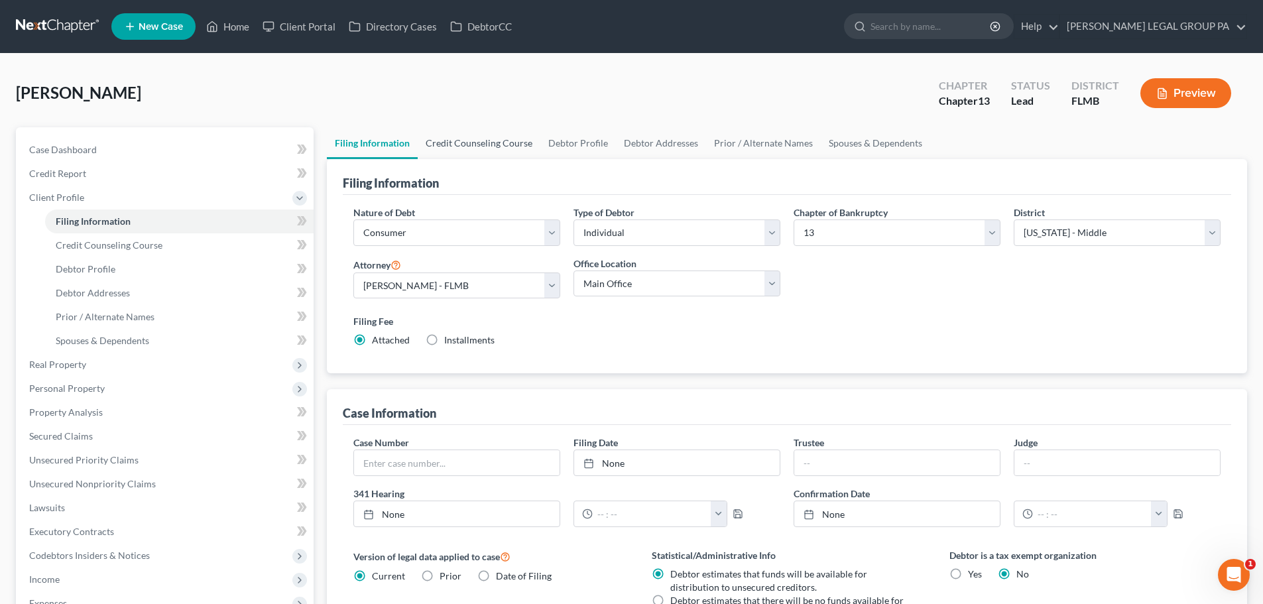
click at [499, 136] on link "Credit Counseling Course" at bounding box center [479, 143] width 123 height 32
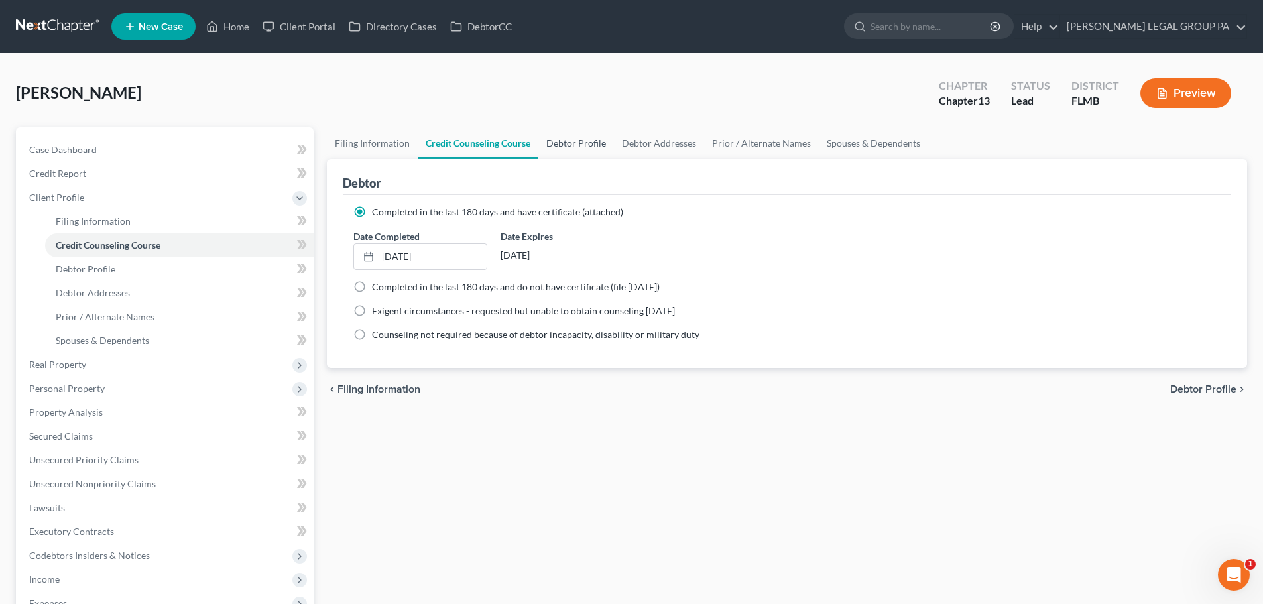
click at [586, 143] on link "Debtor Profile" at bounding box center [577, 143] width 76 height 32
select select "1"
select select "5"
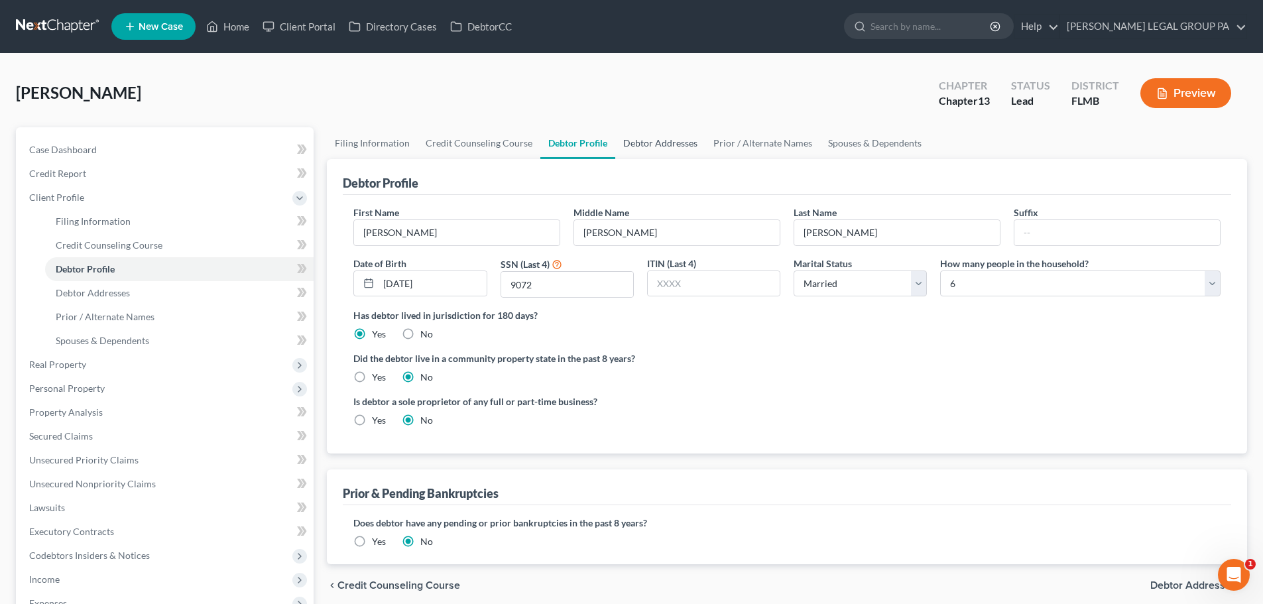
click at [639, 141] on link "Debtor Addresses" at bounding box center [660, 143] width 90 height 32
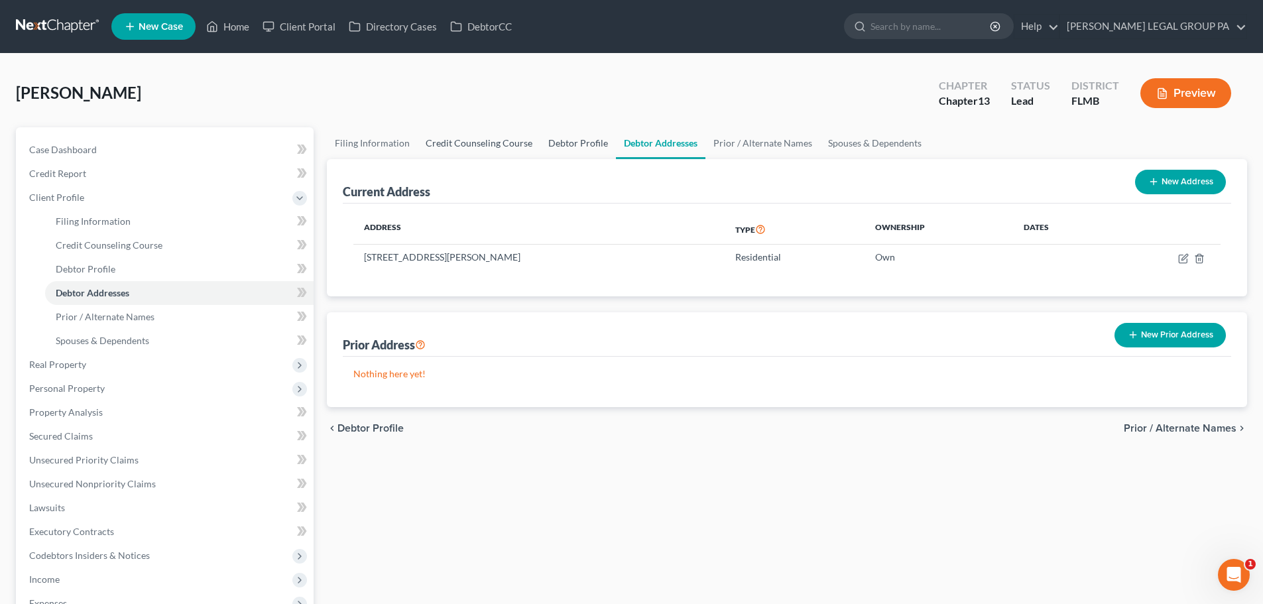
drag, startPoint x: 574, startPoint y: 153, endPoint x: 520, endPoint y: 149, distance: 54.5
click at [574, 153] on link "Debtor Profile" at bounding box center [579, 143] width 76 height 32
select select "1"
select select "5"
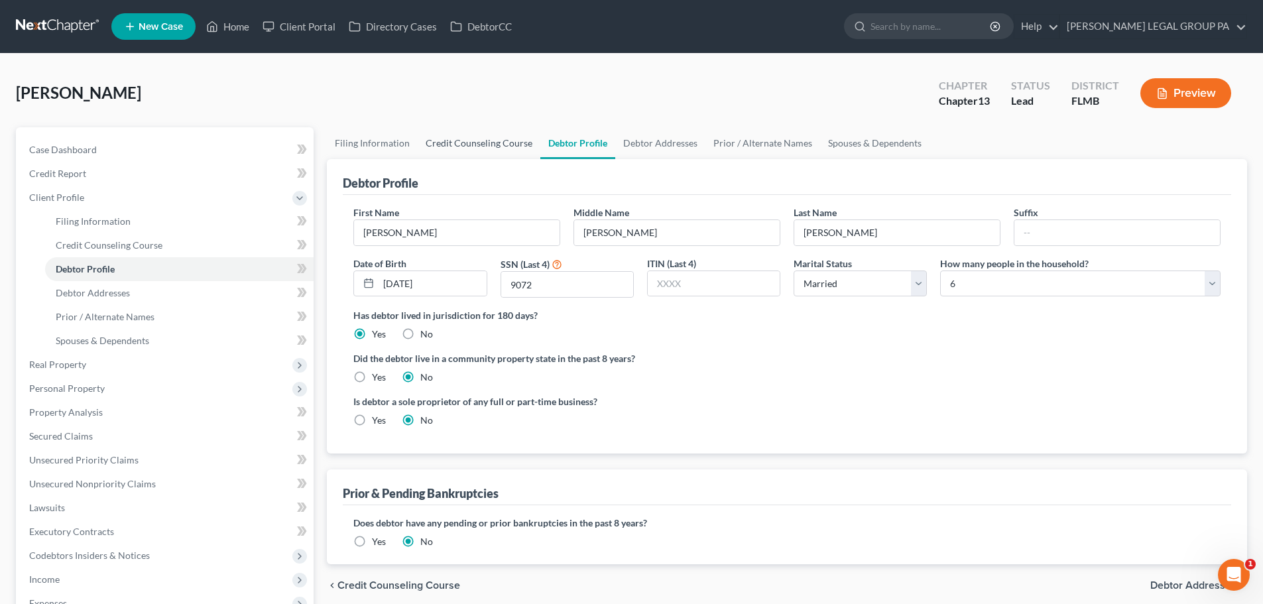
click at [519, 149] on link "Credit Counseling Course" at bounding box center [479, 143] width 123 height 32
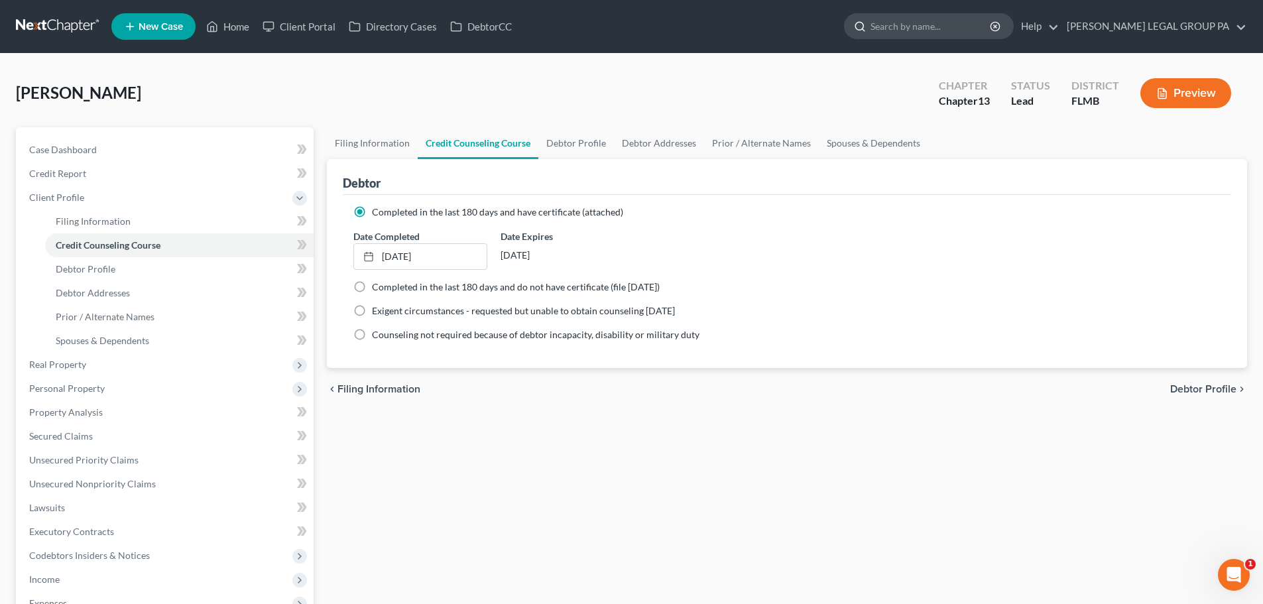
click at [940, 21] on input "search" at bounding box center [931, 26] width 121 height 25
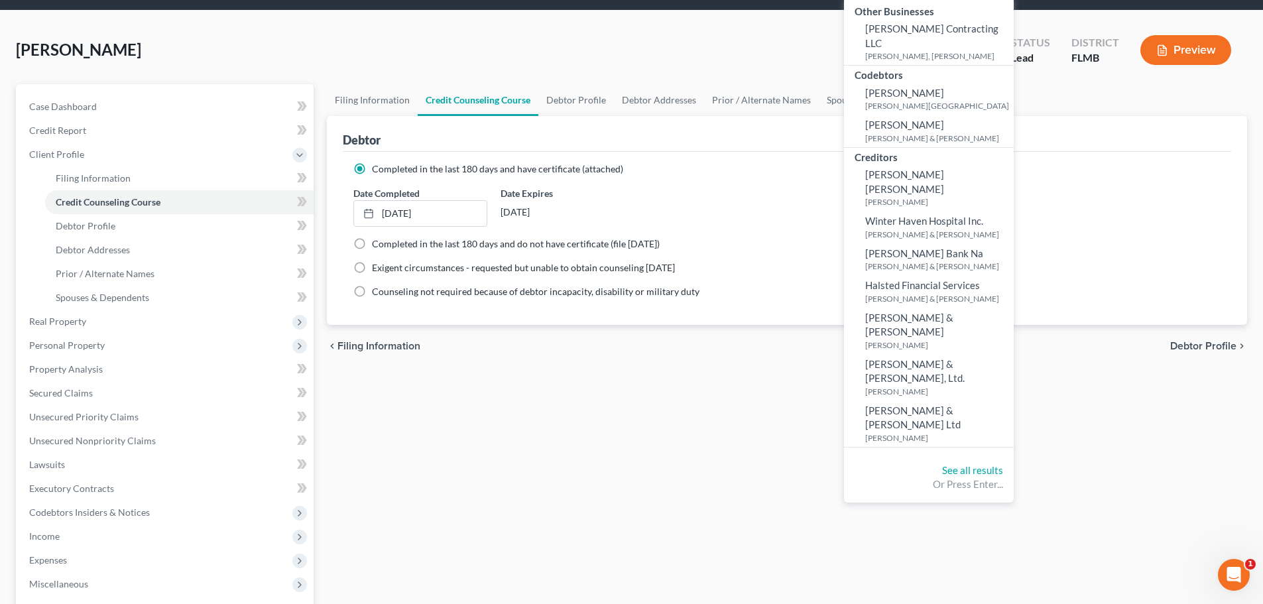
scroll to position [66, 0]
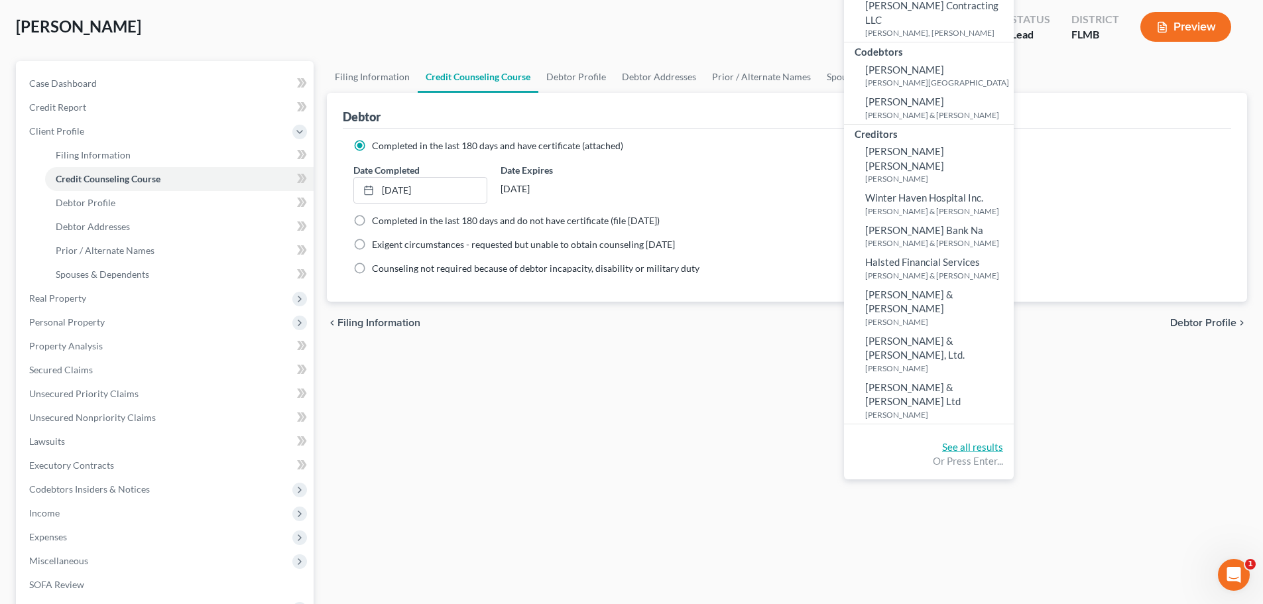
type input "haas"
click at [1000, 441] on link "See all results" at bounding box center [972, 447] width 61 height 12
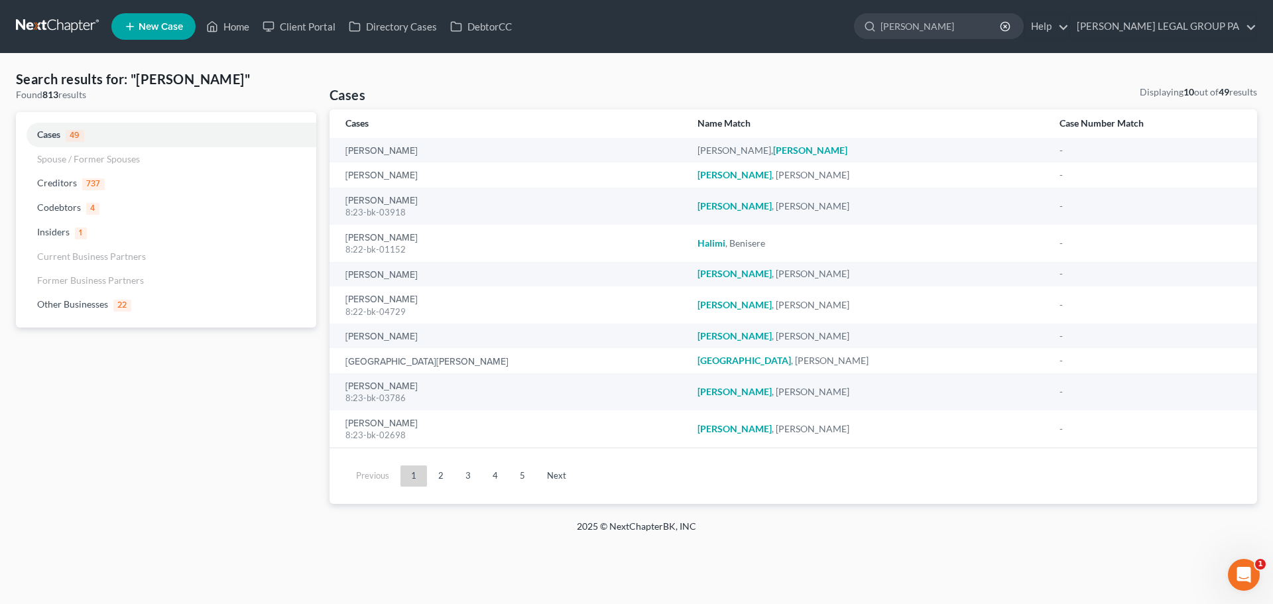
click at [83, 29] on link at bounding box center [58, 27] width 85 height 24
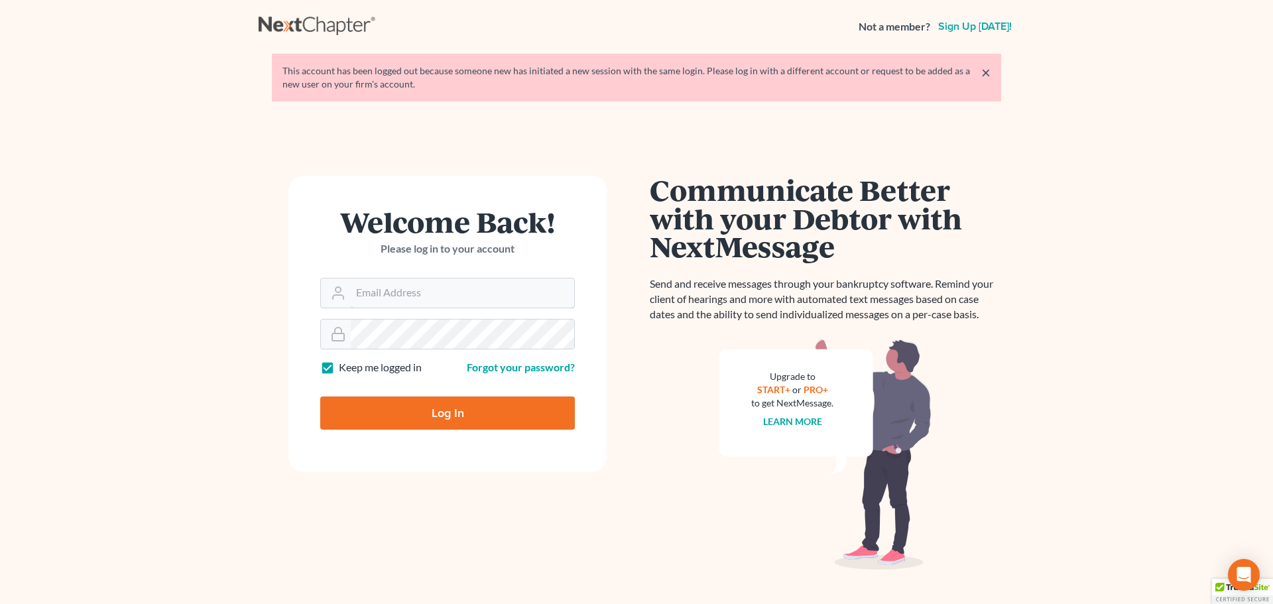
type input "mmitchell@wellerlegalgroup.com"
click at [444, 413] on input "Log In" at bounding box center [447, 413] width 255 height 33
type input "Thinking..."
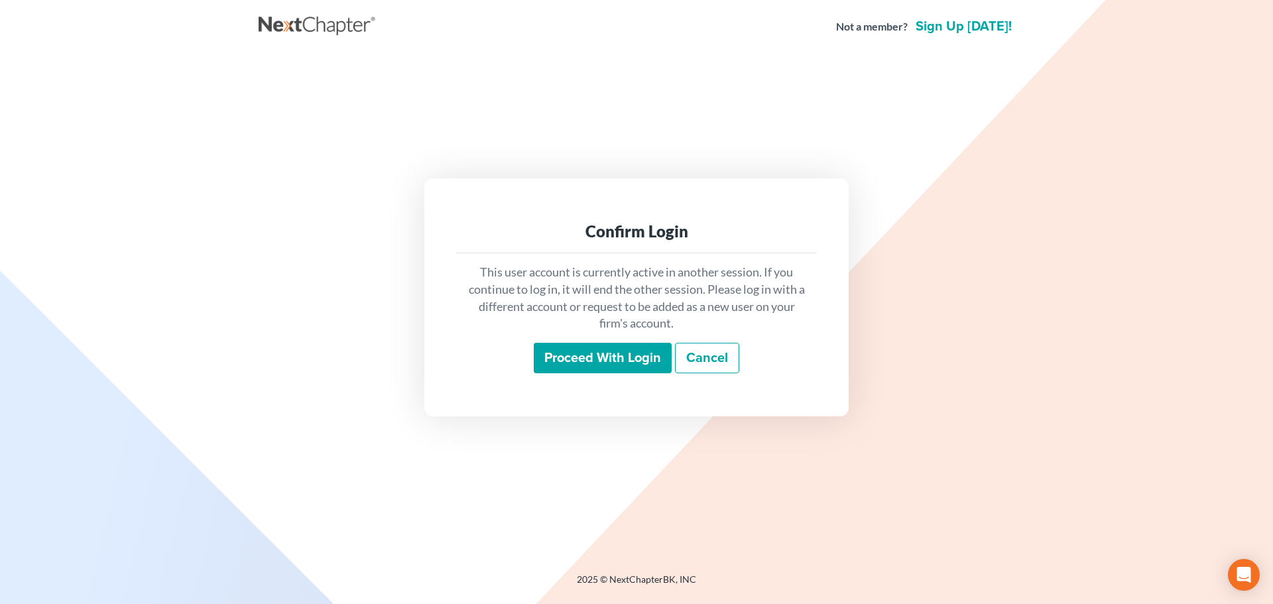
click at [604, 361] on input "Proceed with login" at bounding box center [603, 358] width 138 height 31
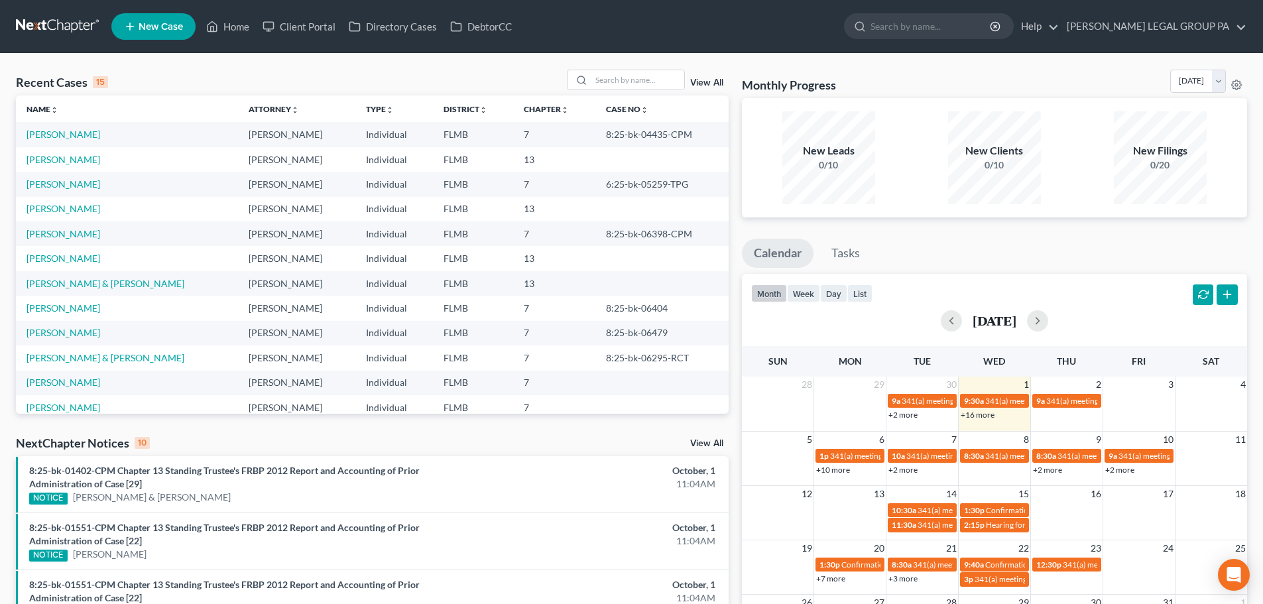
click at [180, 27] on span "New Case" at bounding box center [161, 27] width 44 height 10
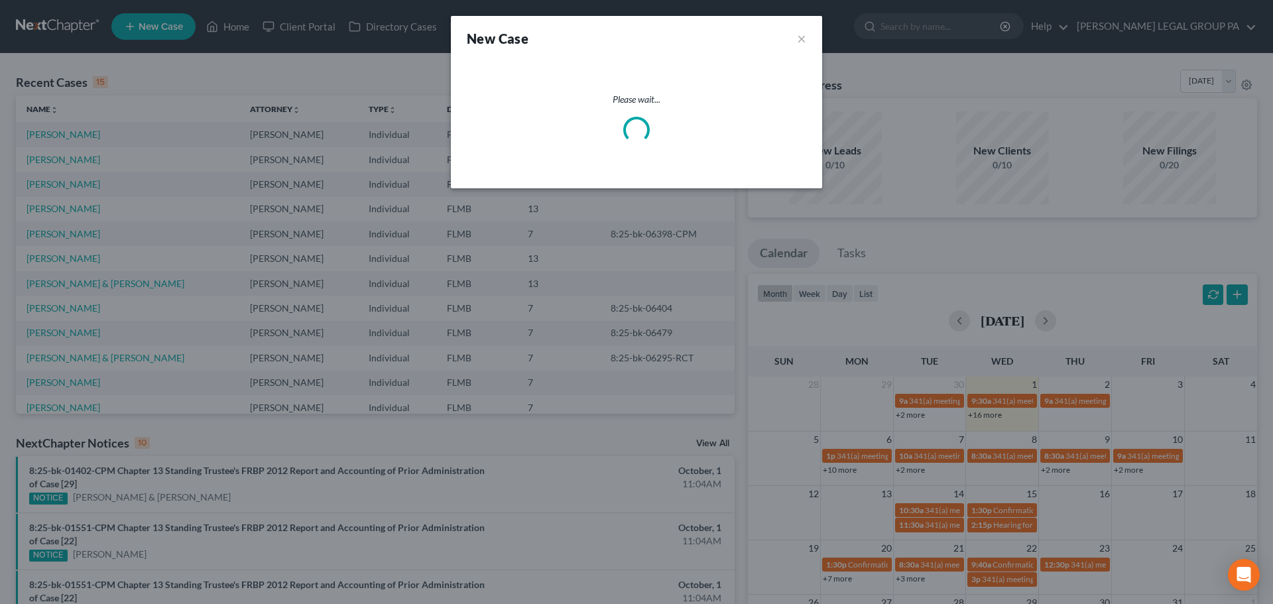
select select "15"
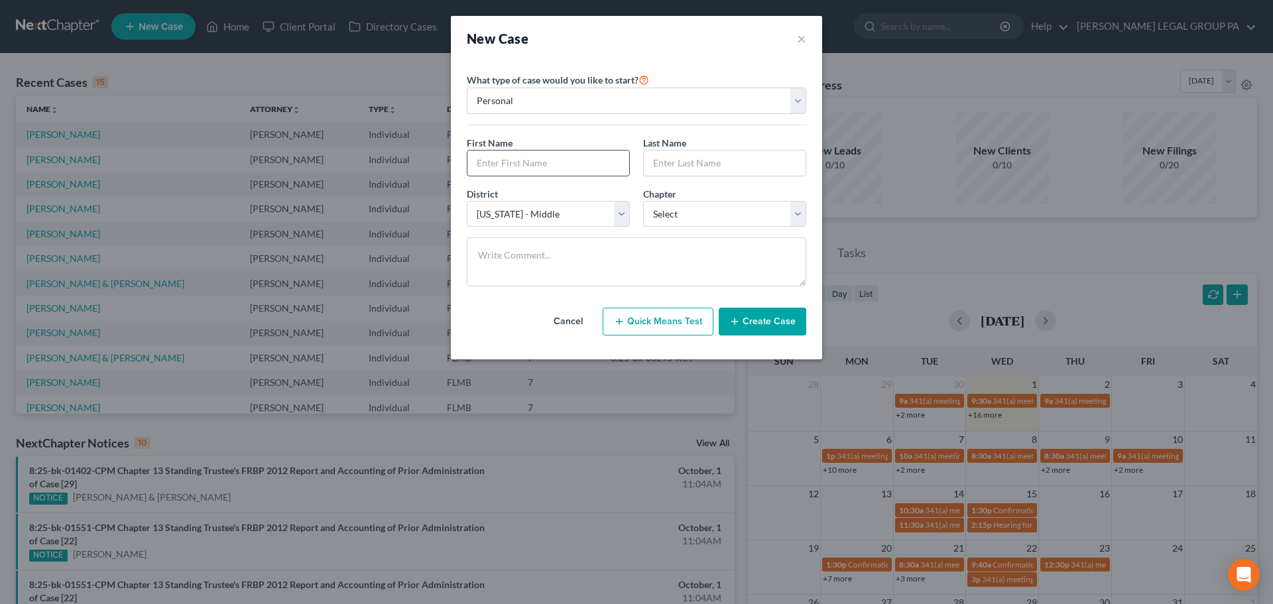
click at [572, 164] on input "text" at bounding box center [549, 163] width 162 height 25
type input "Marian"
drag, startPoint x: 712, startPoint y: 170, endPoint x: 719, endPoint y: 168, distance: 6.9
click at [712, 170] on input "text" at bounding box center [725, 163] width 162 height 25
type input "Haas"
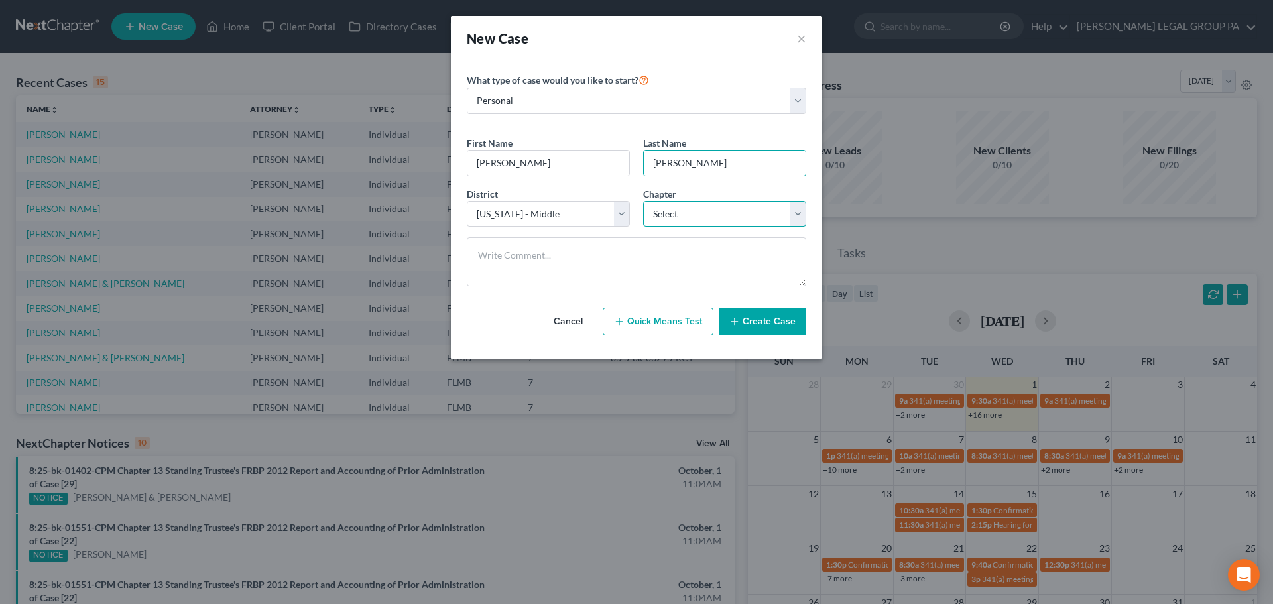
click at [667, 214] on select "Select 7 11 12 13" at bounding box center [724, 214] width 163 height 27
select select "0"
click at [643, 201] on select "Select 7 11 12 13" at bounding box center [724, 214] width 163 height 27
click at [779, 322] on button "Create Case" at bounding box center [763, 322] width 88 height 28
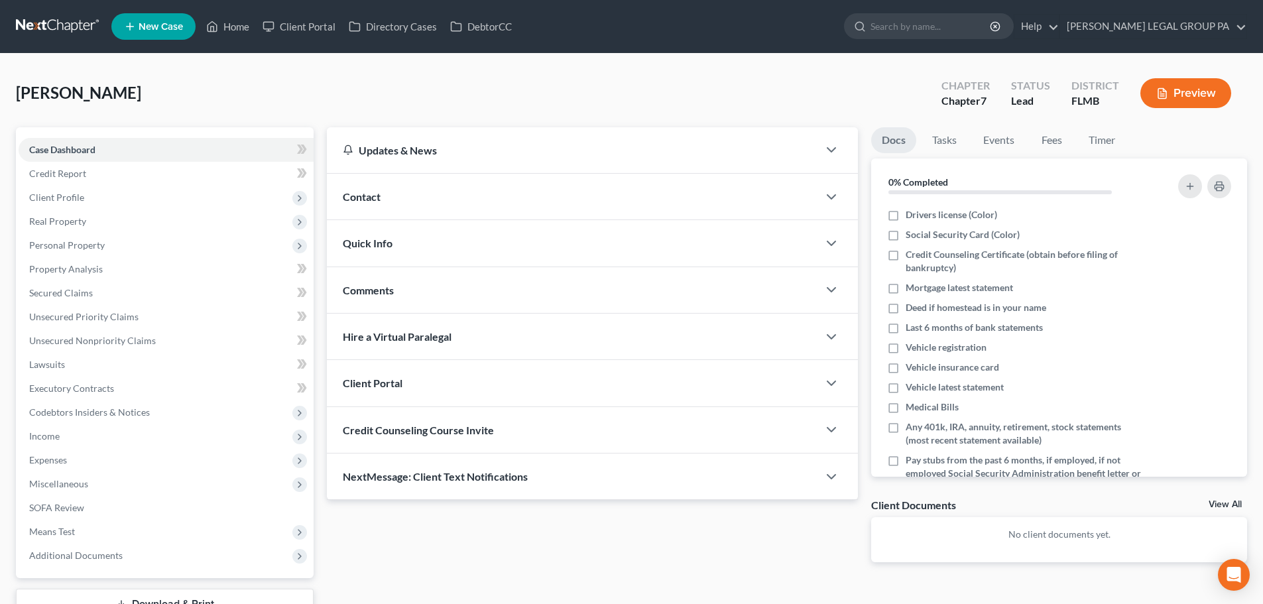
click at [572, 428] on div "Credit Counseling Course Invite" at bounding box center [572, 430] width 491 height 46
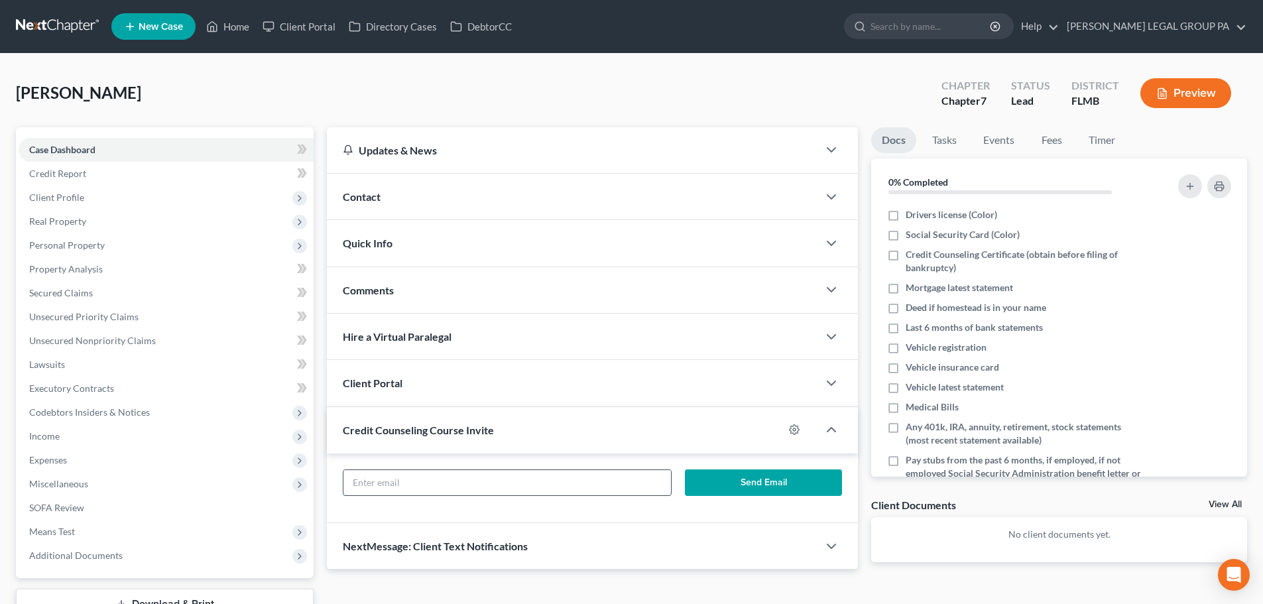
click at [527, 490] on input "text" at bounding box center [507, 482] width 327 height 25
paste input "angelmae731@yahoo.com"
type input "angelmae731@yahoo.com"
click at [708, 481] on button "Send Email" at bounding box center [764, 483] width 158 height 27
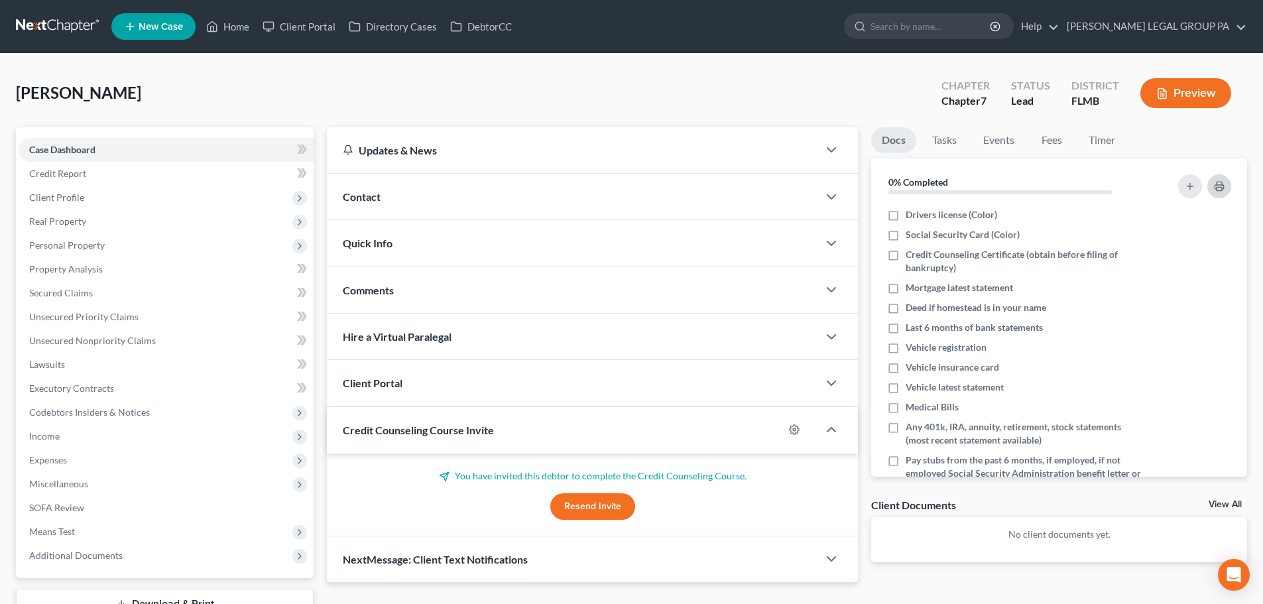
click at [1218, 190] on icon "button" at bounding box center [1219, 186] width 11 height 11
click at [963, 25] on input "search" at bounding box center [931, 26] width 121 height 25
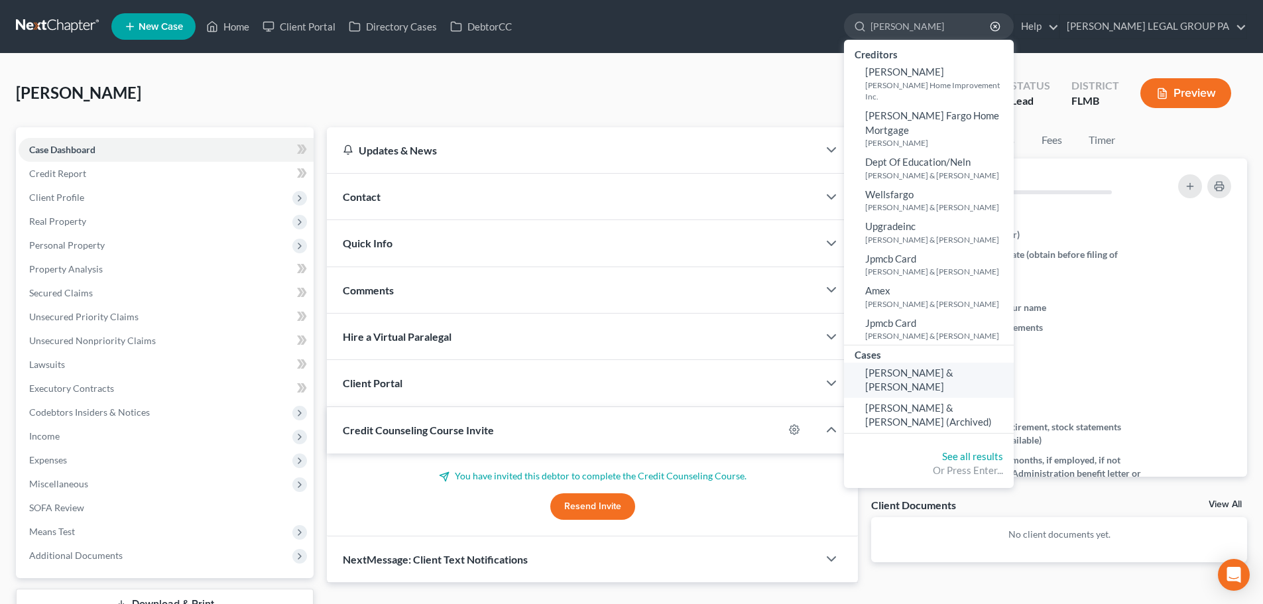
type input "howell"
click at [954, 367] on span "Chauncey, Joseph & Howell, Kelly" at bounding box center [909, 380] width 88 height 26
